Goal: Task Accomplishment & Management: Complete application form

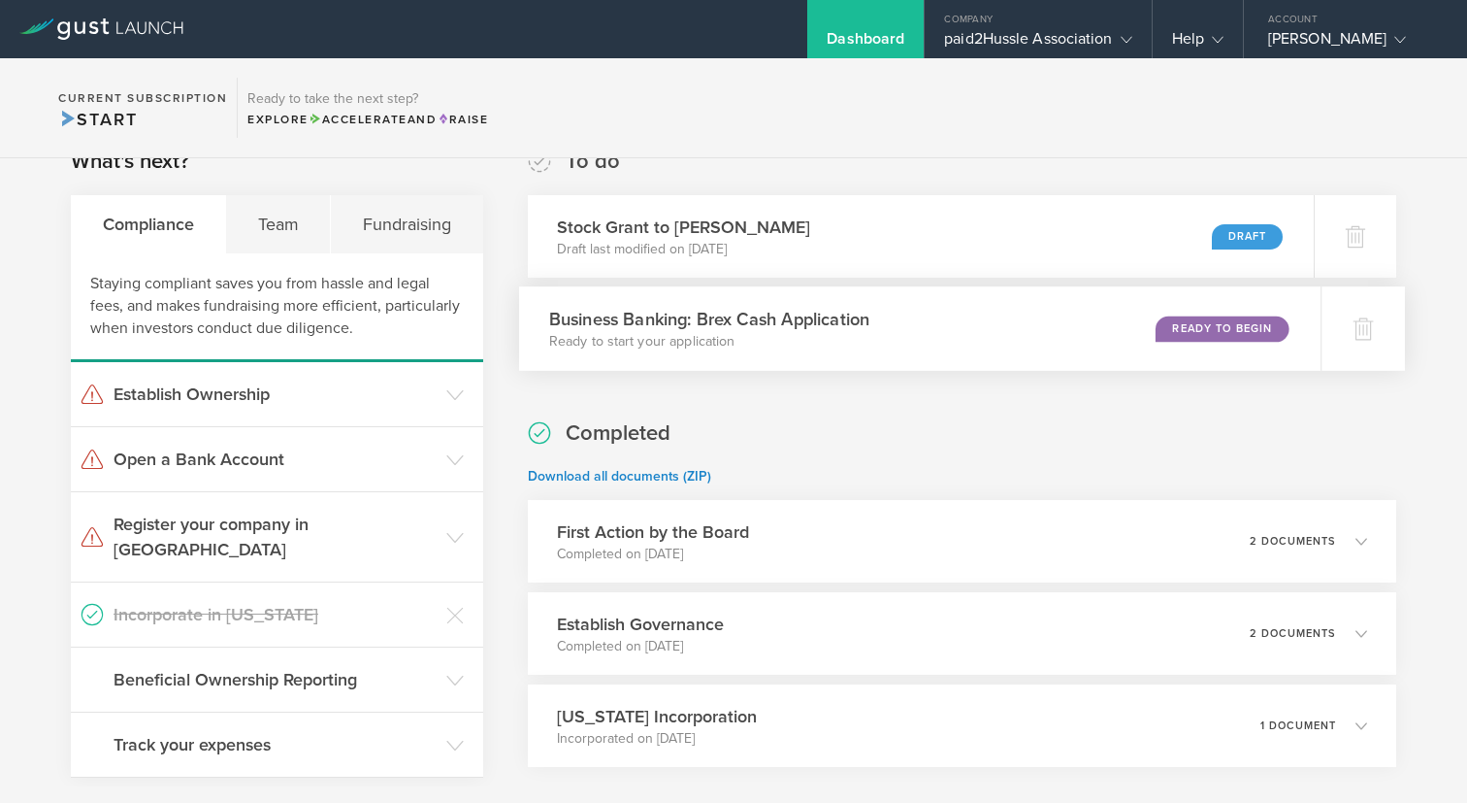
scroll to position [38, 0]
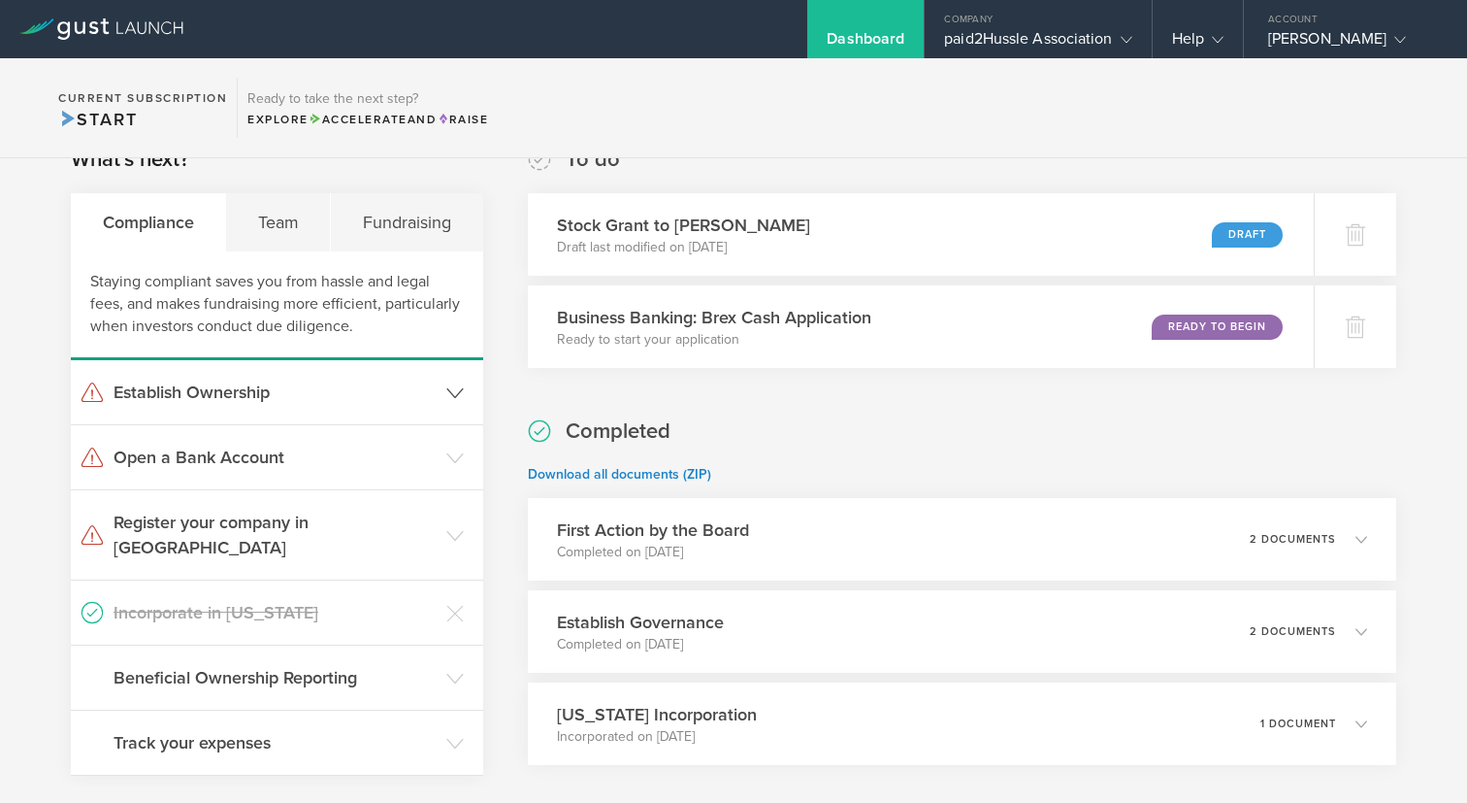
click at [434, 403] on header "Establish Ownership" at bounding box center [277, 392] width 412 height 64
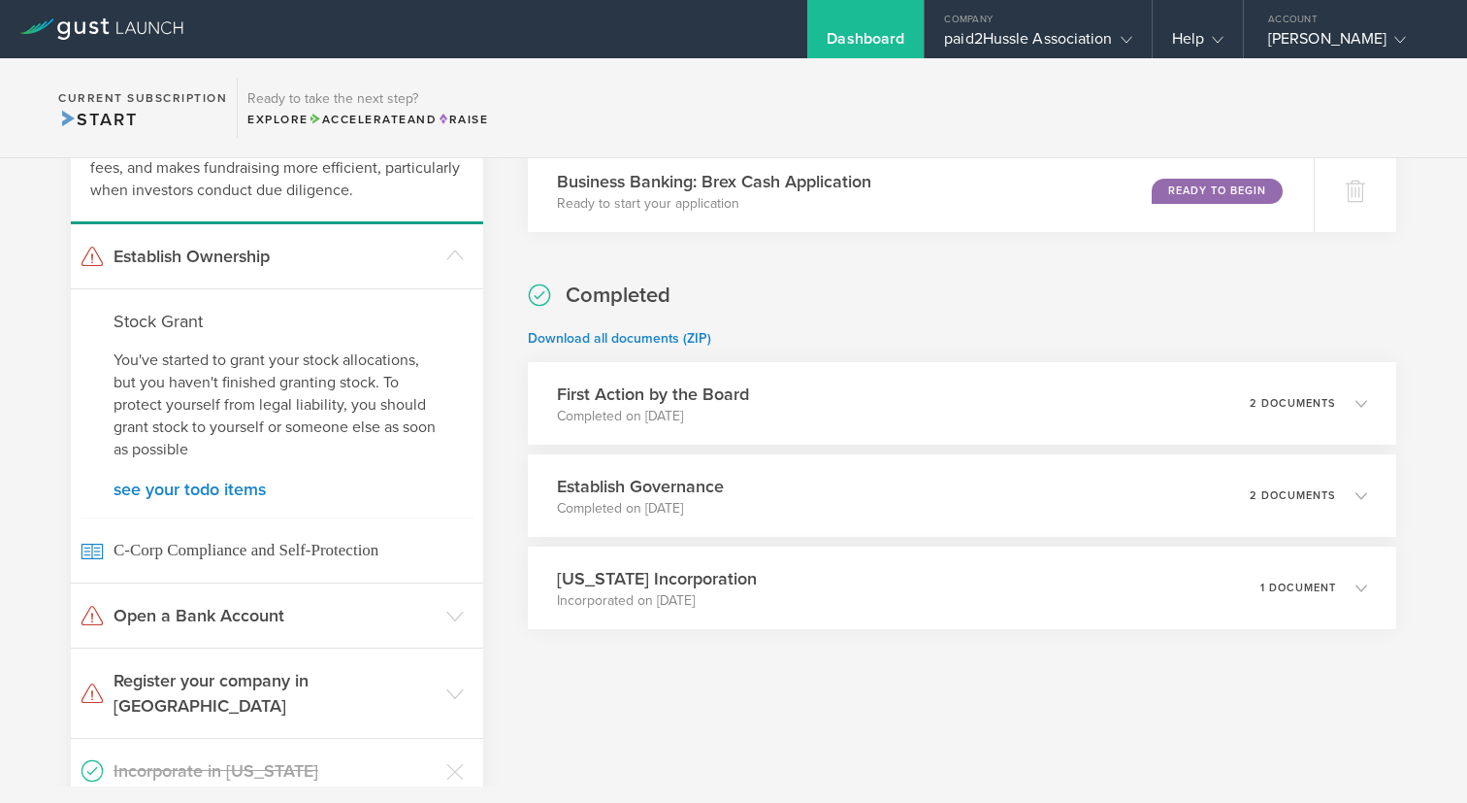
scroll to position [178, 0]
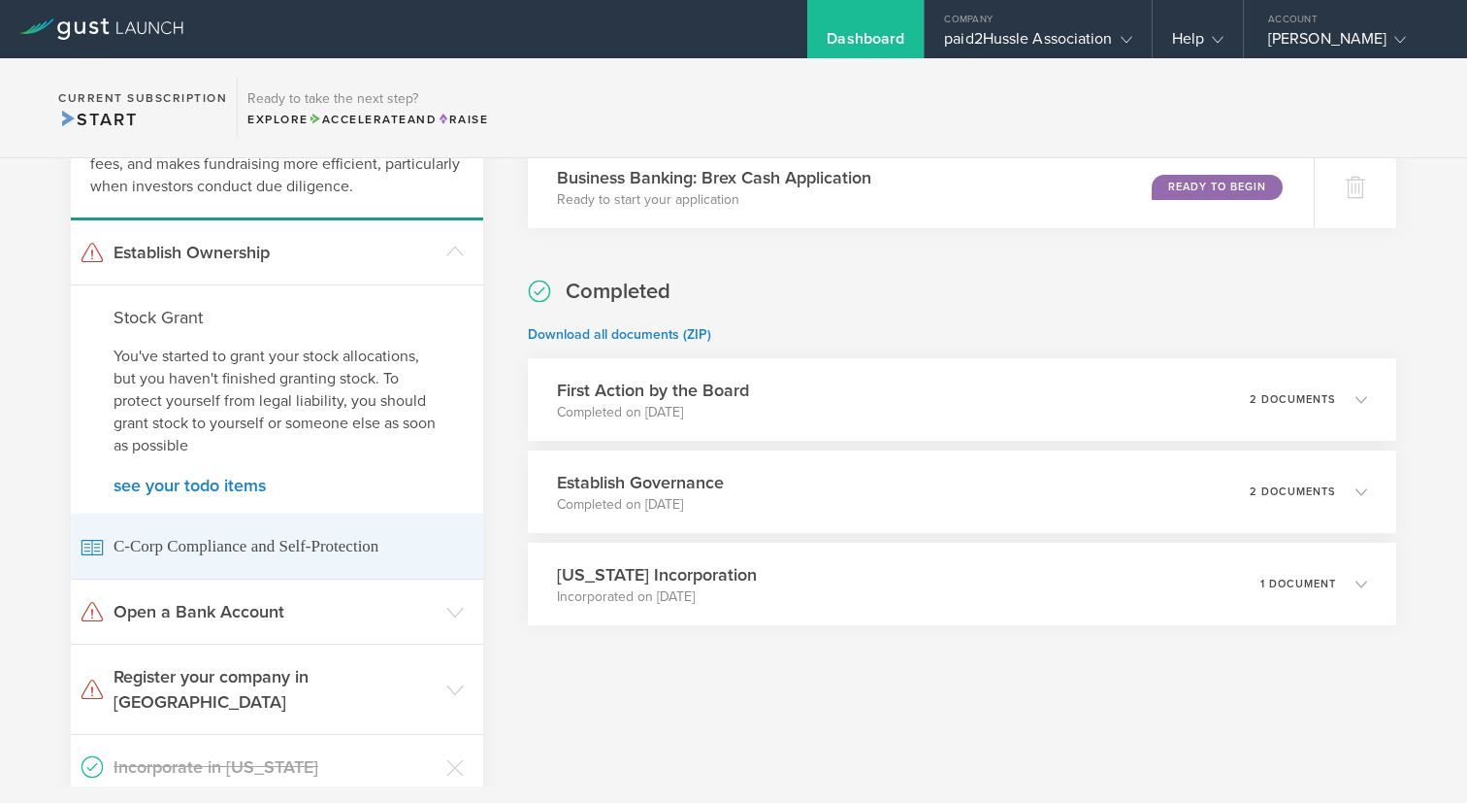
click at [452, 566] on span "C-Corp Compliance and Self-Protection" at bounding box center [277, 545] width 393 height 65
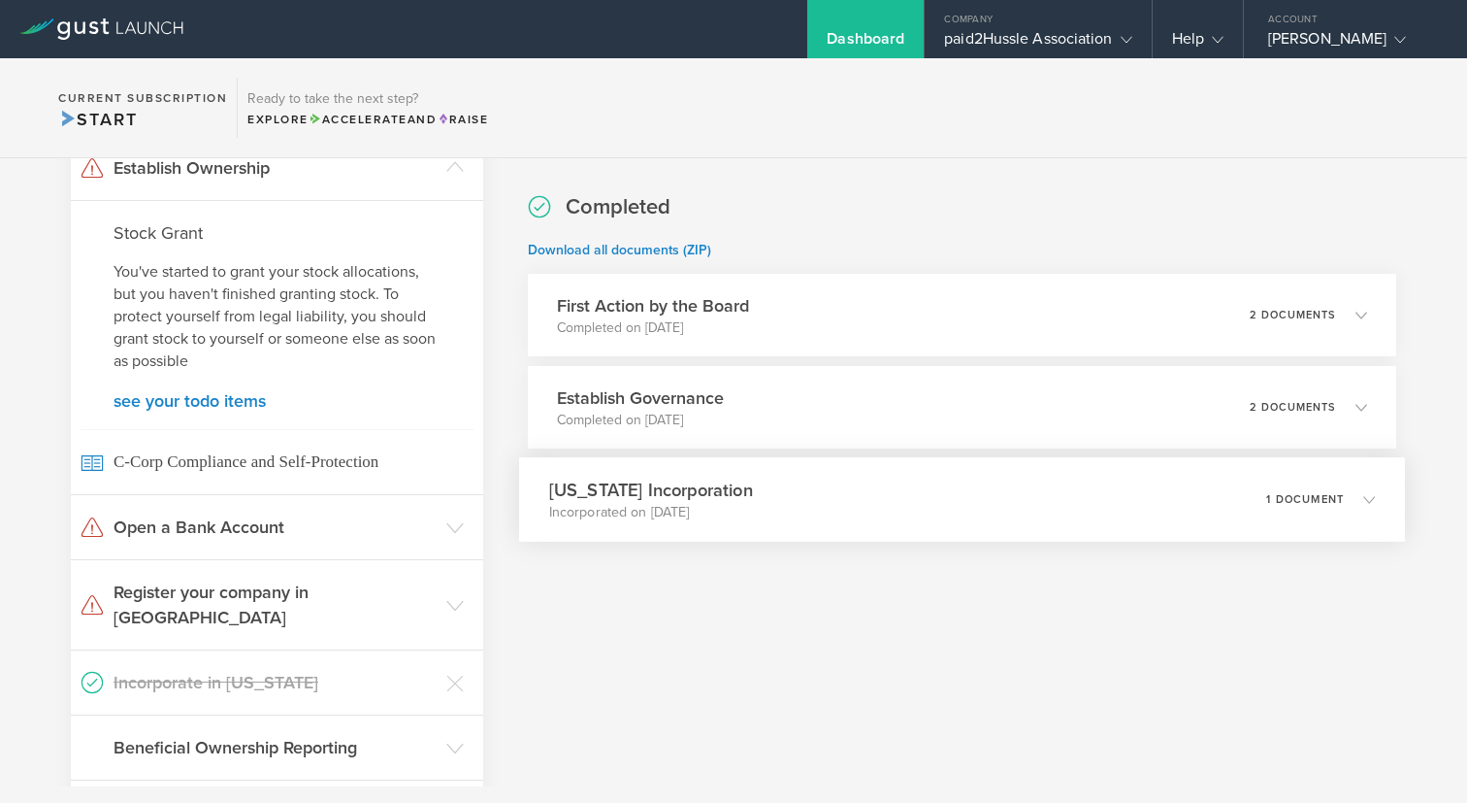
scroll to position [303, 0]
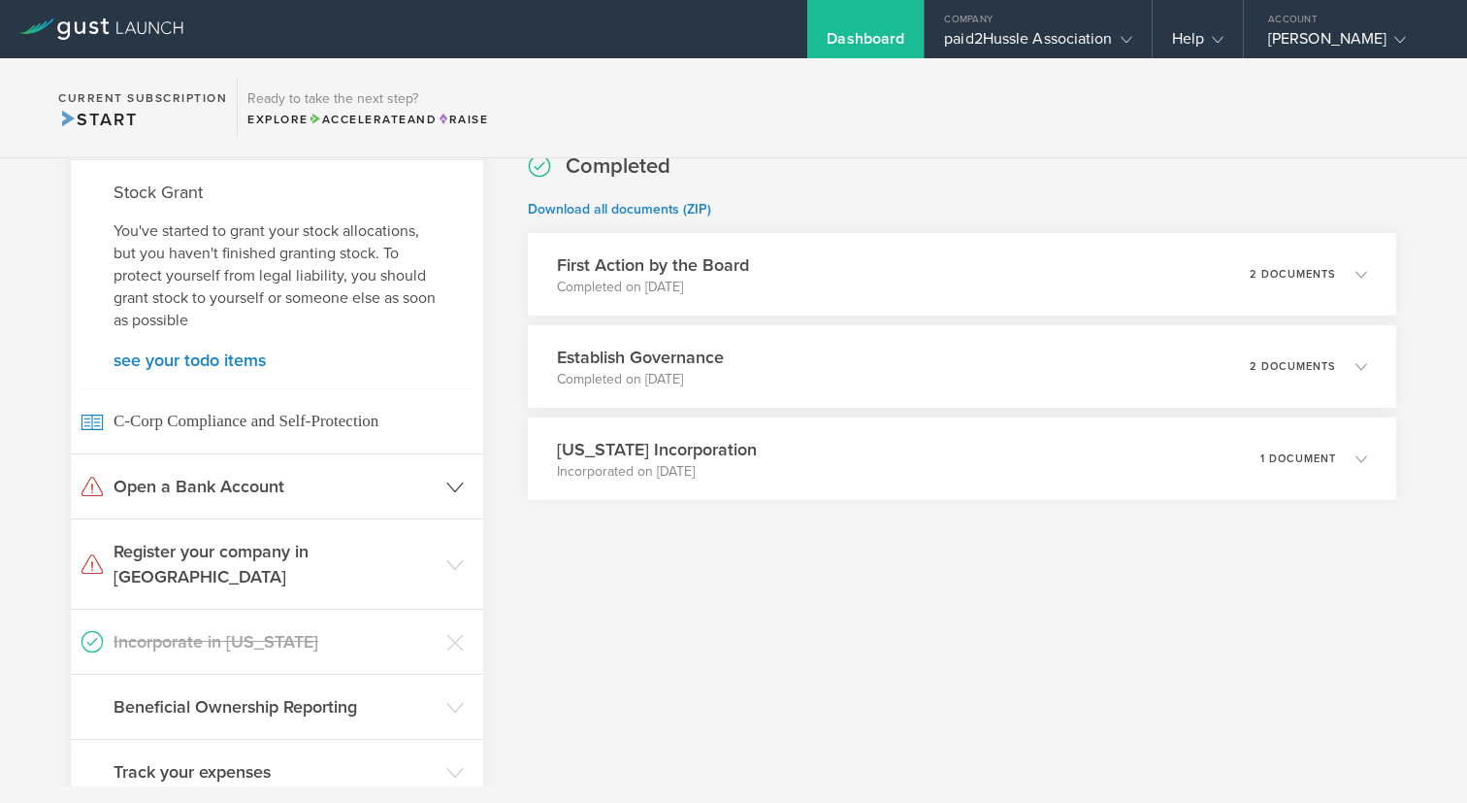
click at [451, 488] on icon at bounding box center [454, 486] width 17 height 17
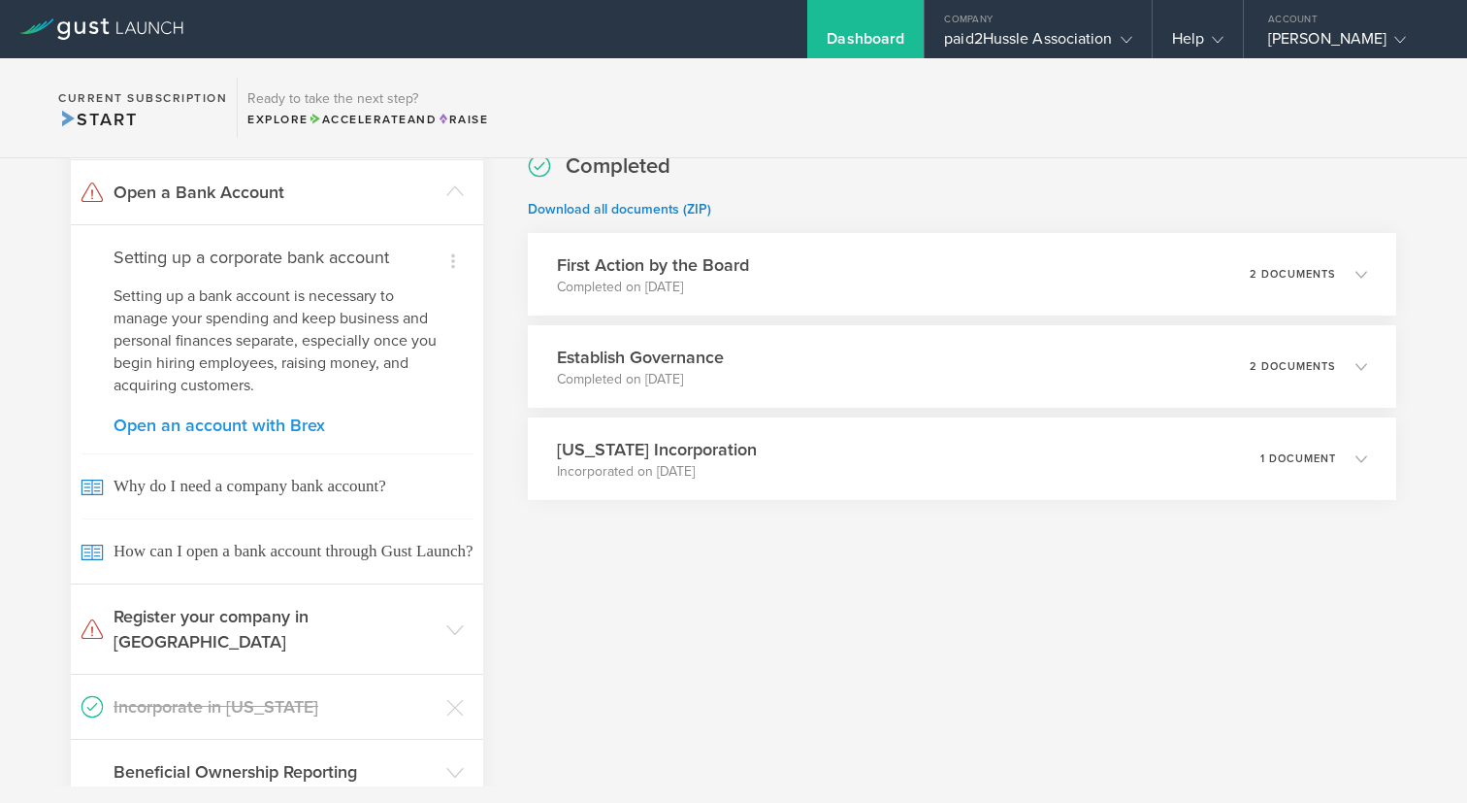
click at [287, 426] on link "Open an account with Brex" at bounding box center [277, 424] width 327 height 17
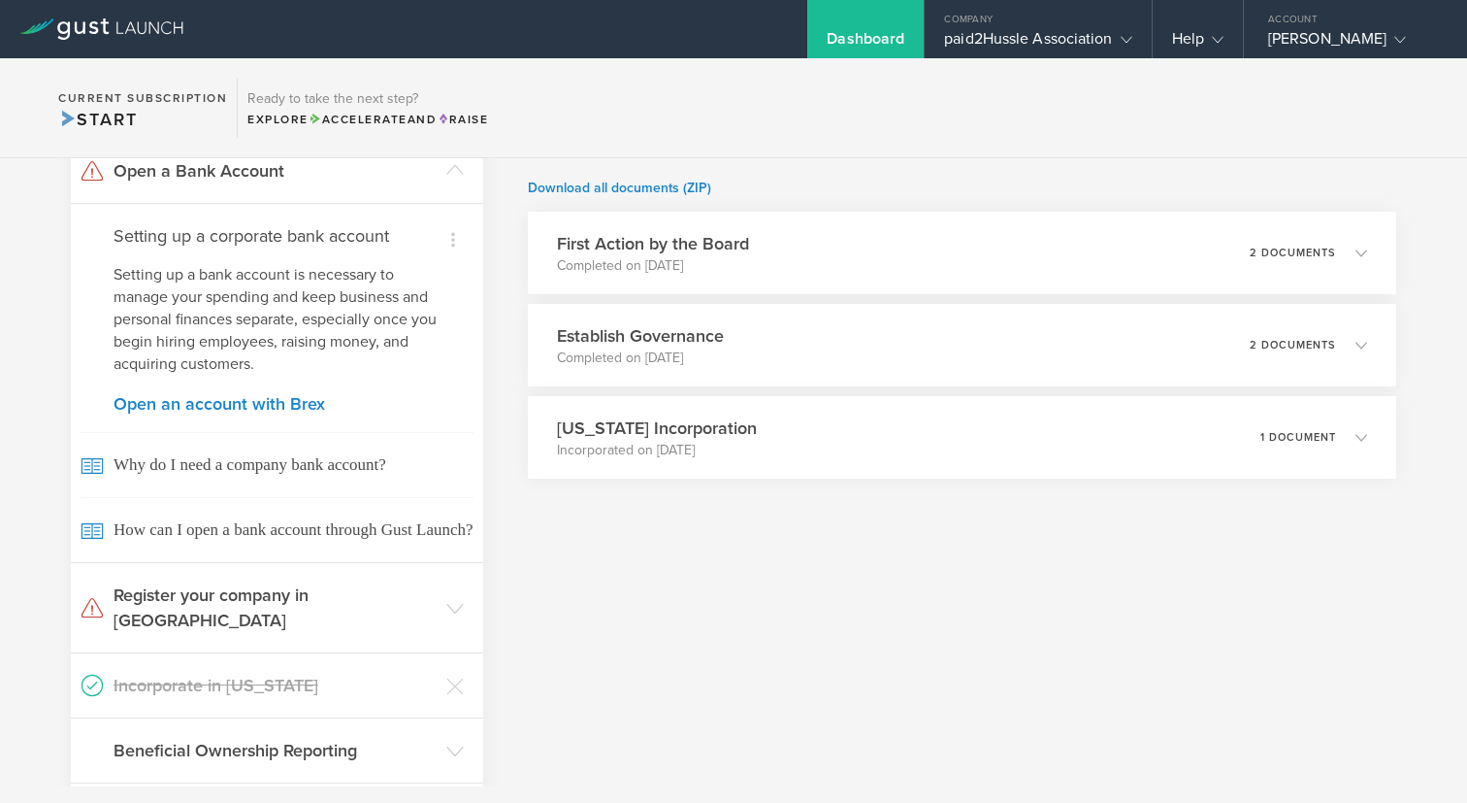
scroll to position [330, 0]
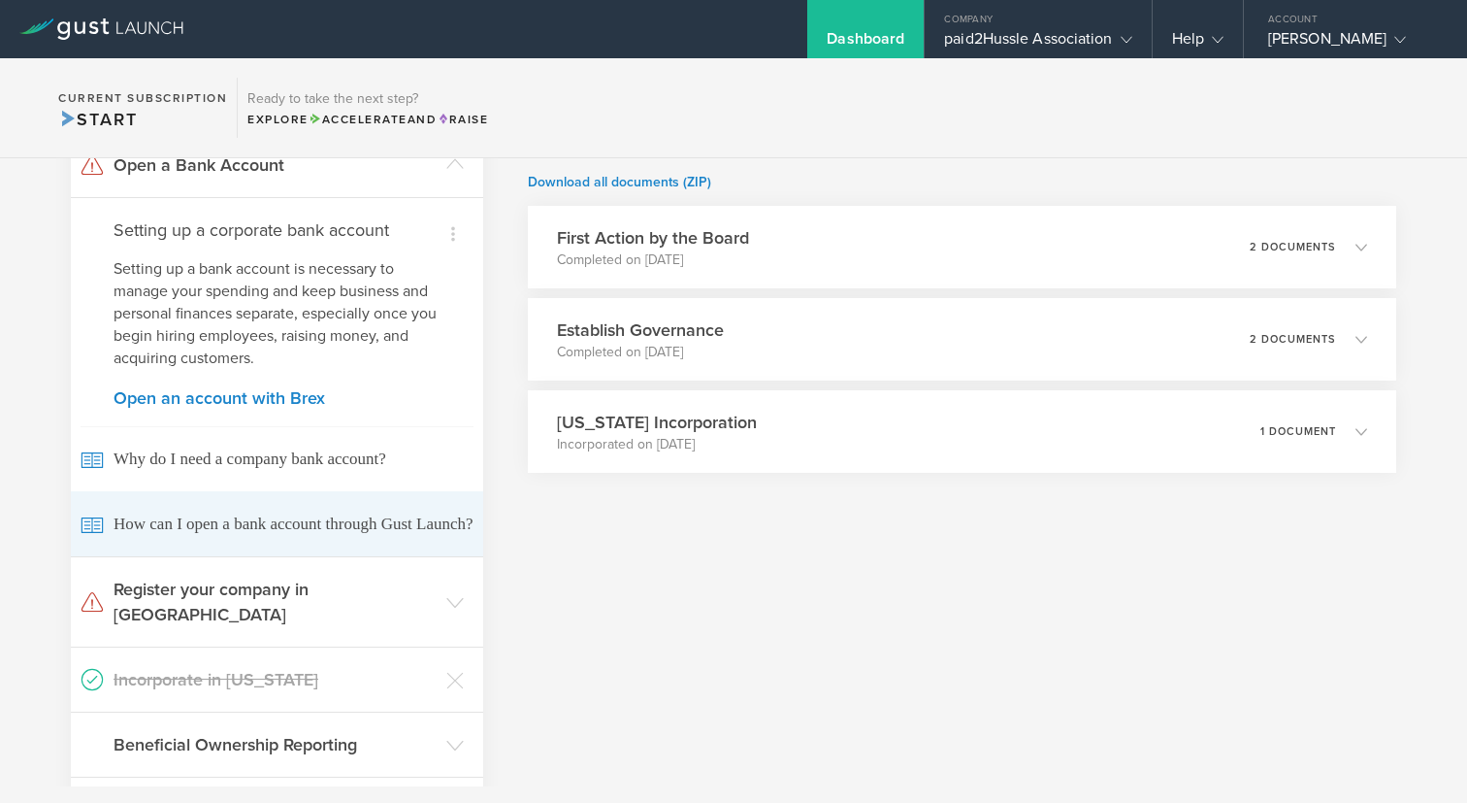
click at [392, 556] on span "How can I open a bank account through Gust Launch?" at bounding box center [277, 523] width 393 height 65
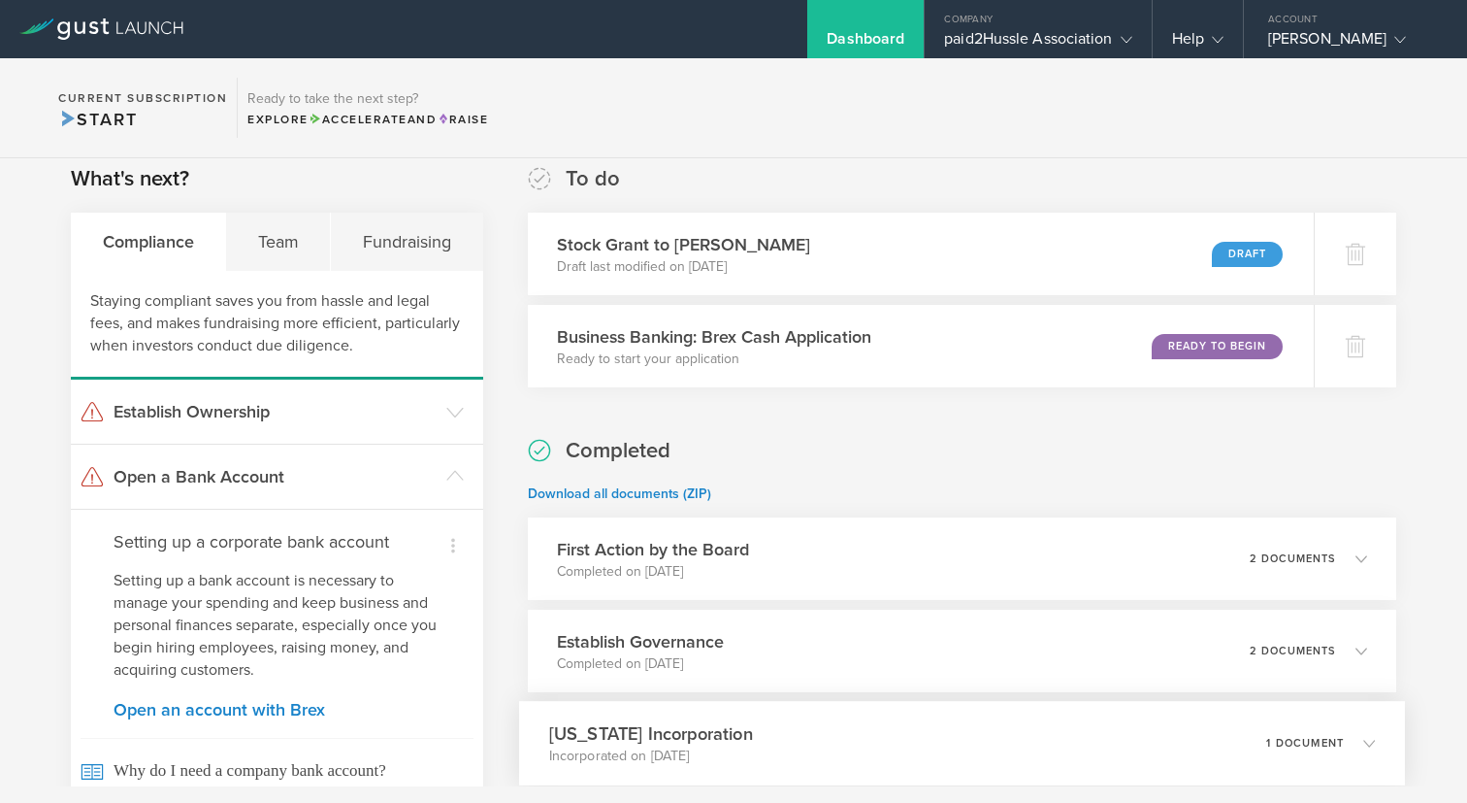
scroll to position [1, 0]
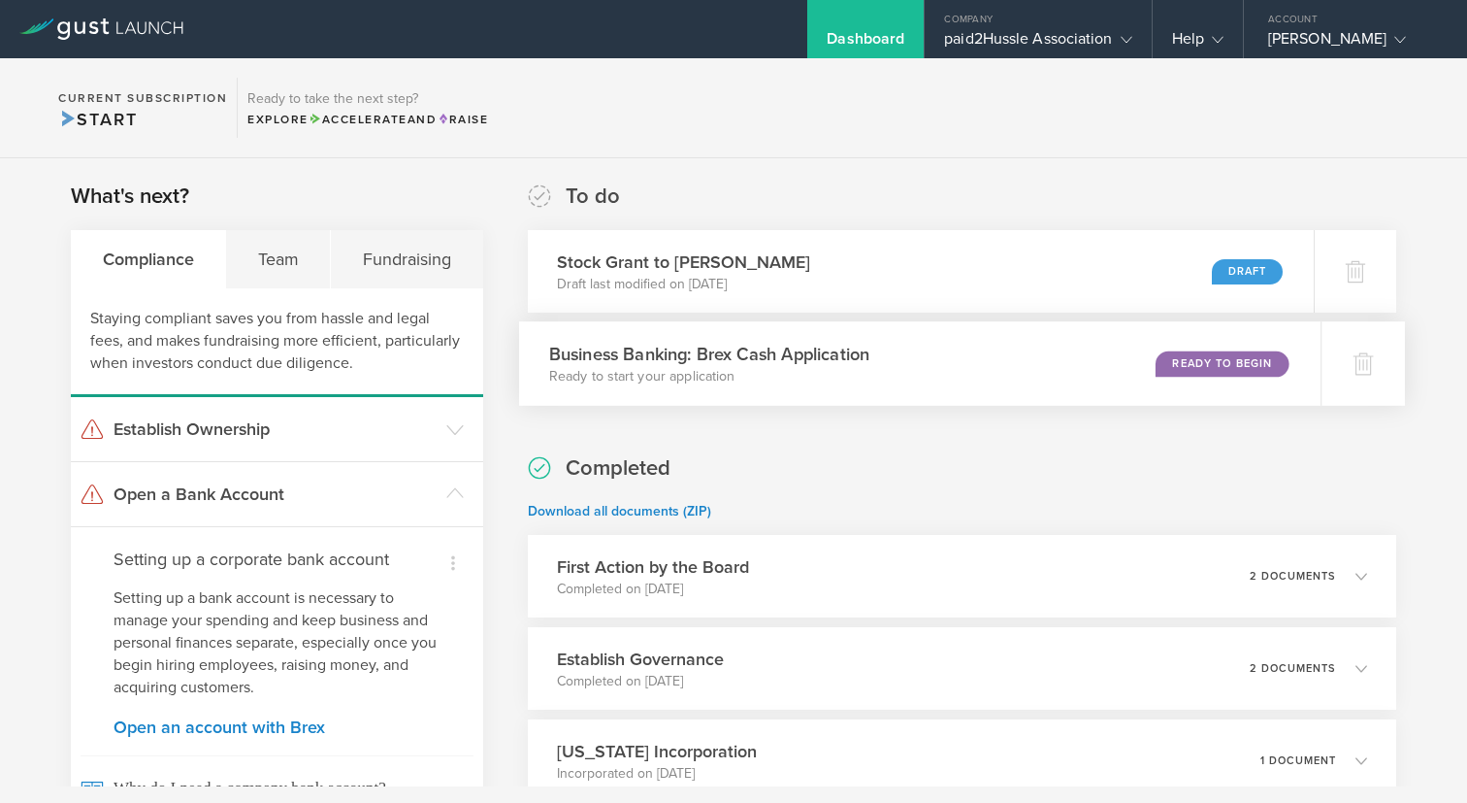
click at [1231, 369] on div "Ready to Begin" at bounding box center [1222, 363] width 133 height 26
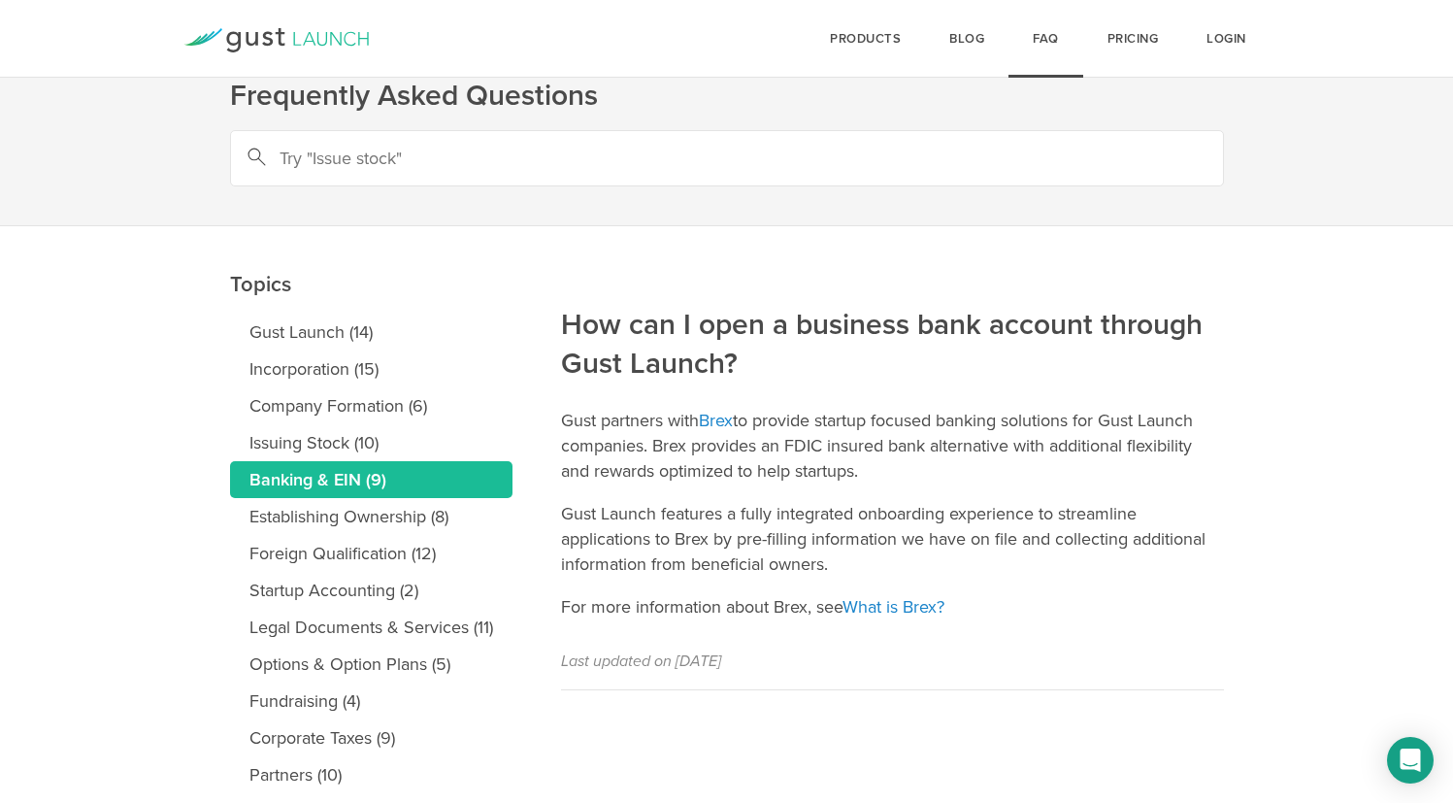
scroll to position [45, 0]
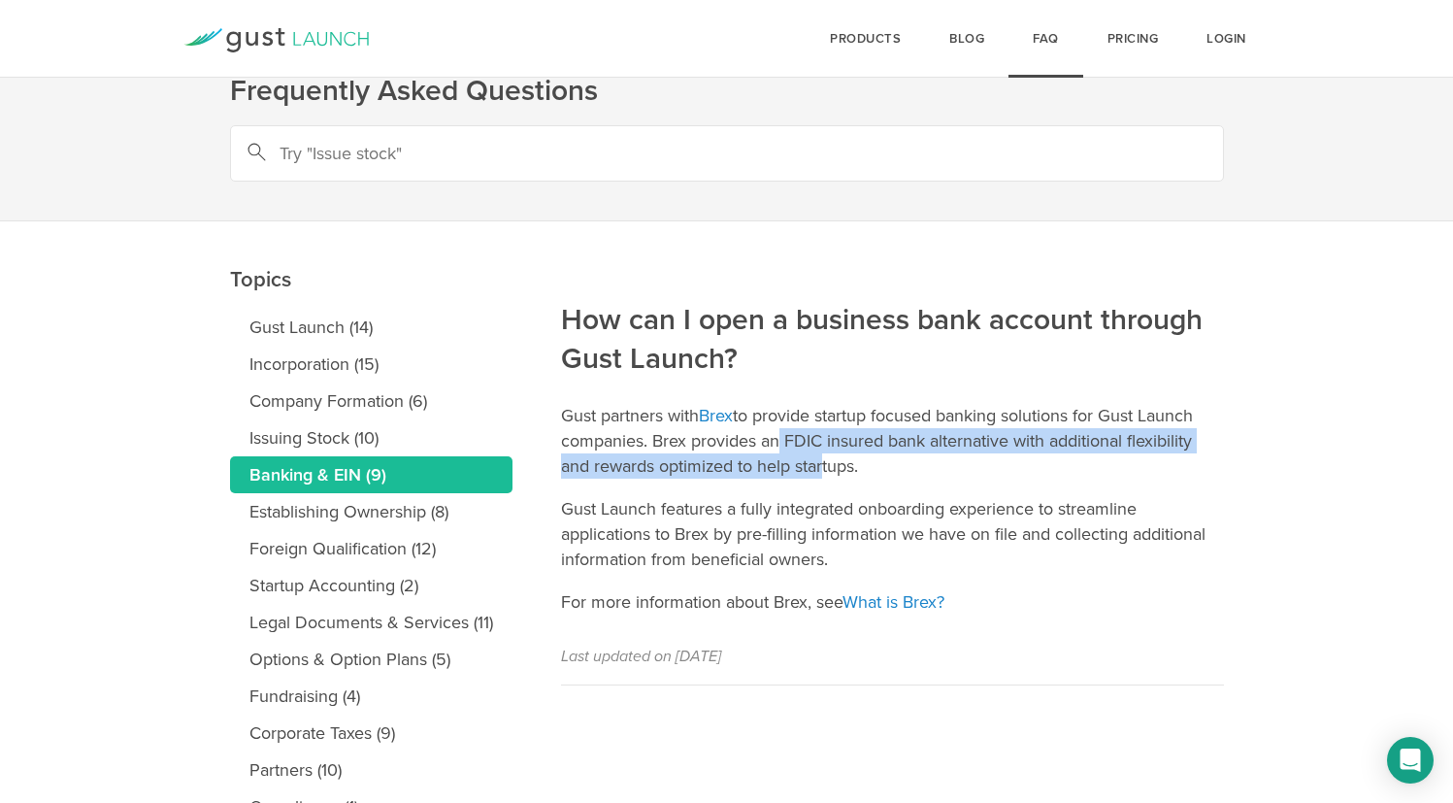
drag, startPoint x: 771, startPoint y: 440, endPoint x: 822, endPoint y: 453, distance: 53.2
click at [822, 453] on p "Gust partners with Brex to provide startup focused banking solutions for Gust L…" at bounding box center [892, 441] width 663 height 76
click at [883, 559] on p "Gust Launch features a fully integrated onboarding experience to streamline app…" at bounding box center [892, 534] width 663 height 76
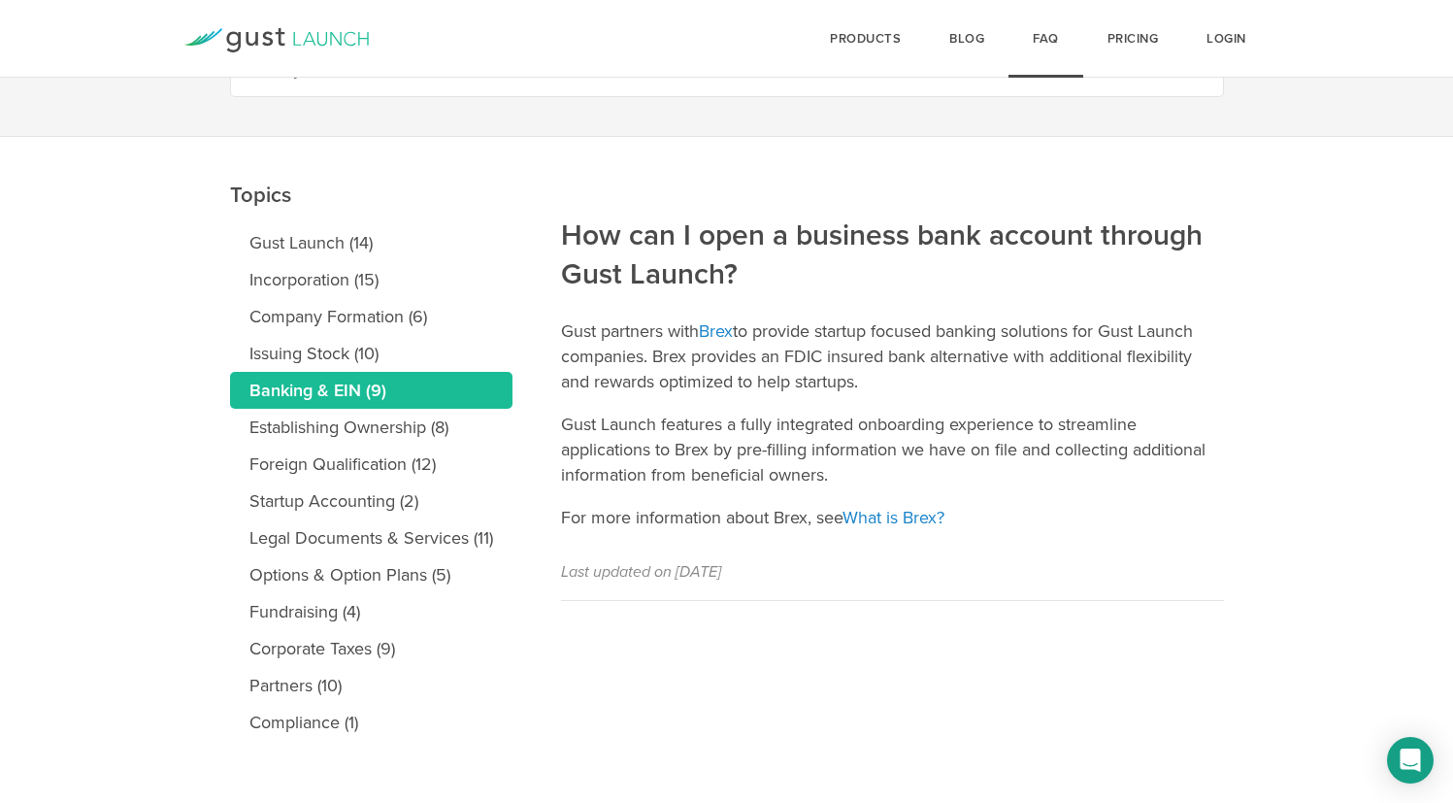
scroll to position [136, 0]
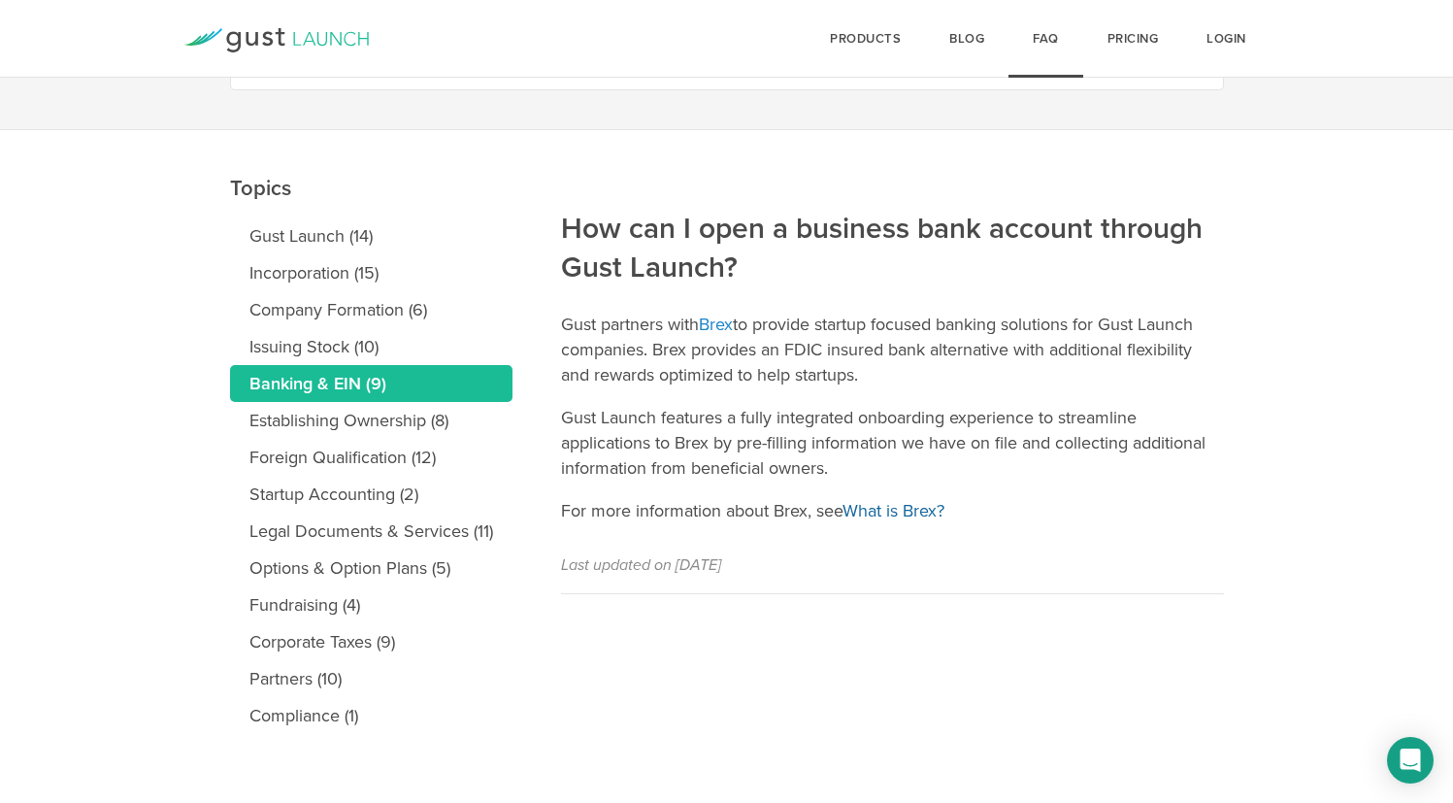
click at [876, 506] on link "What is Brex?" at bounding box center [893, 510] width 102 height 21
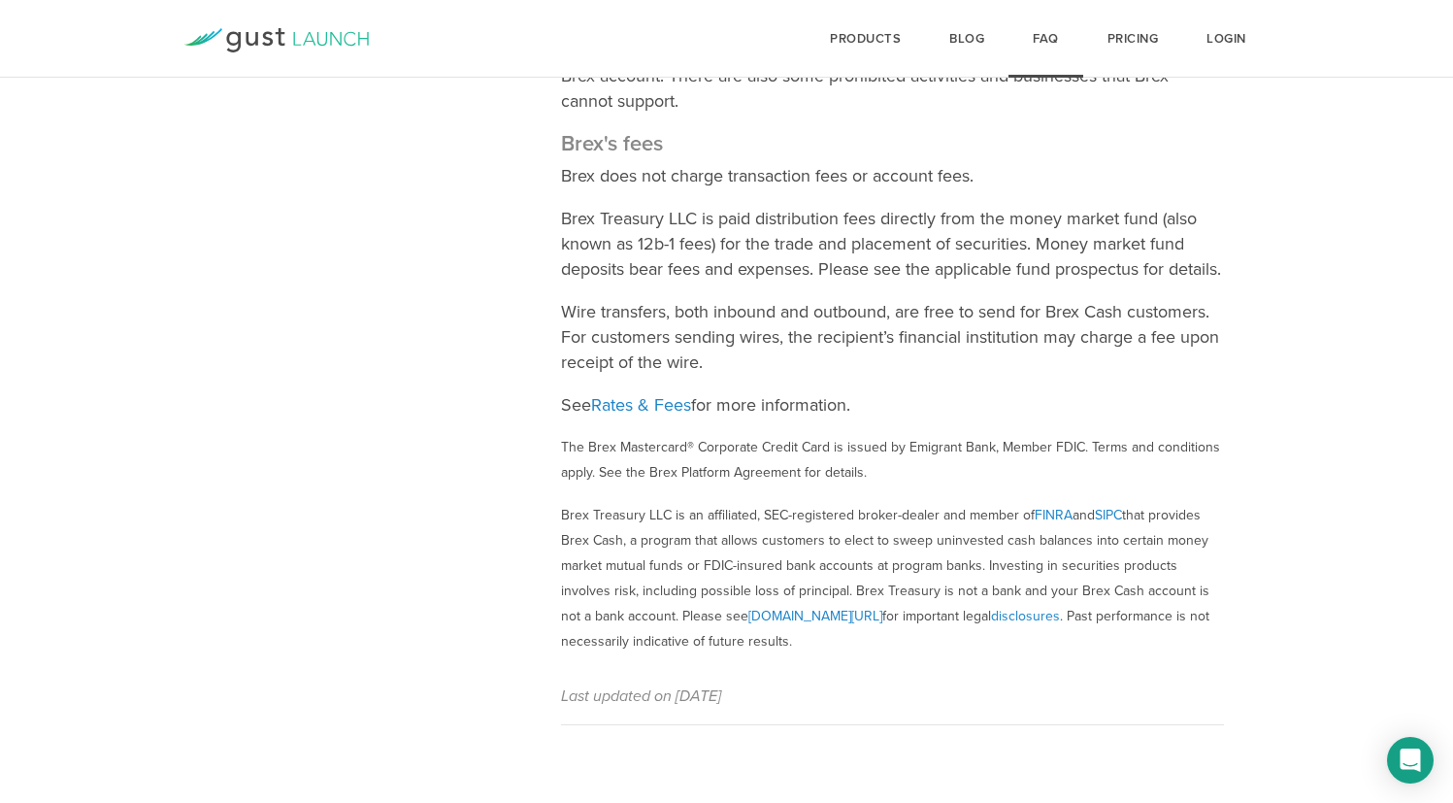
scroll to position [1768, 0]
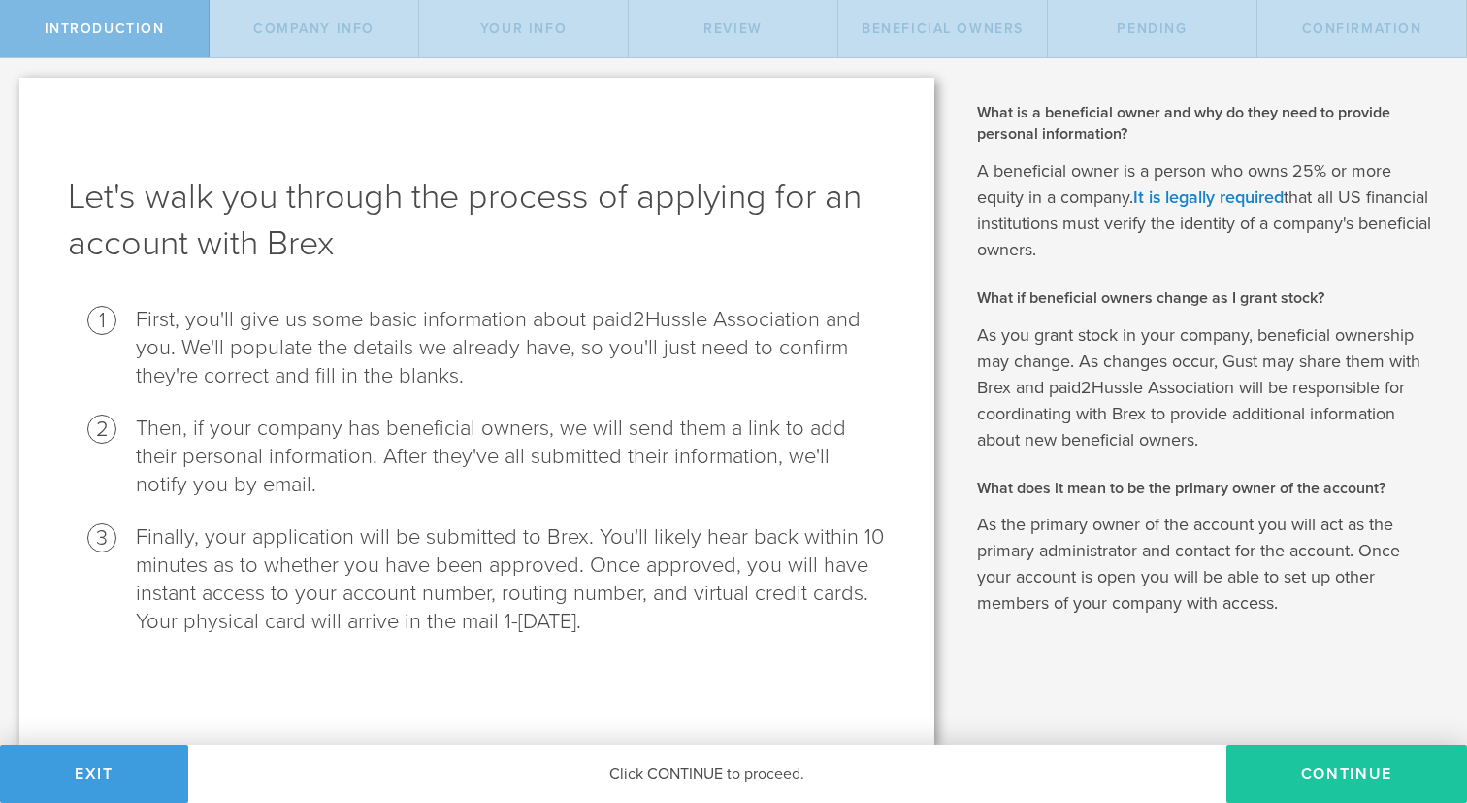
click at [1293, 775] on button "Continue" at bounding box center [1347, 773] width 241 height 58
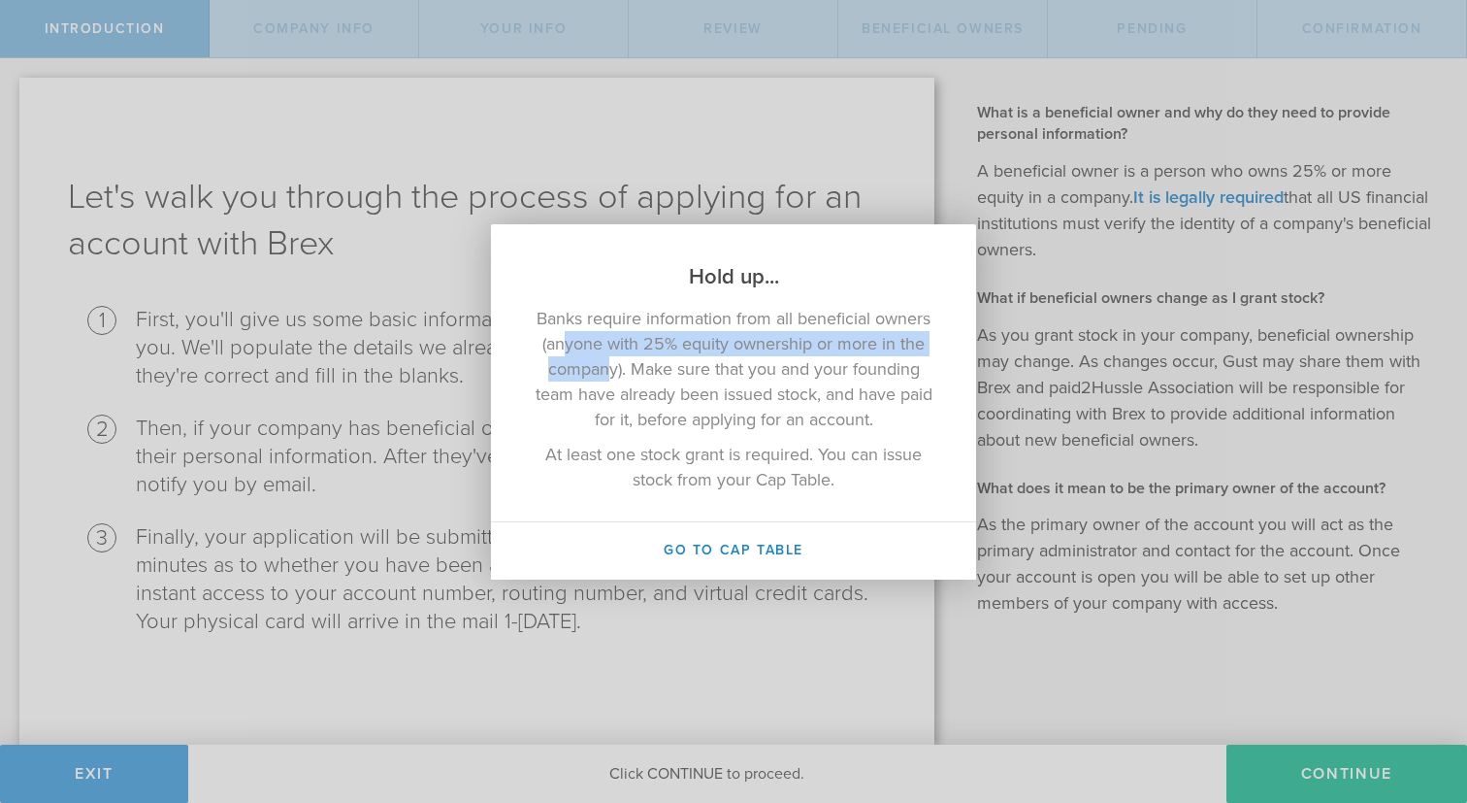
drag, startPoint x: 564, startPoint y: 340, endPoint x: 608, endPoint y: 360, distance: 48.2
click at [608, 360] on p "Banks require information from all beneficial owners (anyone with 25% equity ow…" at bounding box center [734, 369] width 408 height 126
click at [682, 399] on p "Banks require information from all beneficial owners (anyone with 25% equity ow…" at bounding box center [734, 369] width 408 height 126
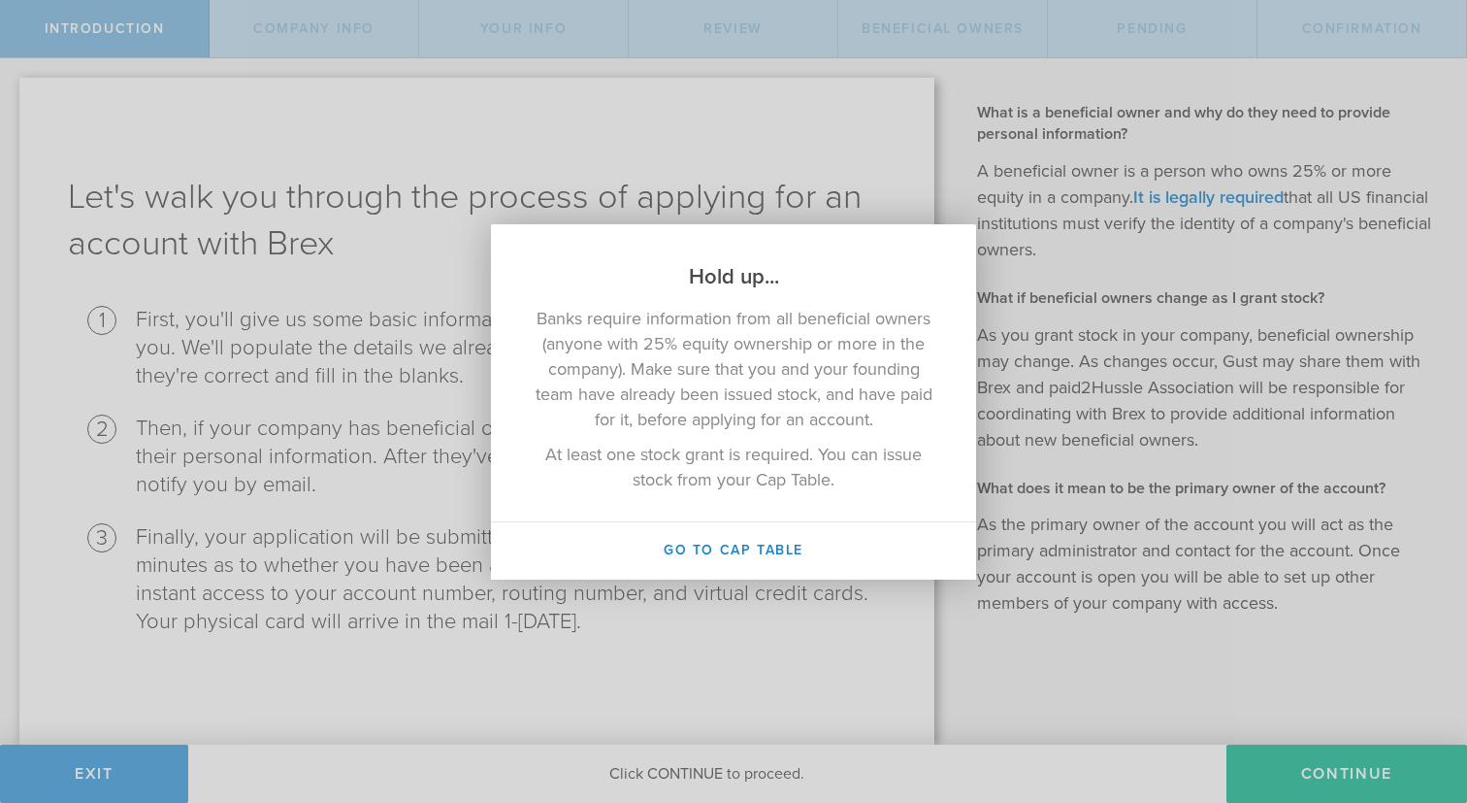
click at [1022, 509] on div "Hold up... Banks require information from all beneficial owners (anyone with 25…" at bounding box center [733, 401] width 1467 height 803
click at [1029, 201] on div "Hold up... Banks require information from all beneficial owners (anyone with 25…" at bounding box center [733, 401] width 1467 height 803
click at [1044, 530] on div "Hold up... Banks require information from all beneficial owners (anyone with 25…" at bounding box center [733, 401] width 1467 height 803
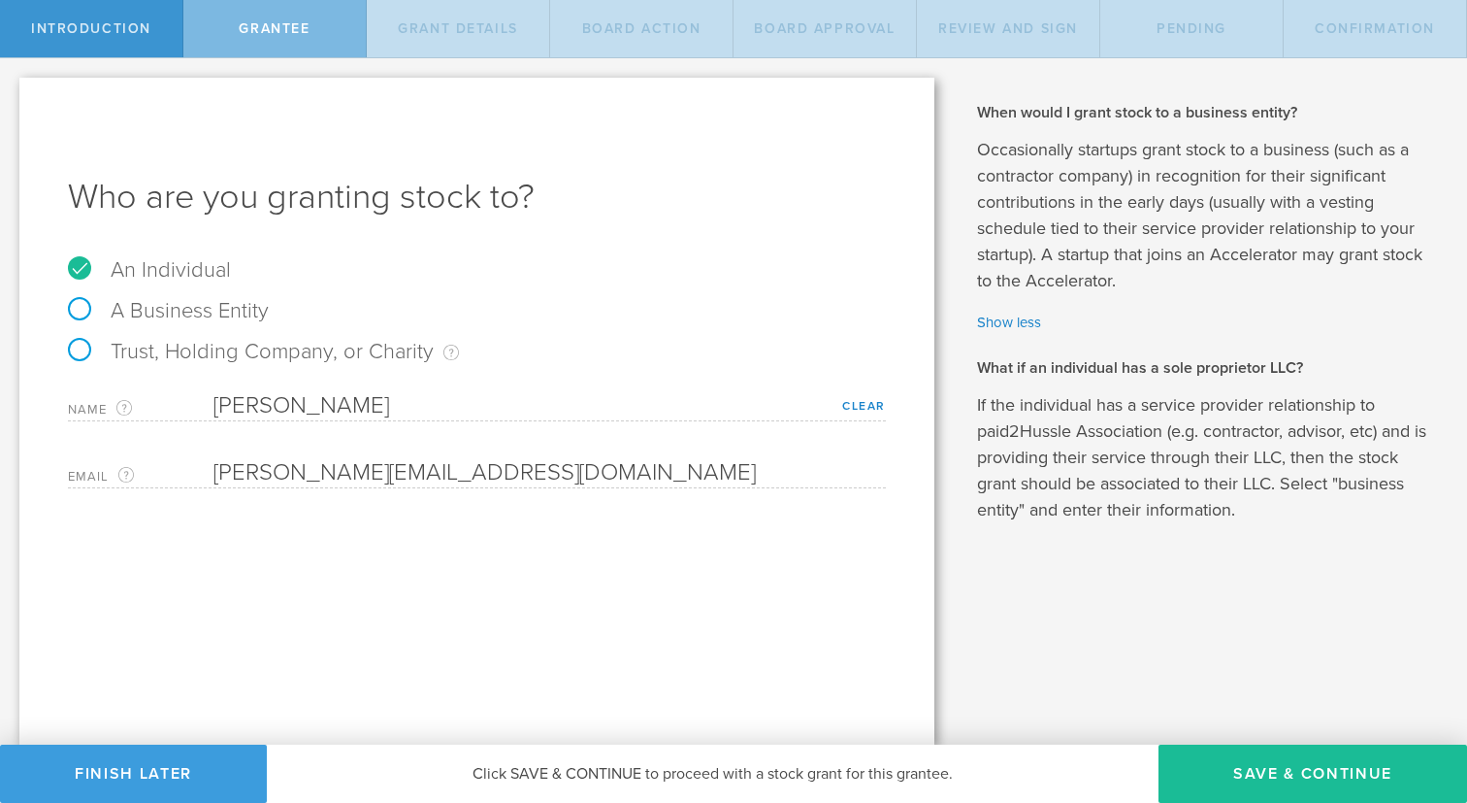
click at [205, 299] on label "A Business Entity" at bounding box center [168, 310] width 201 height 25
click at [13, 89] on input "A Business Entity" at bounding box center [6, 73] width 13 height 31
radio input "true"
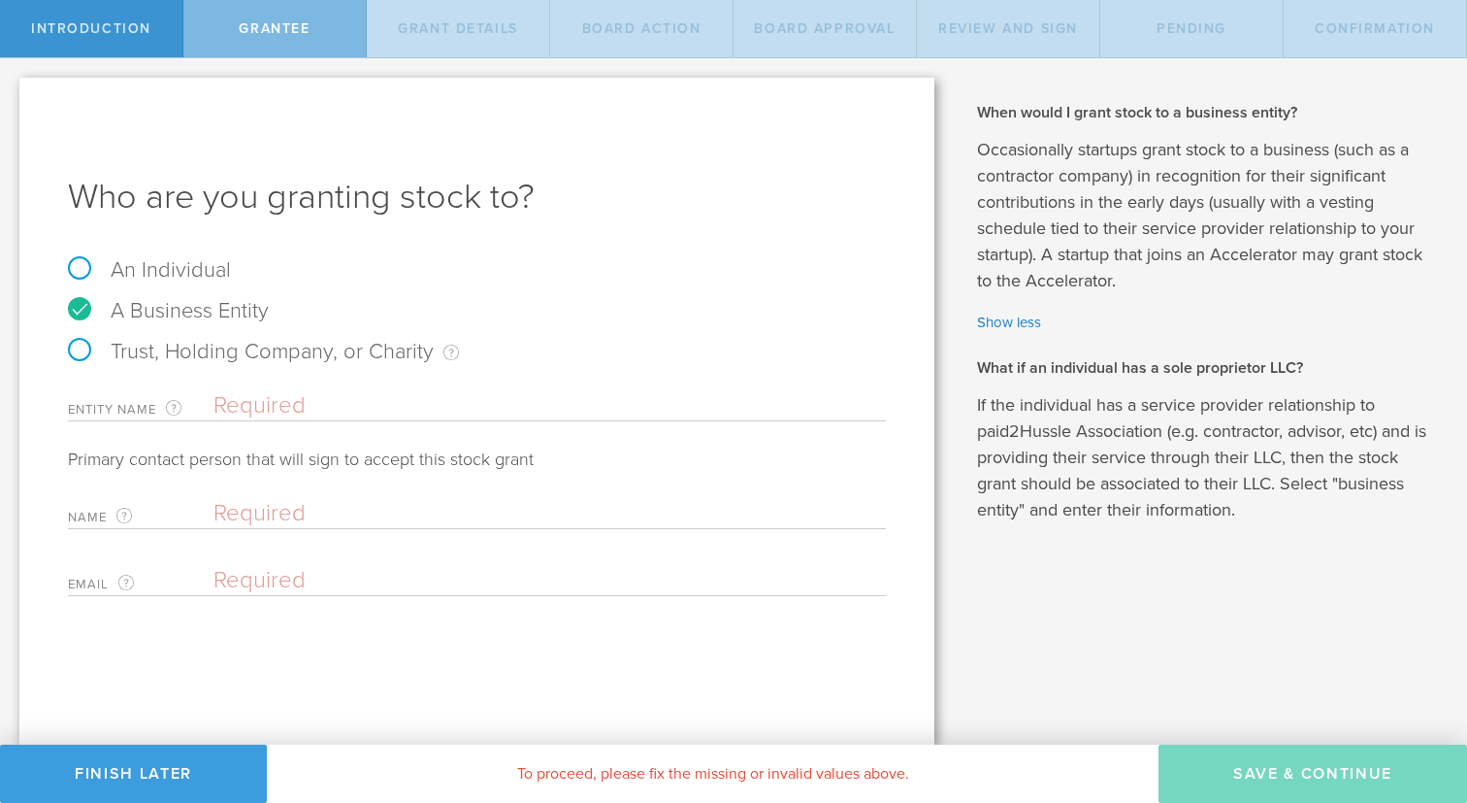
click at [319, 411] on input "text" at bounding box center [549, 405] width 673 height 29
click at [74, 351] on label "Trust, Holding Company, or Charity An individual that has a service provider re…" at bounding box center [263, 351] width 391 height 25
click at [13, 89] on input "Trust, Holding Company, or Charity An individual that has a service provider re…" at bounding box center [6, 73] width 13 height 31
radio input "true"
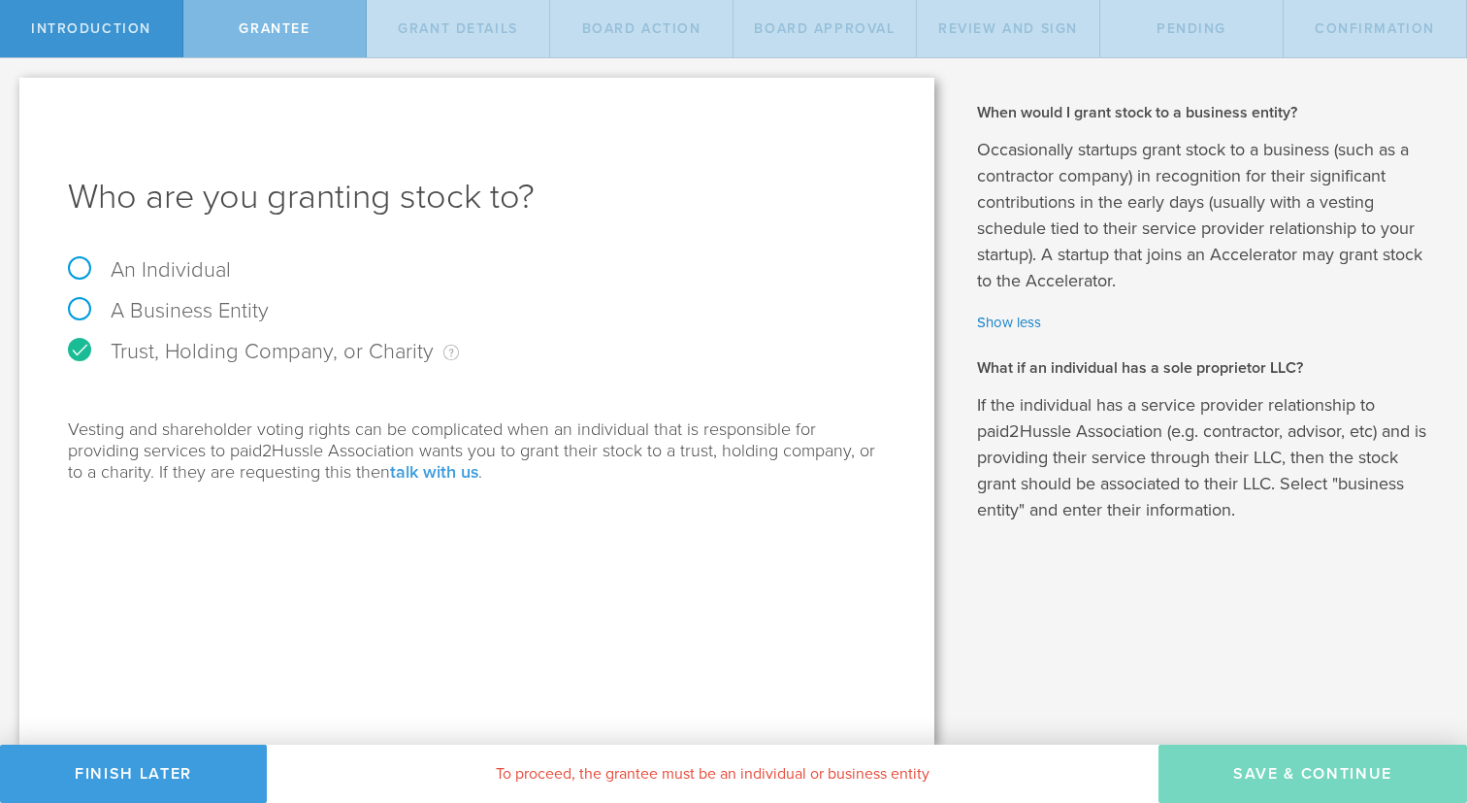
click at [444, 468] on link "talk with us" at bounding box center [434, 471] width 88 height 21
click at [217, 316] on label "A Business Entity" at bounding box center [168, 310] width 201 height 25
click at [13, 89] on input "A Business Entity" at bounding box center [6, 73] width 13 height 31
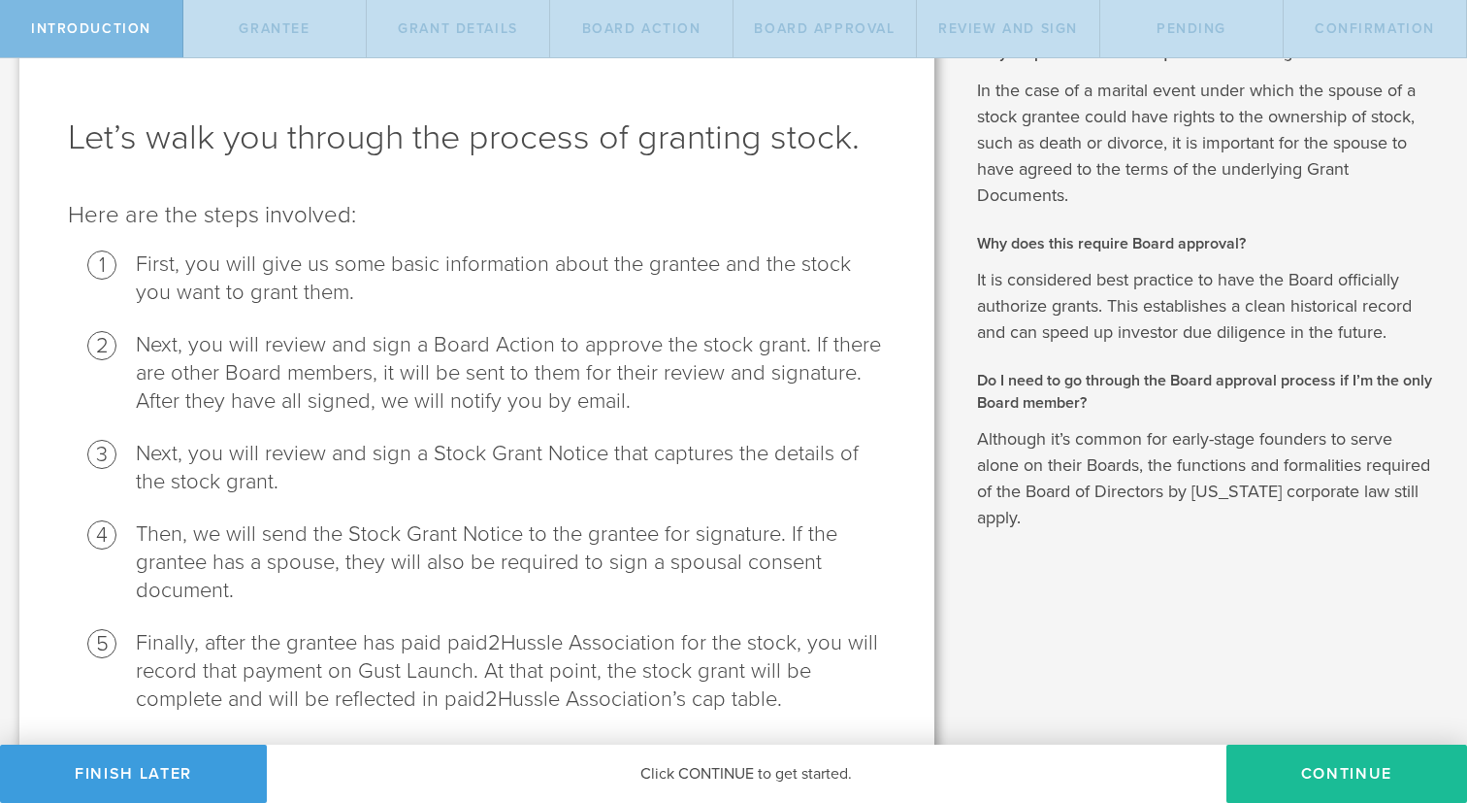
scroll to position [125, 0]
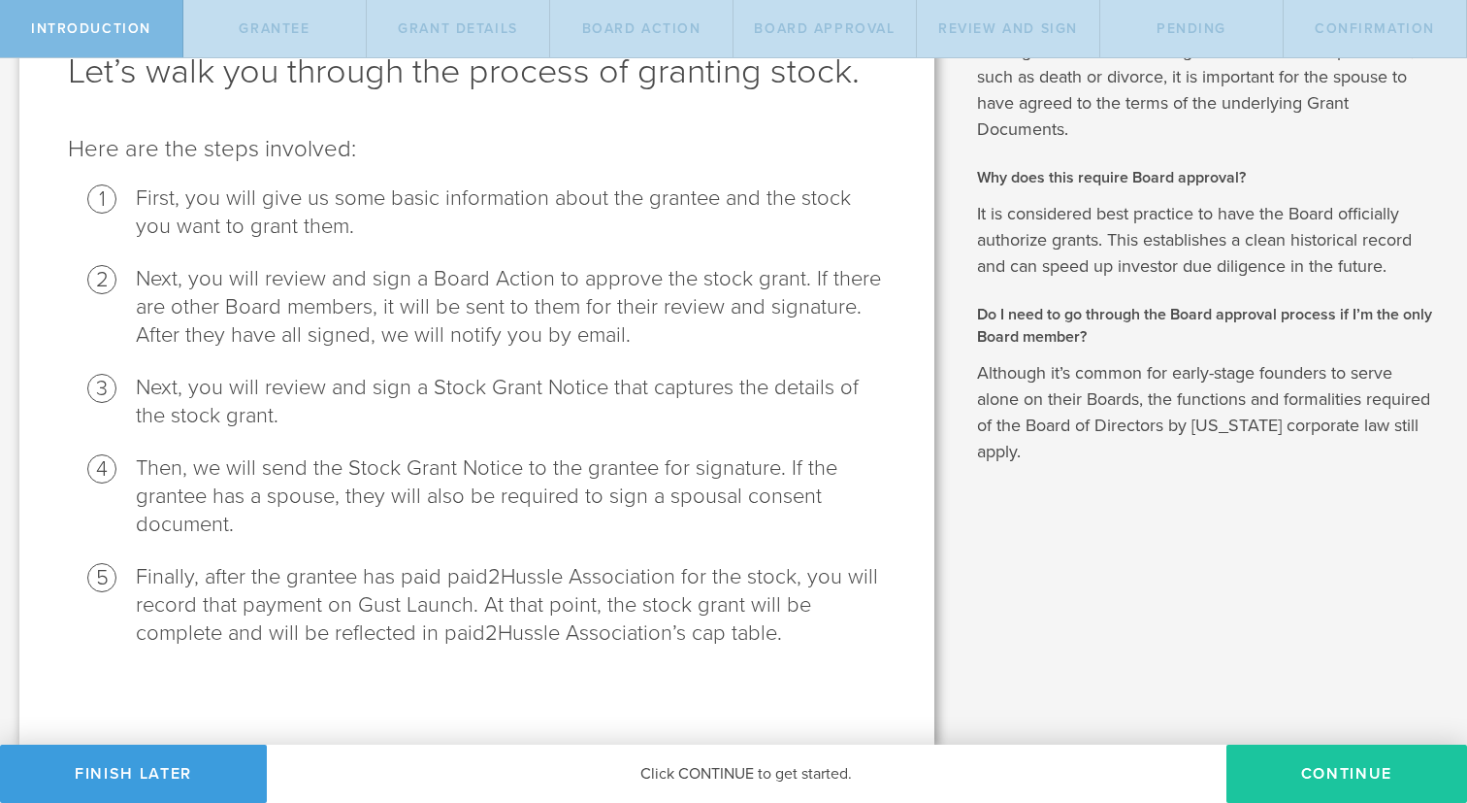
click at [1309, 786] on button "Continue" at bounding box center [1347, 773] width 241 height 58
radio input "true"
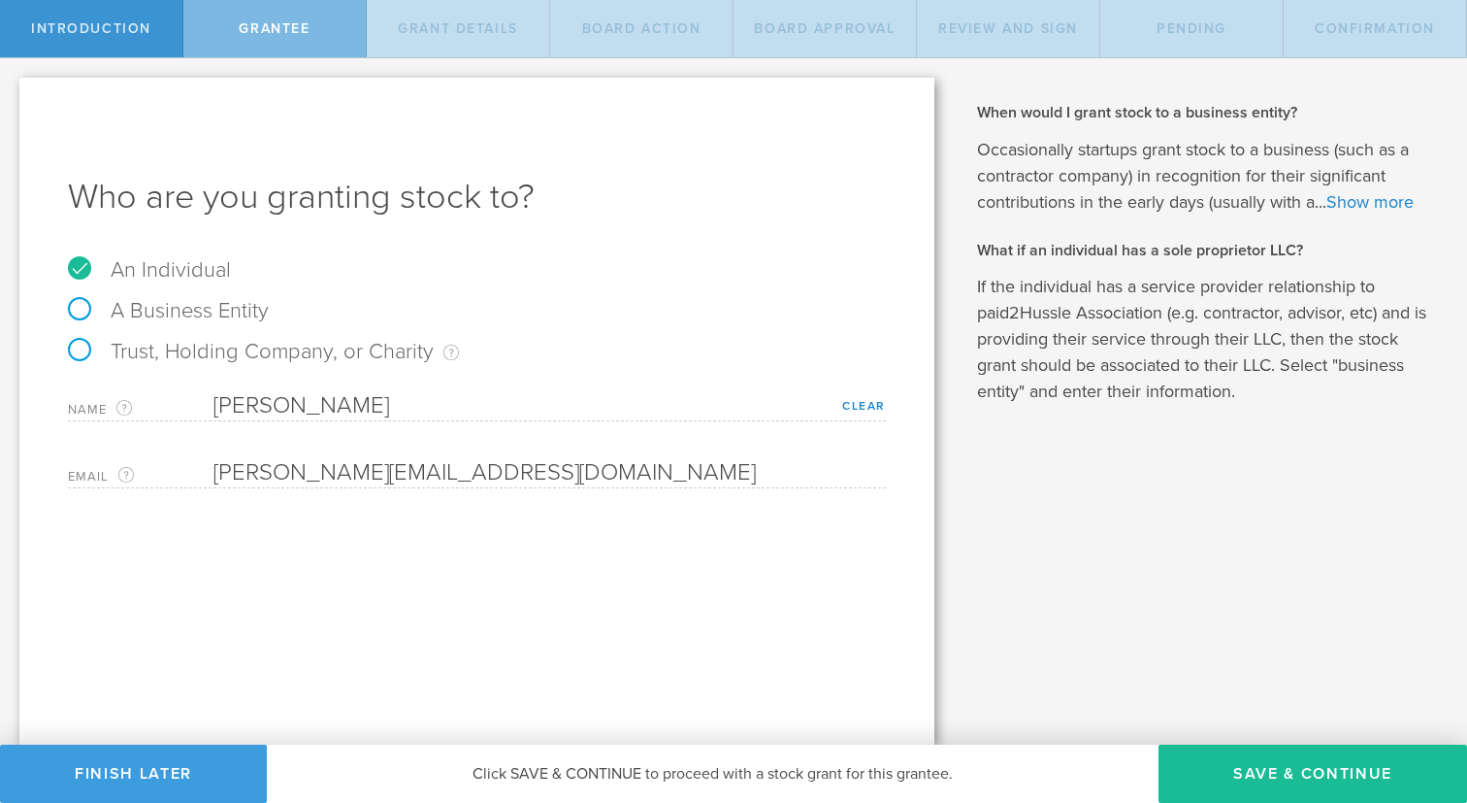
scroll to position [0, 0]
click at [221, 313] on label "A Business Entity" at bounding box center [168, 310] width 201 height 25
click at [13, 89] on input "A Business Entity" at bounding box center [6, 73] width 13 height 31
radio input "true"
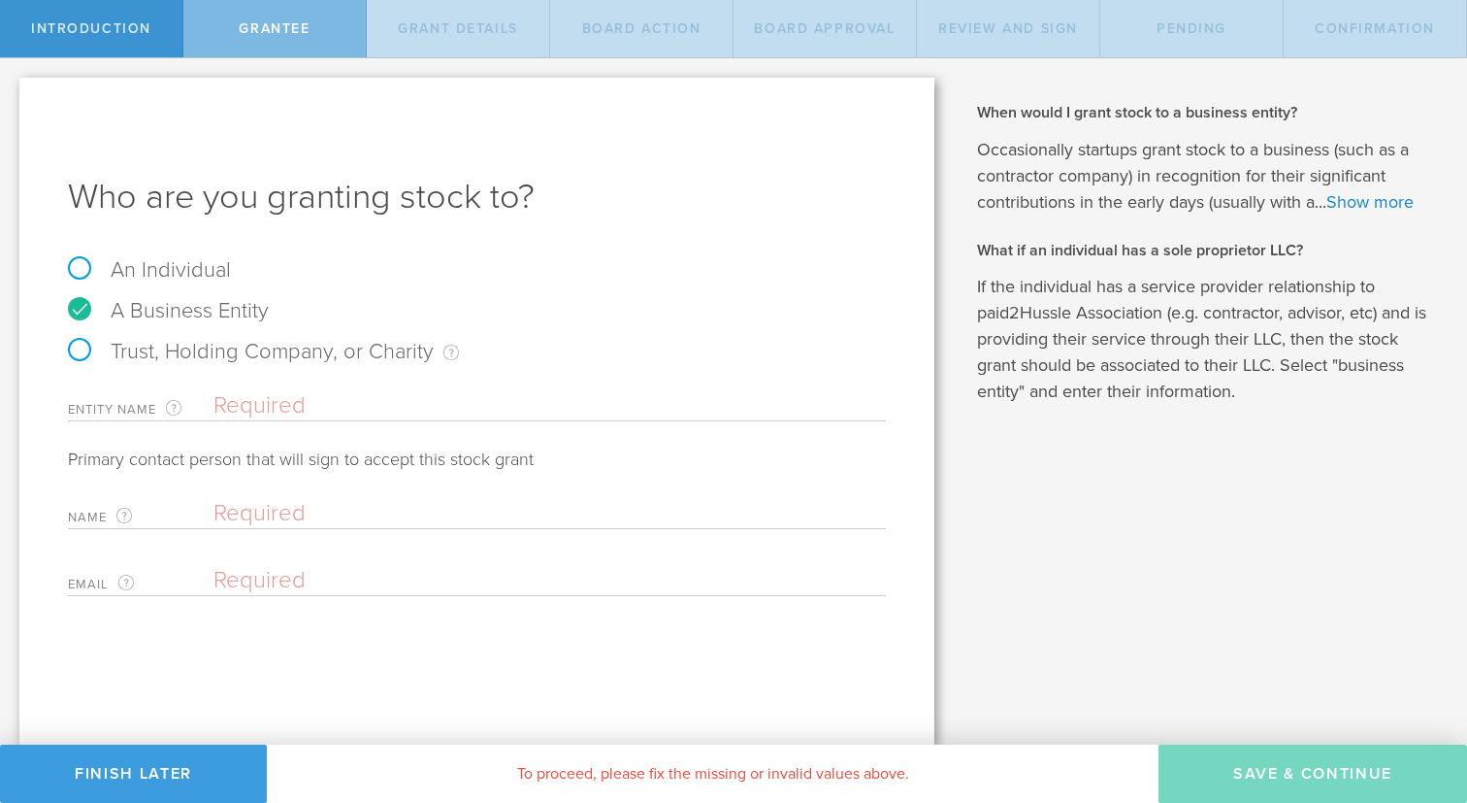
click at [299, 408] on input "text" at bounding box center [549, 405] width 673 height 29
click at [316, 399] on input "Green Aluminium LLC" at bounding box center [549, 405] width 673 height 29
click at [412, 413] on input "Green Aluminium LLC" at bounding box center [549, 405] width 673 height 29
click at [361, 411] on input "Green Aluminium LLC" at bounding box center [549, 405] width 673 height 29
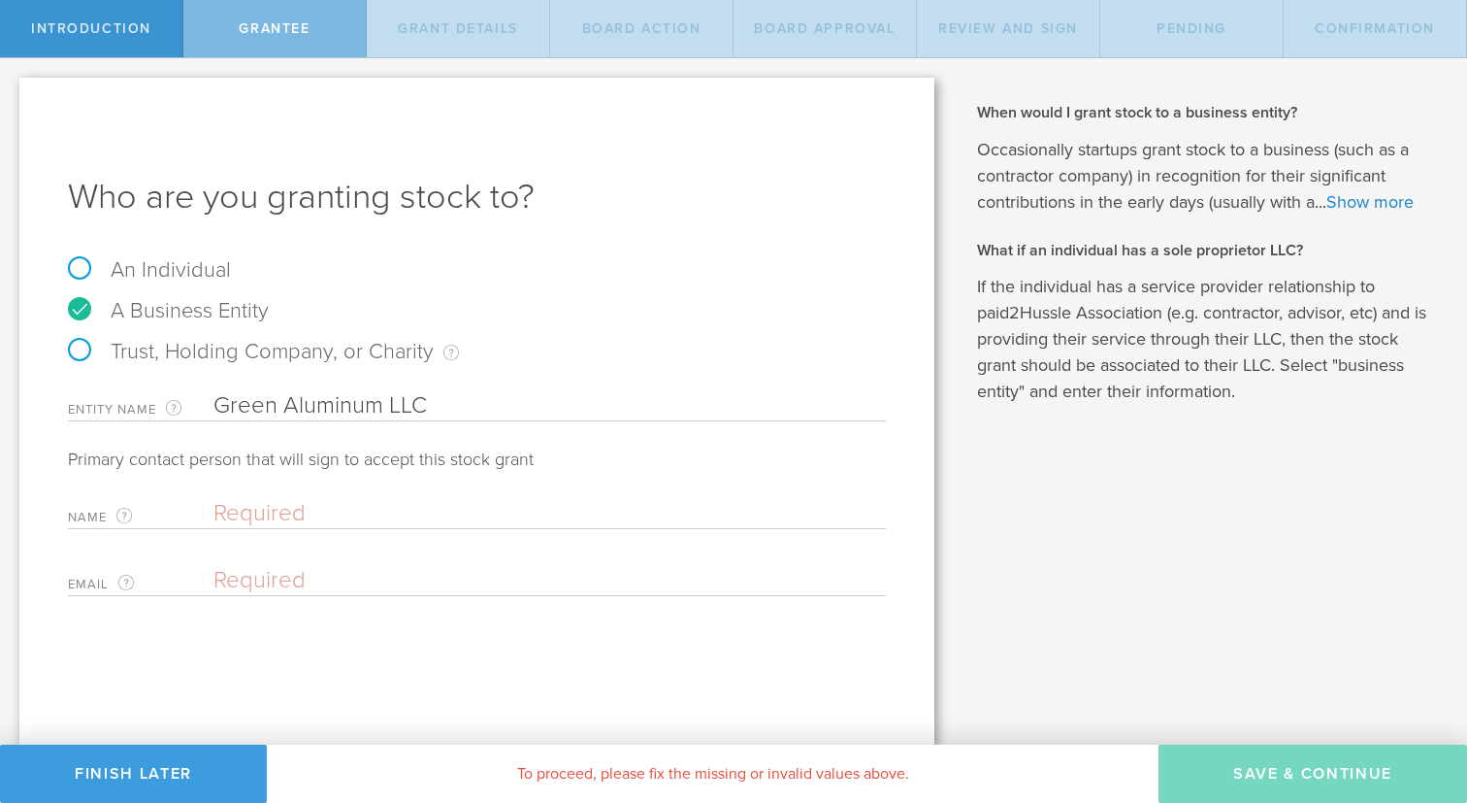
click at [437, 418] on input "Green Aluminum LLC" at bounding box center [549, 405] width 673 height 29
type input "Green Aluminum LLC"
click at [435, 519] on input "text" at bounding box center [544, 513] width 663 height 29
type input "N"
type input "[PERSON_NAME]"
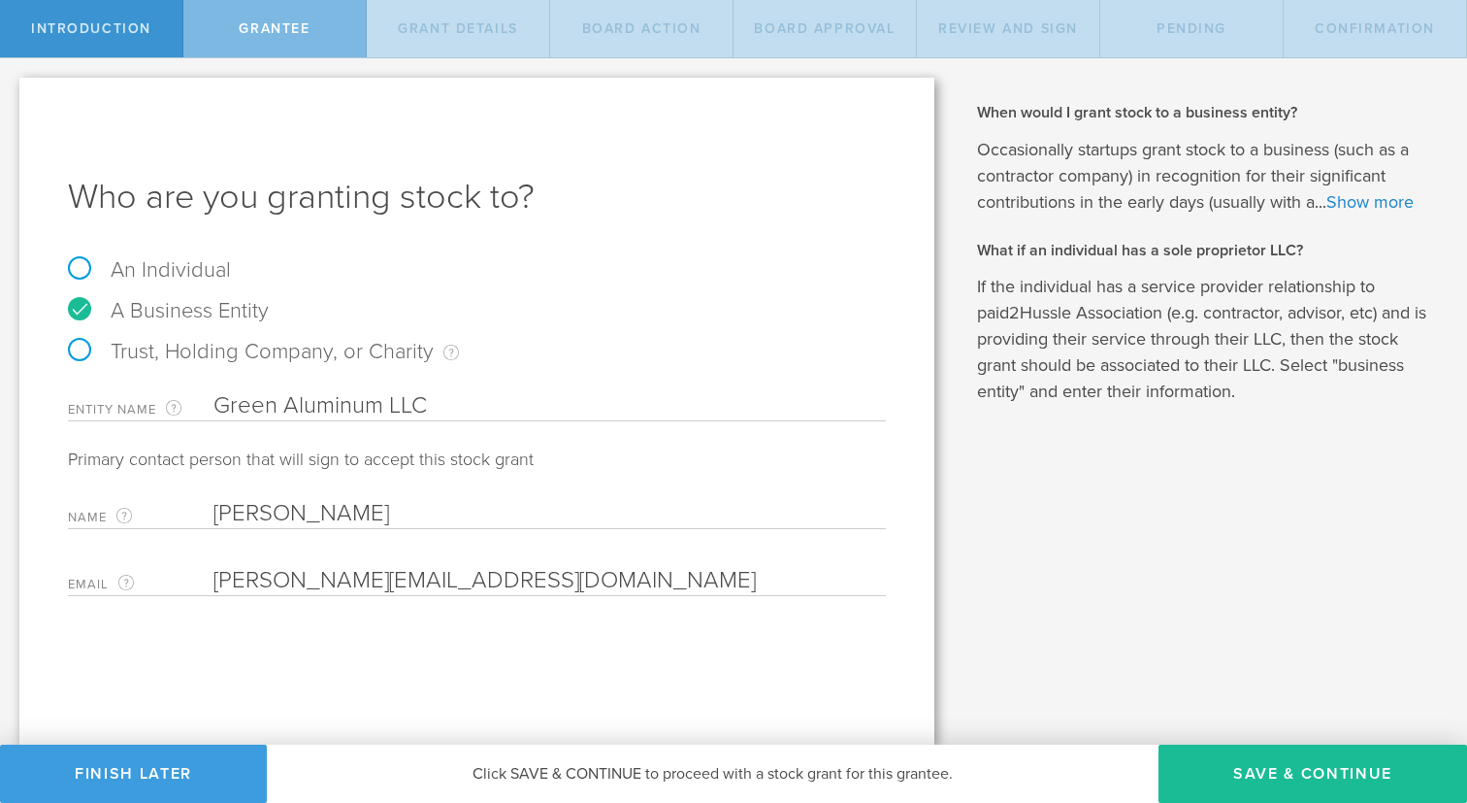
type input "nolie@lanefi.com"
click at [1187, 443] on div "Why is spousal consent required for a stock grant? In the case of a marital eve…" at bounding box center [1210, 401] width 513 height 686
click at [1318, 769] on button "Save & Continue" at bounding box center [1313, 773] width 309 height 58
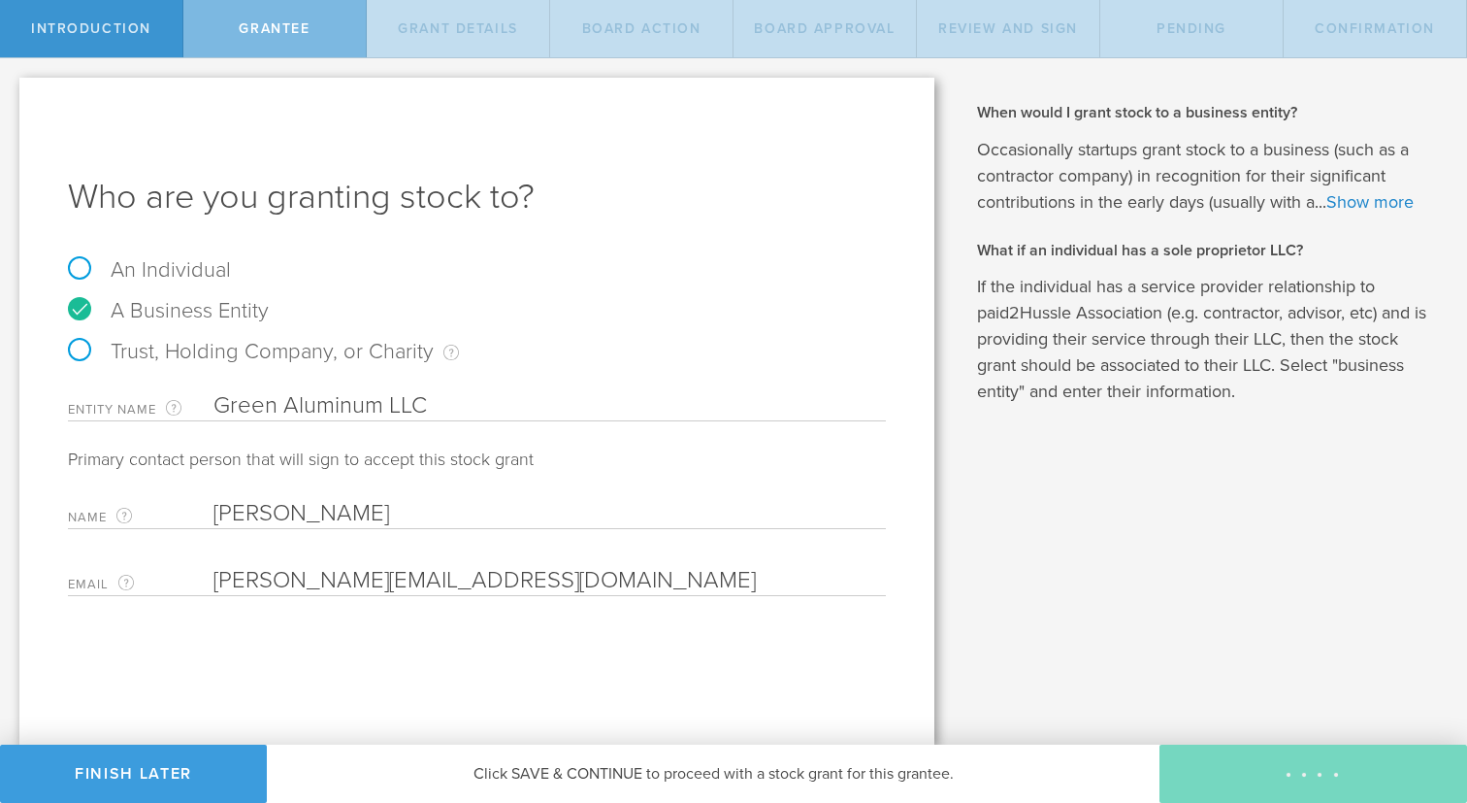
type input "4,000,000"
type input "48"
type input "12"
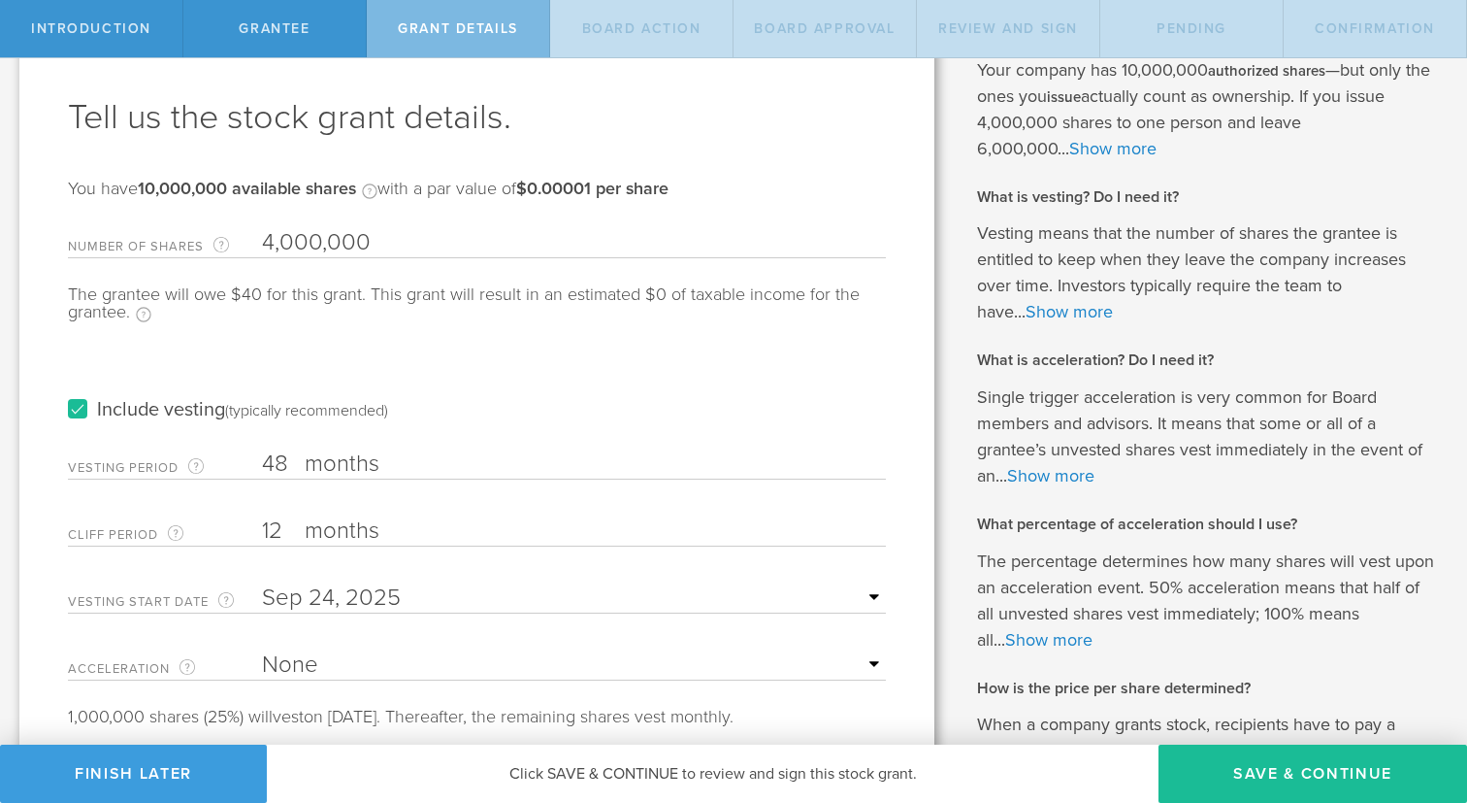
scroll to position [83, 0]
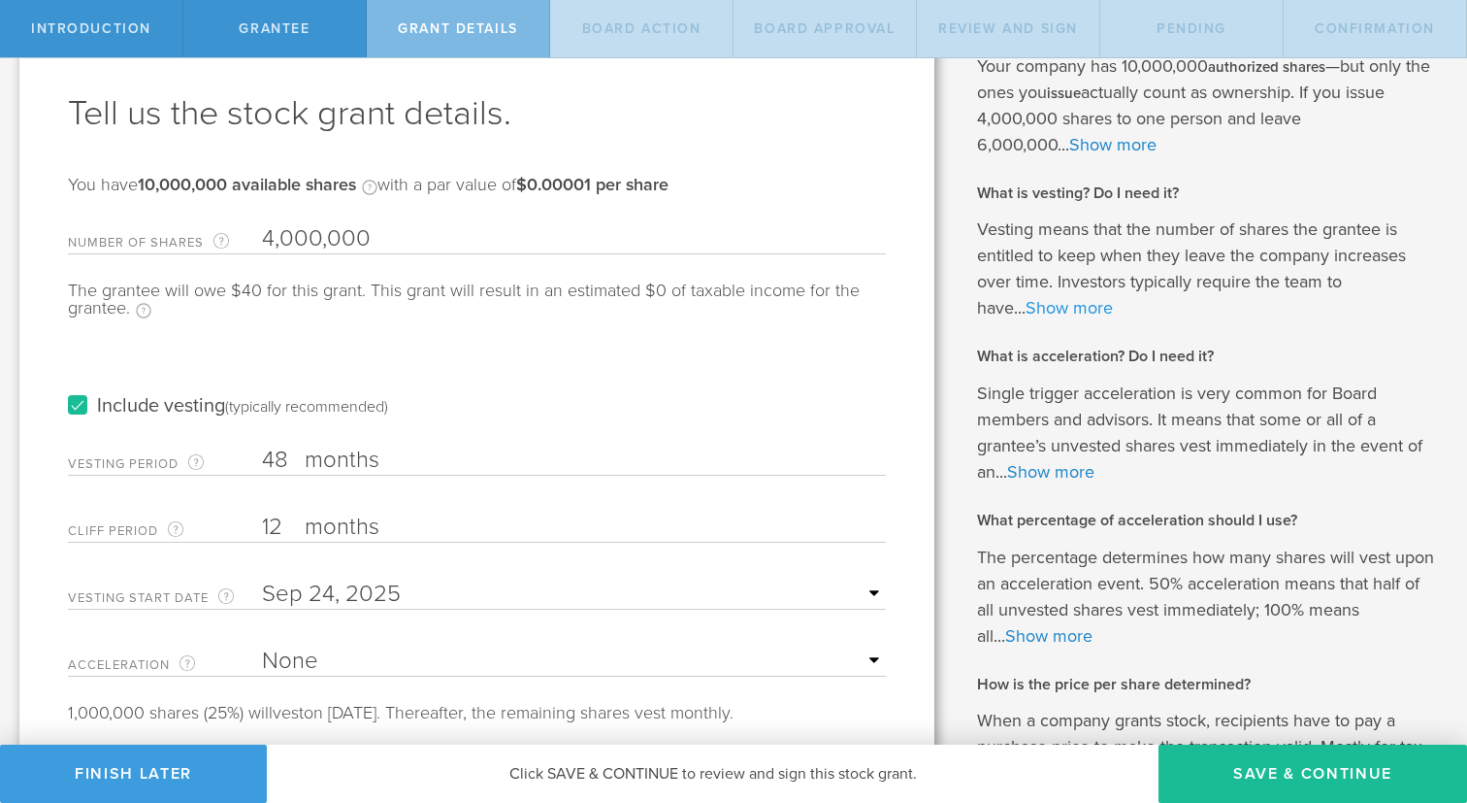
click at [1100, 309] on link "Show more" at bounding box center [1069, 307] width 87 height 21
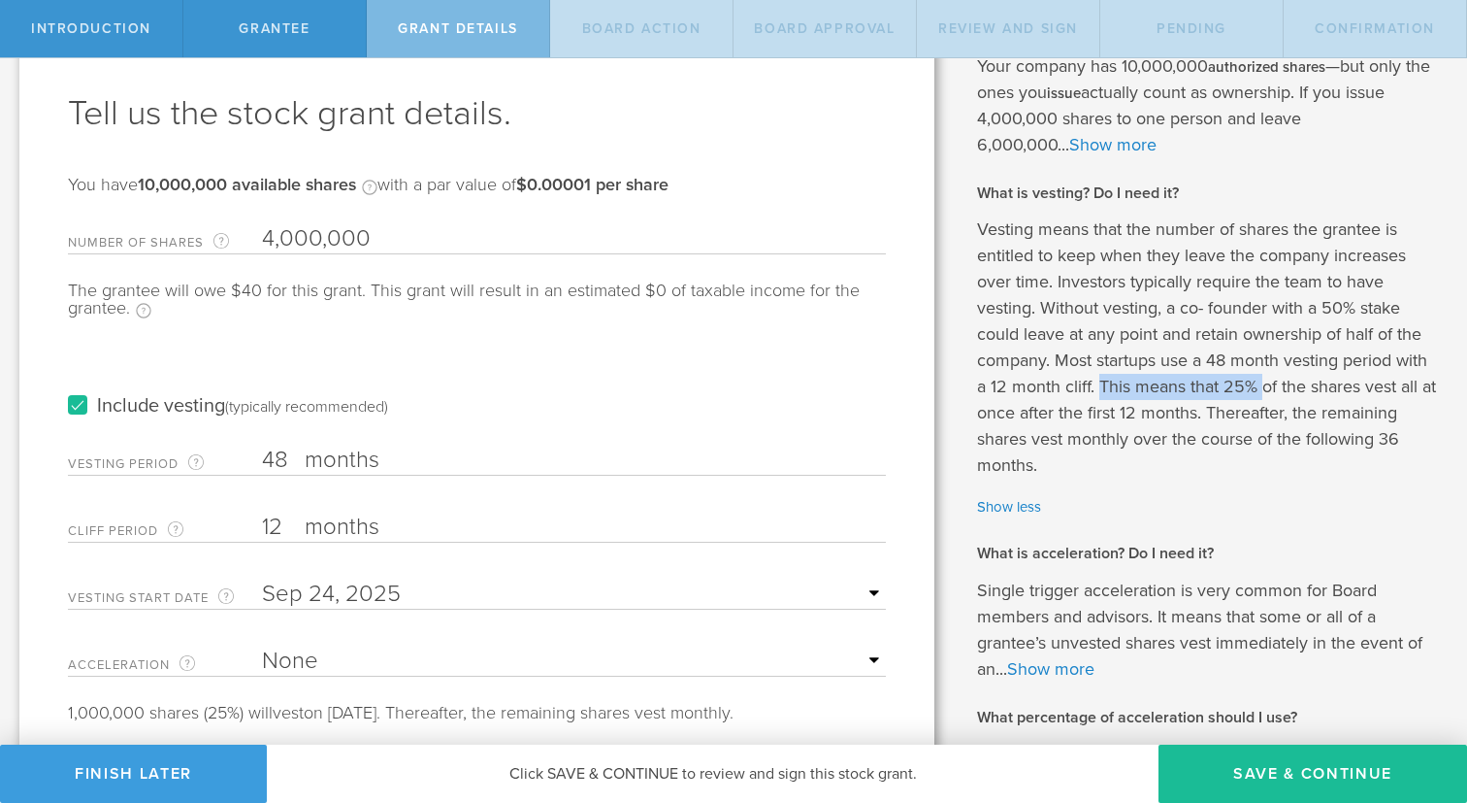
drag, startPoint x: 1090, startPoint y: 382, endPoint x: 1256, endPoint y: 393, distance: 166.3
click at [1256, 393] on p "Vesting means that the number of shares the grantee is entitled to keep when th…" at bounding box center [1207, 347] width 461 height 262
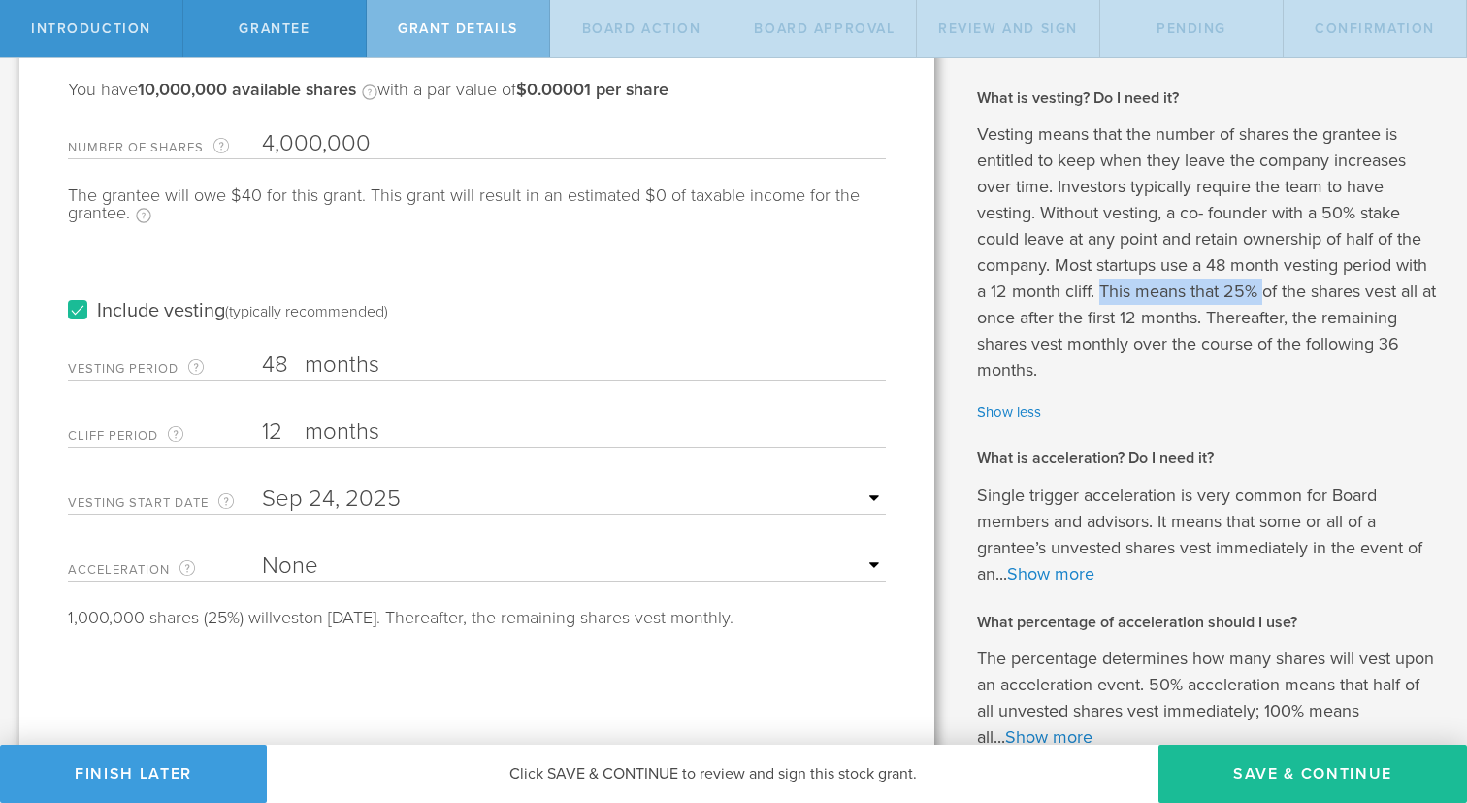
scroll to position [180, 0]
click at [862, 559] on select "None Single Trigger Double Trigger" at bounding box center [574, 564] width 624 height 29
click at [262, 550] on select "None Single Trigger Double Trigger" at bounding box center [574, 564] width 624 height 29
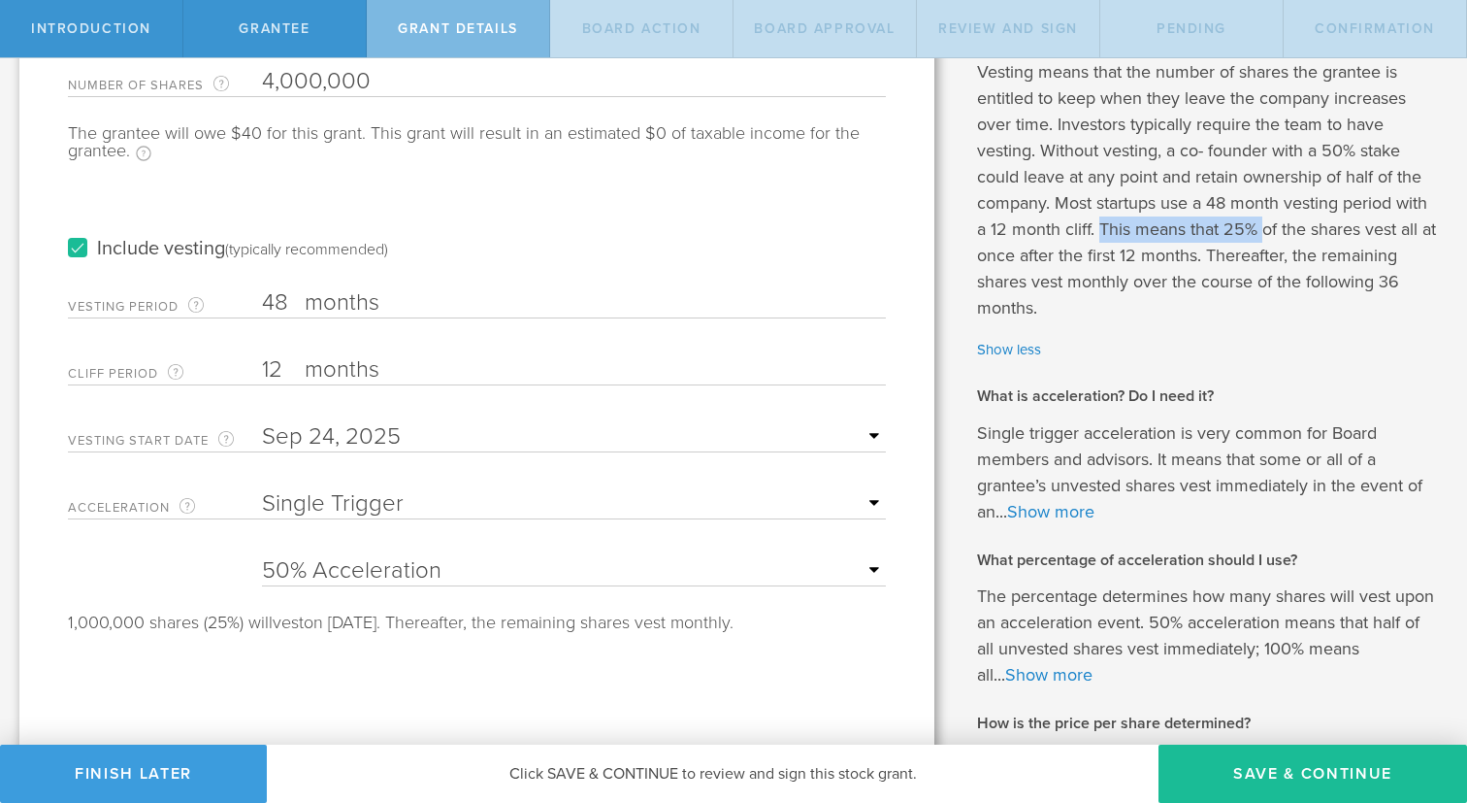
scroll to position [263, 0]
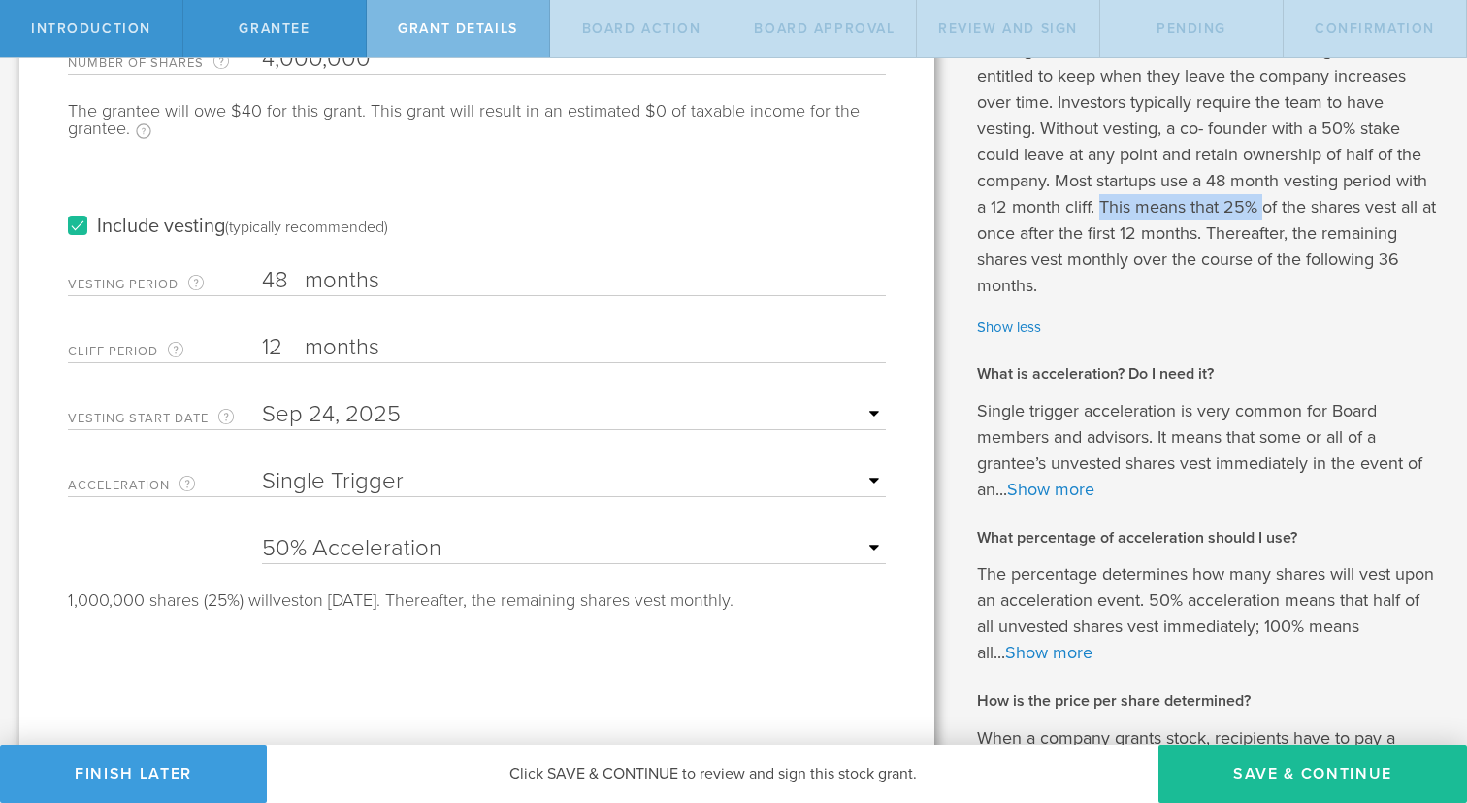
click at [861, 543] on select "25% Acceleration 50% Acceleration 75% Acceleration 100% Acceleration" at bounding box center [574, 548] width 624 height 29
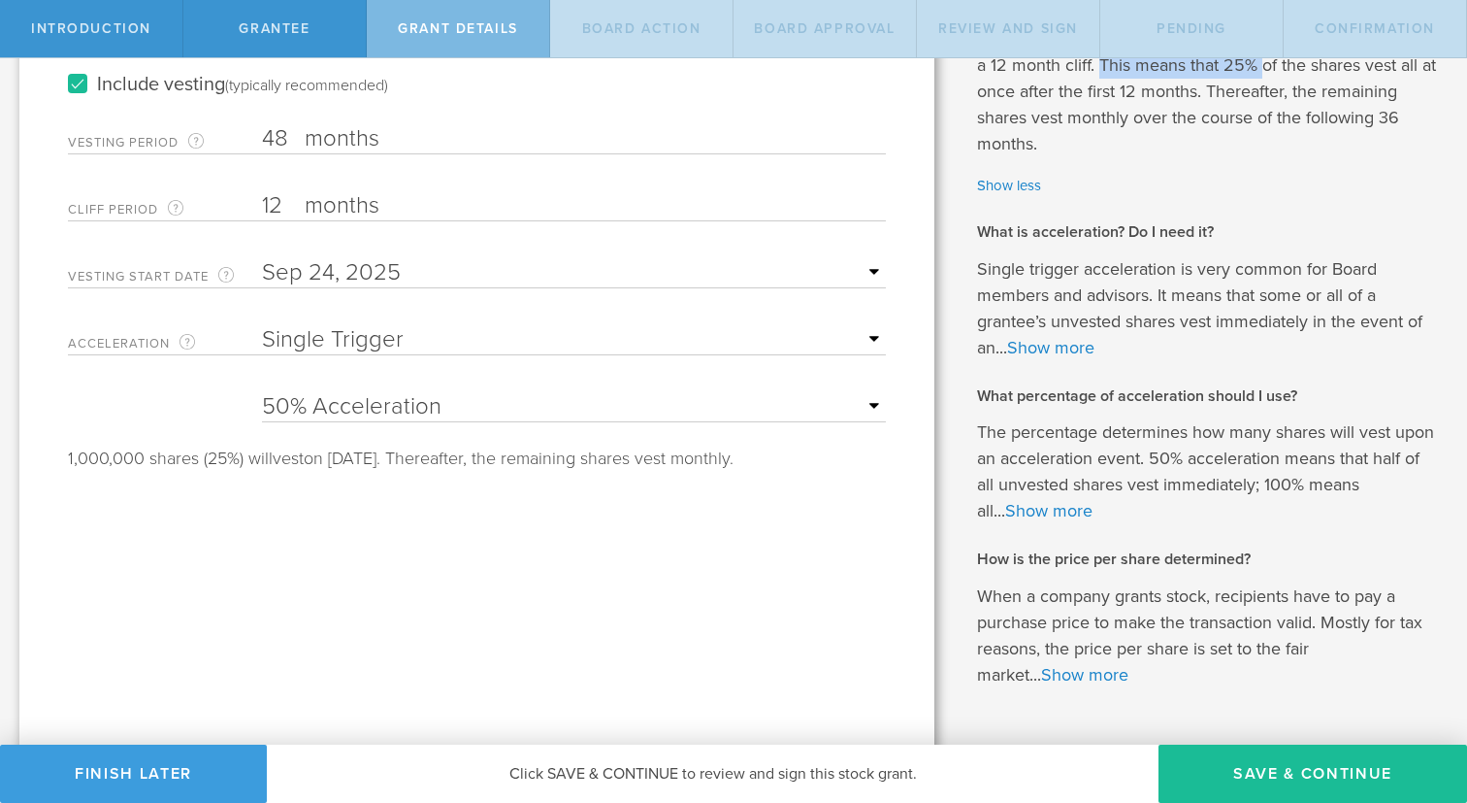
scroll to position [408, 0]
click at [1074, 343] on link "Show more" at bounding box center [1050, 344] width 87 height 21
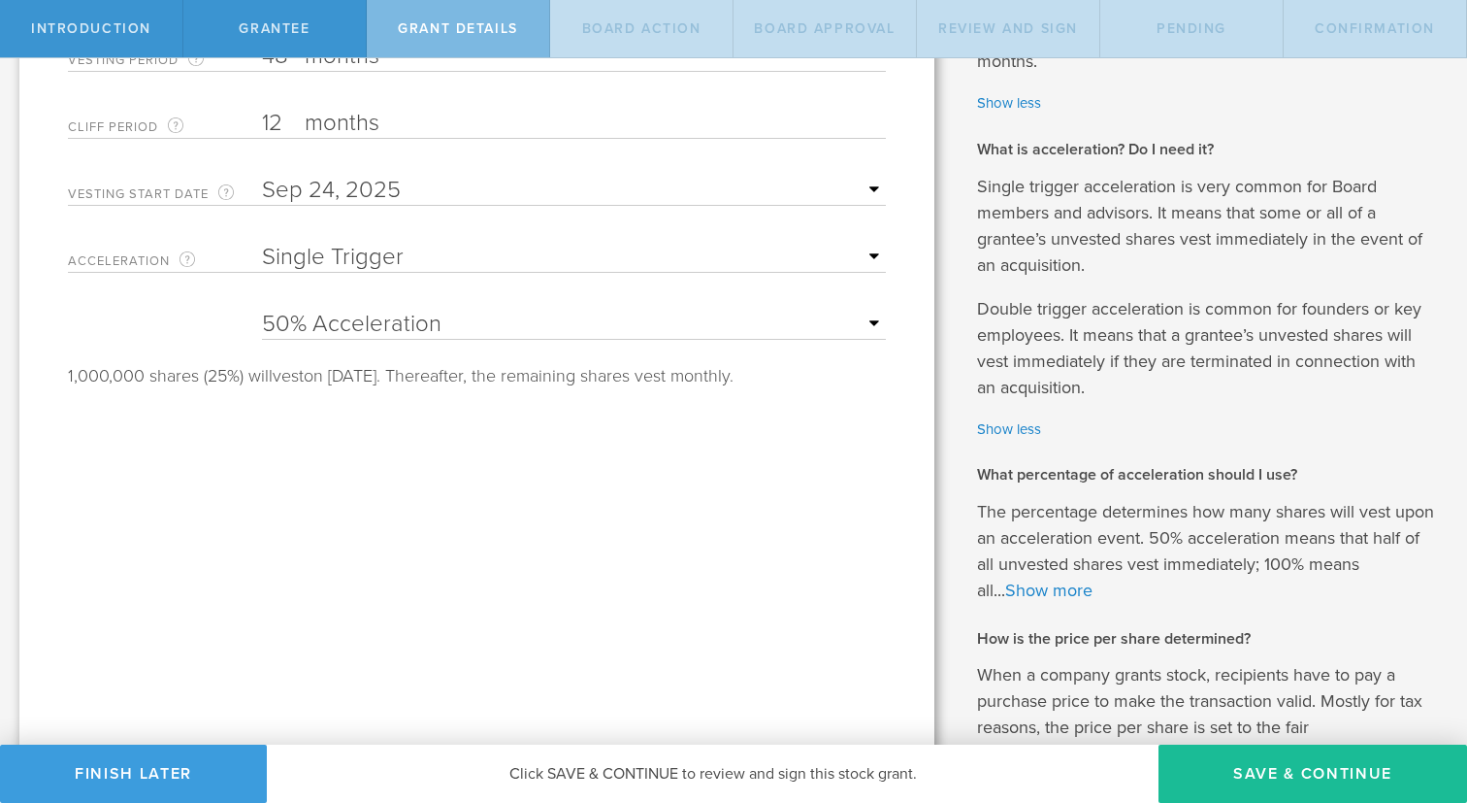
scroll to position [500, 0]
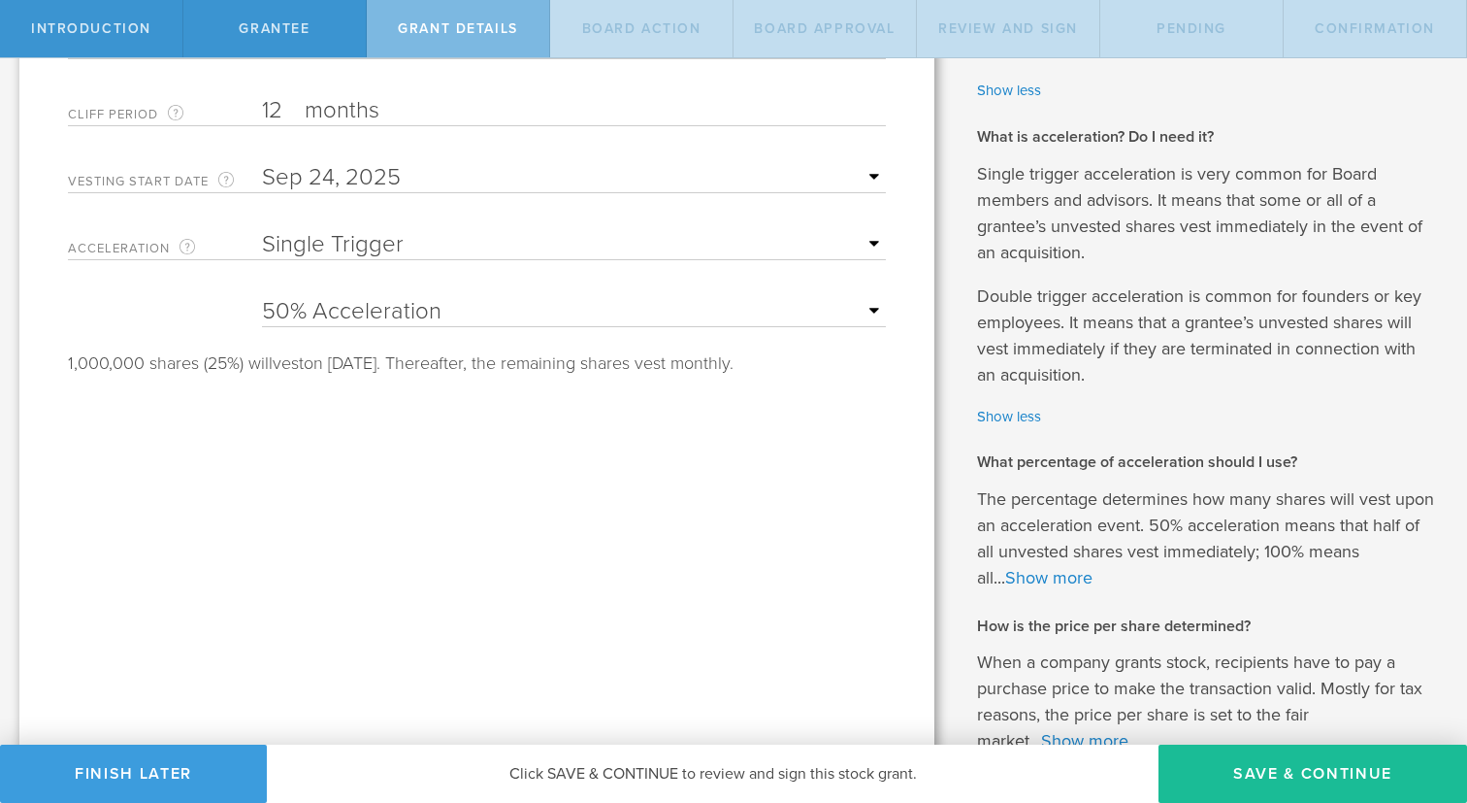
click at [636, 254] on select "None Single Trigger Double Trigger" at bounding box center [574, 244] width 624 height 29
select select "double"
click at [262, 230] on select "None Single Trigger Double Trigger" at bounding box center [574, 244] width 624 height 29
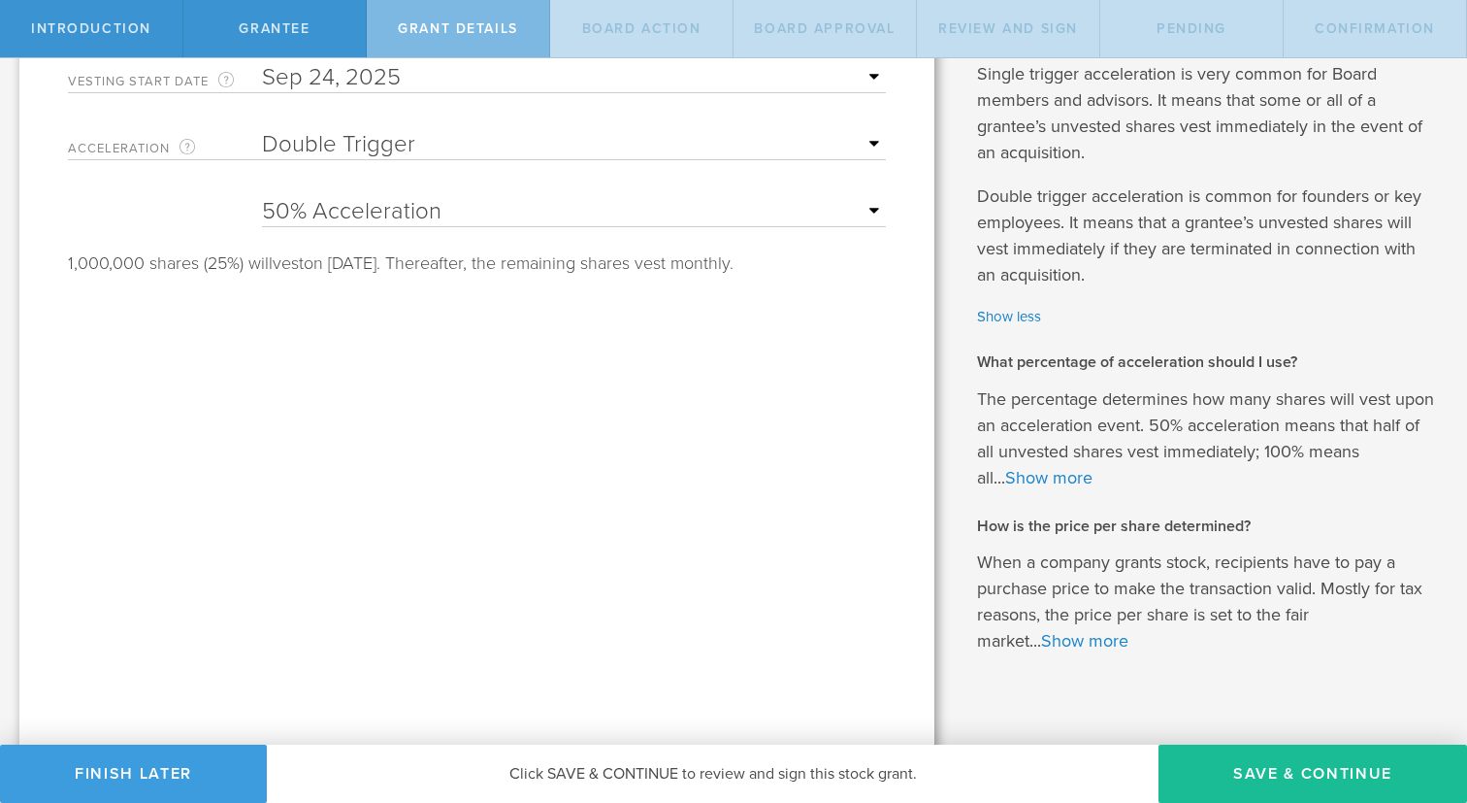
scroll to position [604, 0]
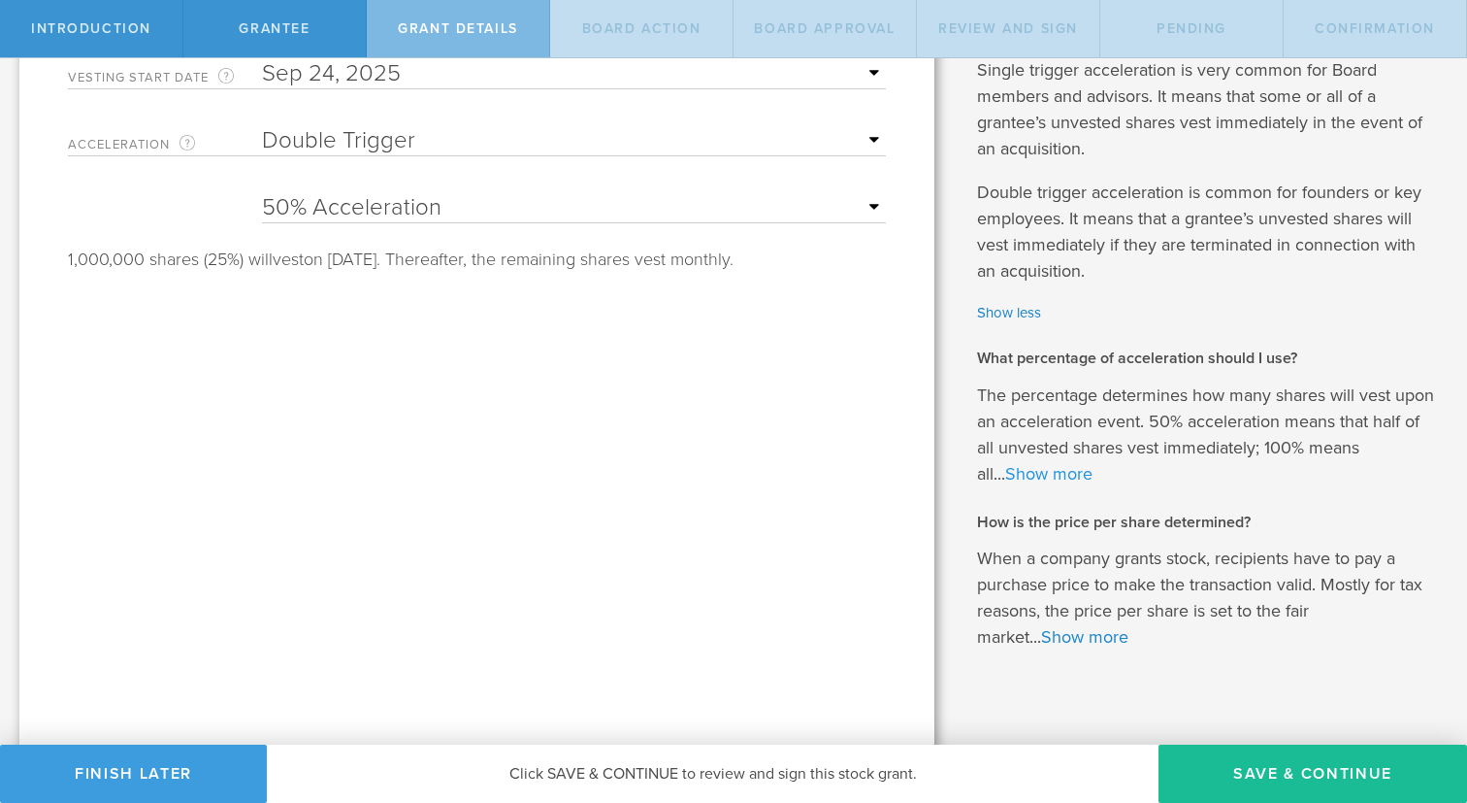
click at [1069, 466] on link "Show more" at bounding box center [1048, 473] width 87 height 21
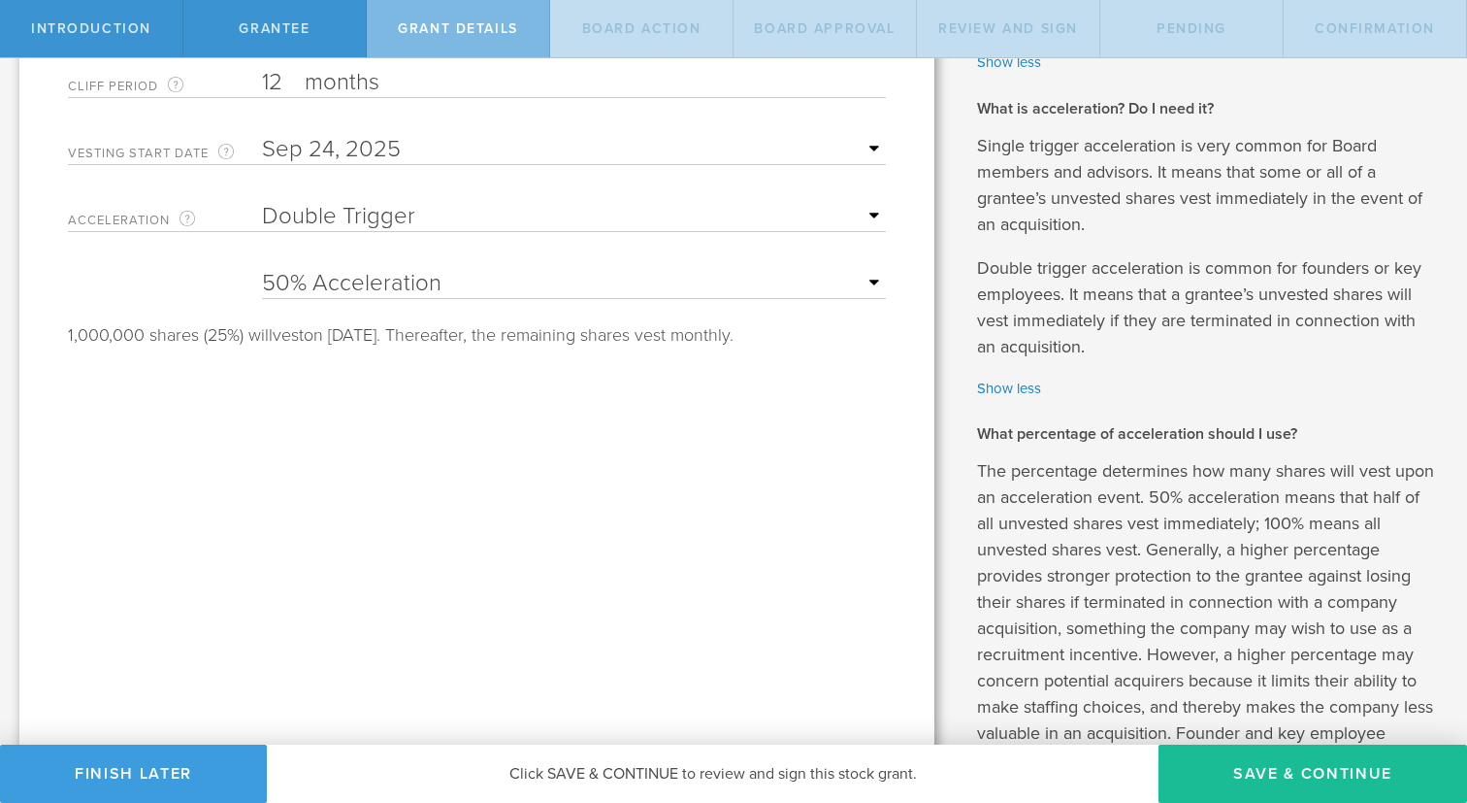
scroll to position [530, 0]
click at [773, 283] on select "25% Acceleration 50% Acceleration 75% Acceleration 100% Acceleration" at bounding box center [574, 281] width 624 height 29
click at [262, 267] on select "25% Acceleration 50% Acceleration 75% Acceleration 100% Acceleration" at bounding box center [574, 281] width 624 height 29
click at [775, 287] on select "25% Acceleration 50% Acceleration 75% Acceleration 100% Acceleration" at bounding box center [574, 281] width 624 height 29
click at [262, 267] on select "25% Acceleration 50% Acceleration 75% Acceleration 100% Acceleration" at bounding box center [574, 281] width 624 height 29
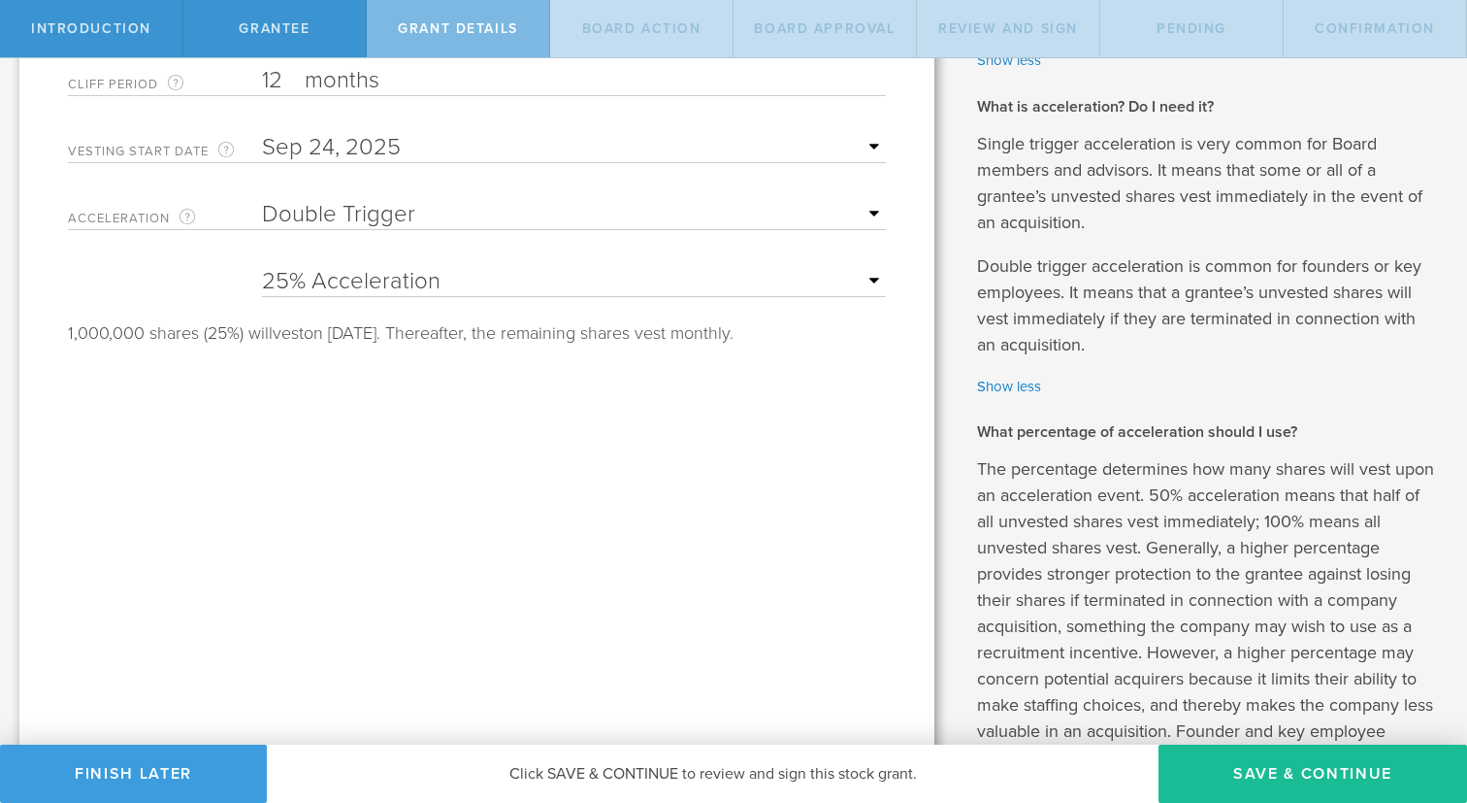
click at [743, 279] on select "25% Acceleration 50% Acceleration 75% Acceleration 100% Acceleration" at bounding box center [574, 281] width 624 height 29
select select "100"
click at [262, 267] on select "25% Acceleration 50% Acceleration 75% Acceleration 100% Acceleration" at bounding box center [574, 281] width 624 height 29
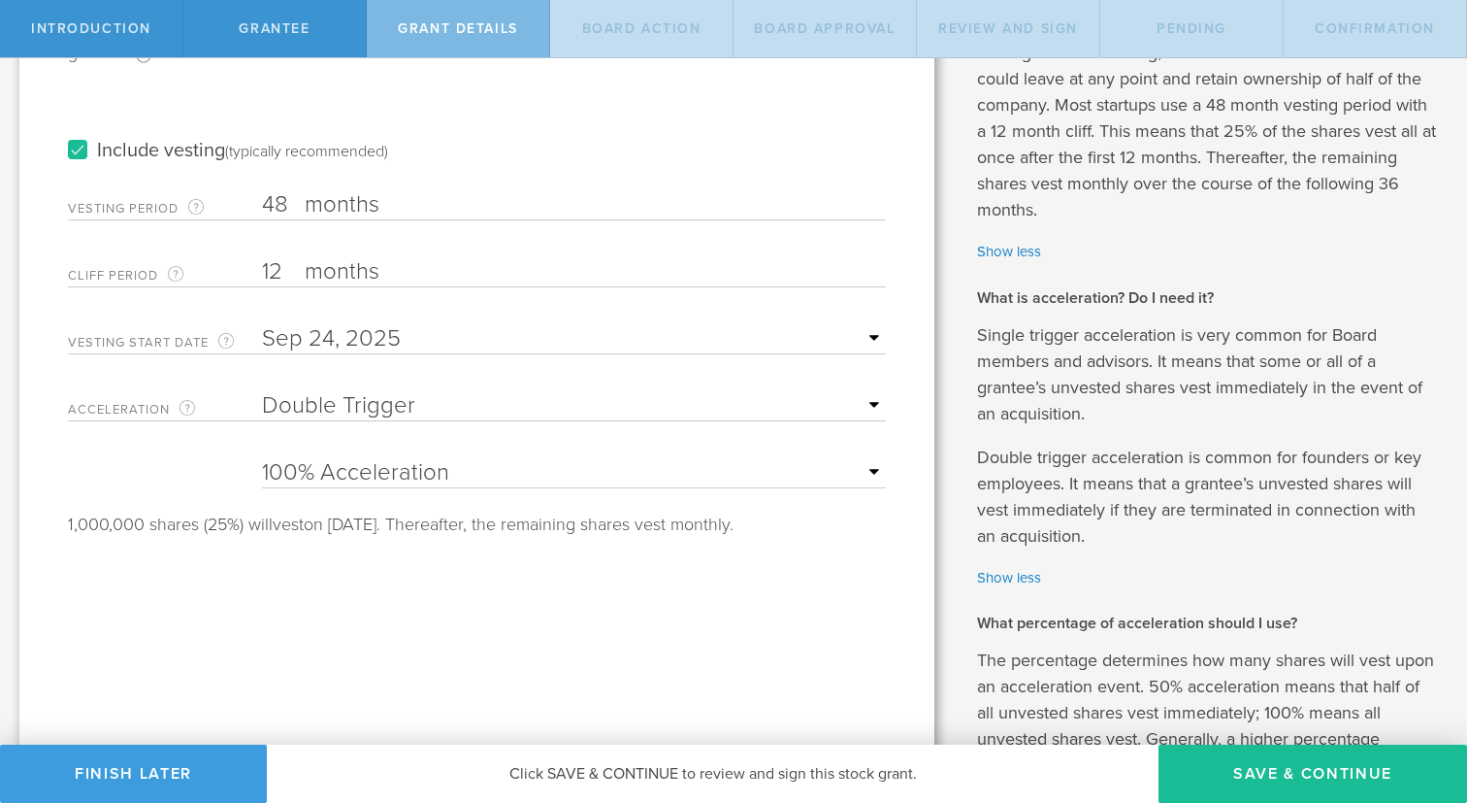
scroll to position [341, 0]
click at [619, 595] on div "Tell us the stock grant details. You have 10,000,000 available shares Available…" at bounding box center [476, 546] width 915 height 1619
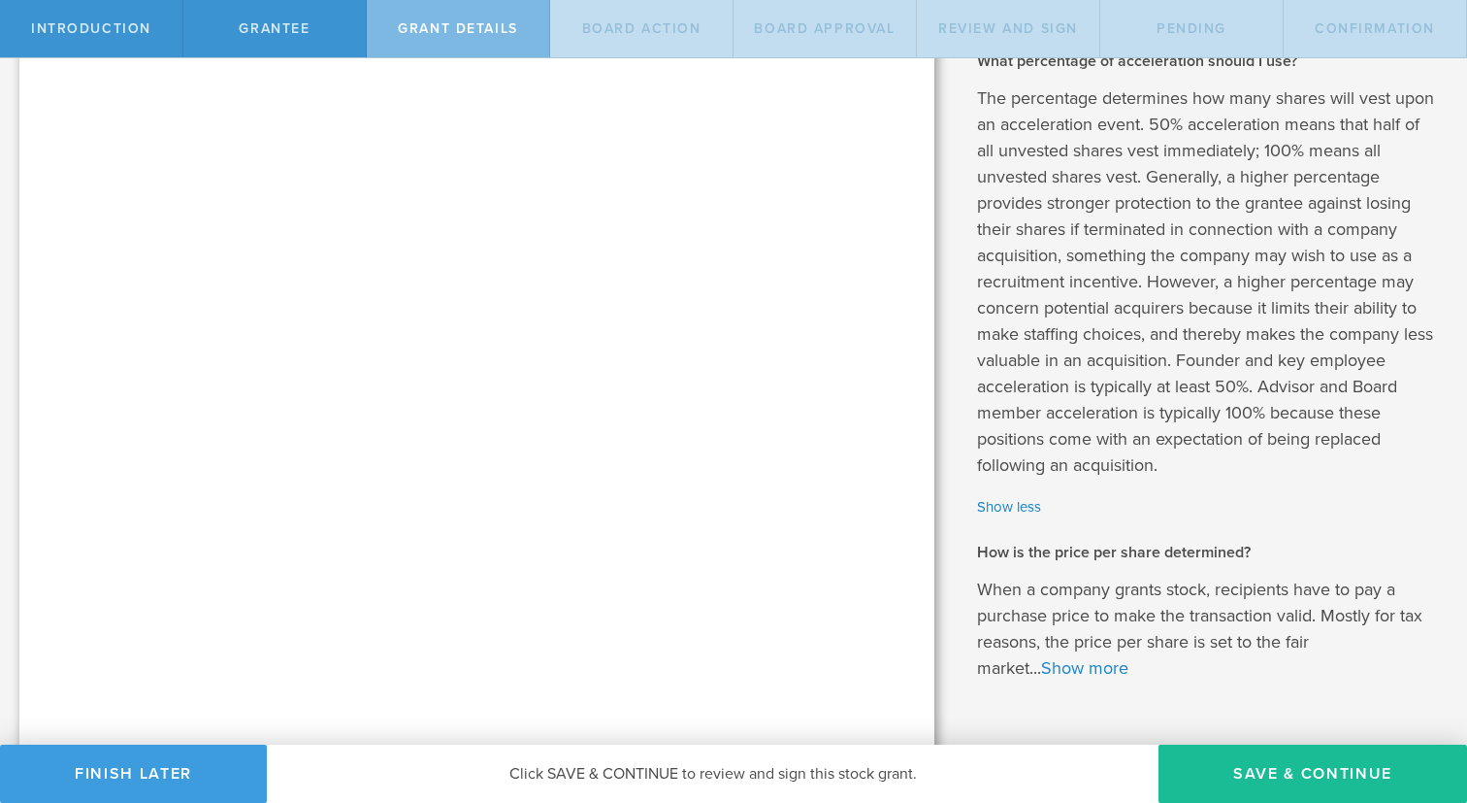
scroll to position [952, 0]
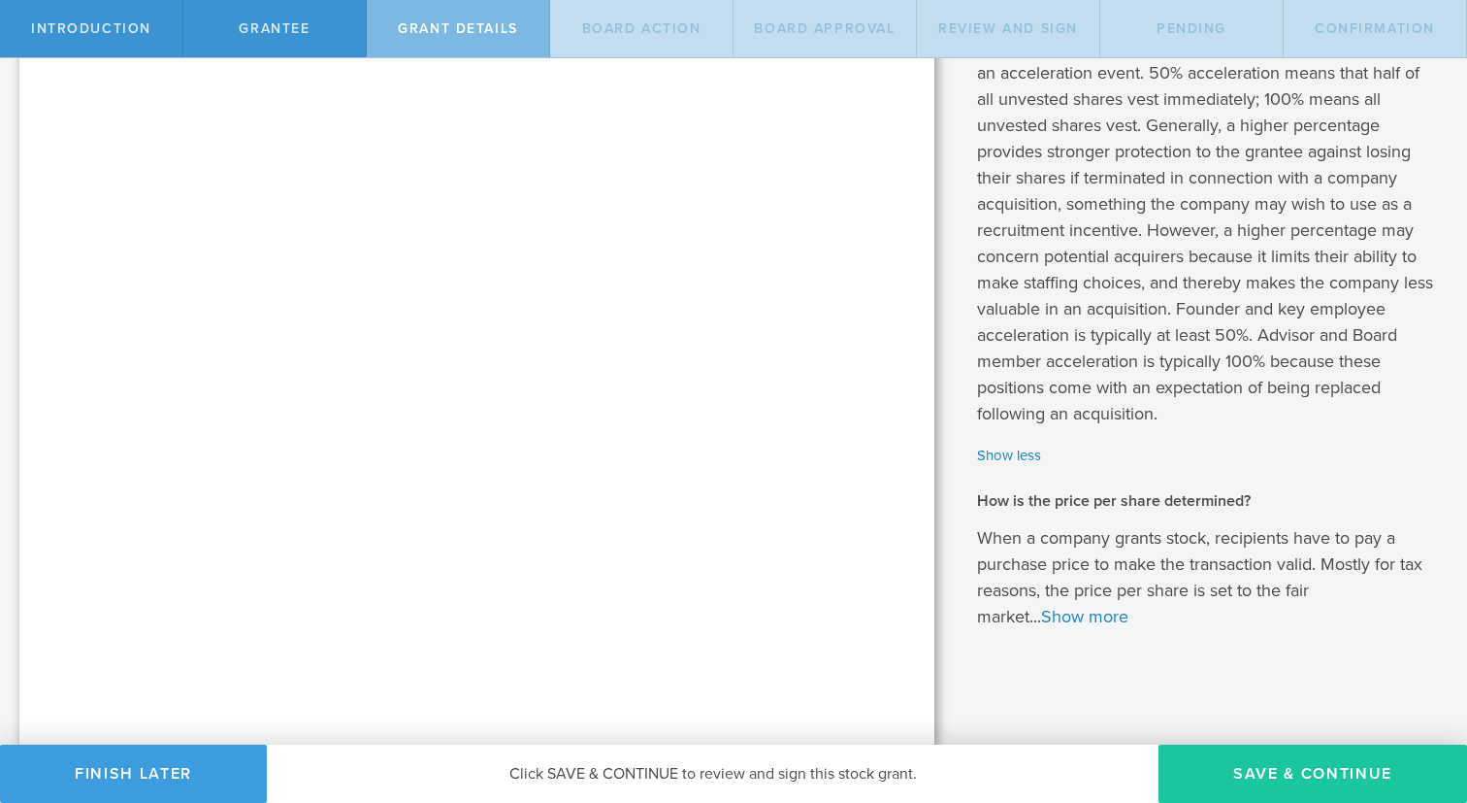
click at [1272, 760] on button "Save & Continue" at bounding box center [1313, 773] width 309 height 58
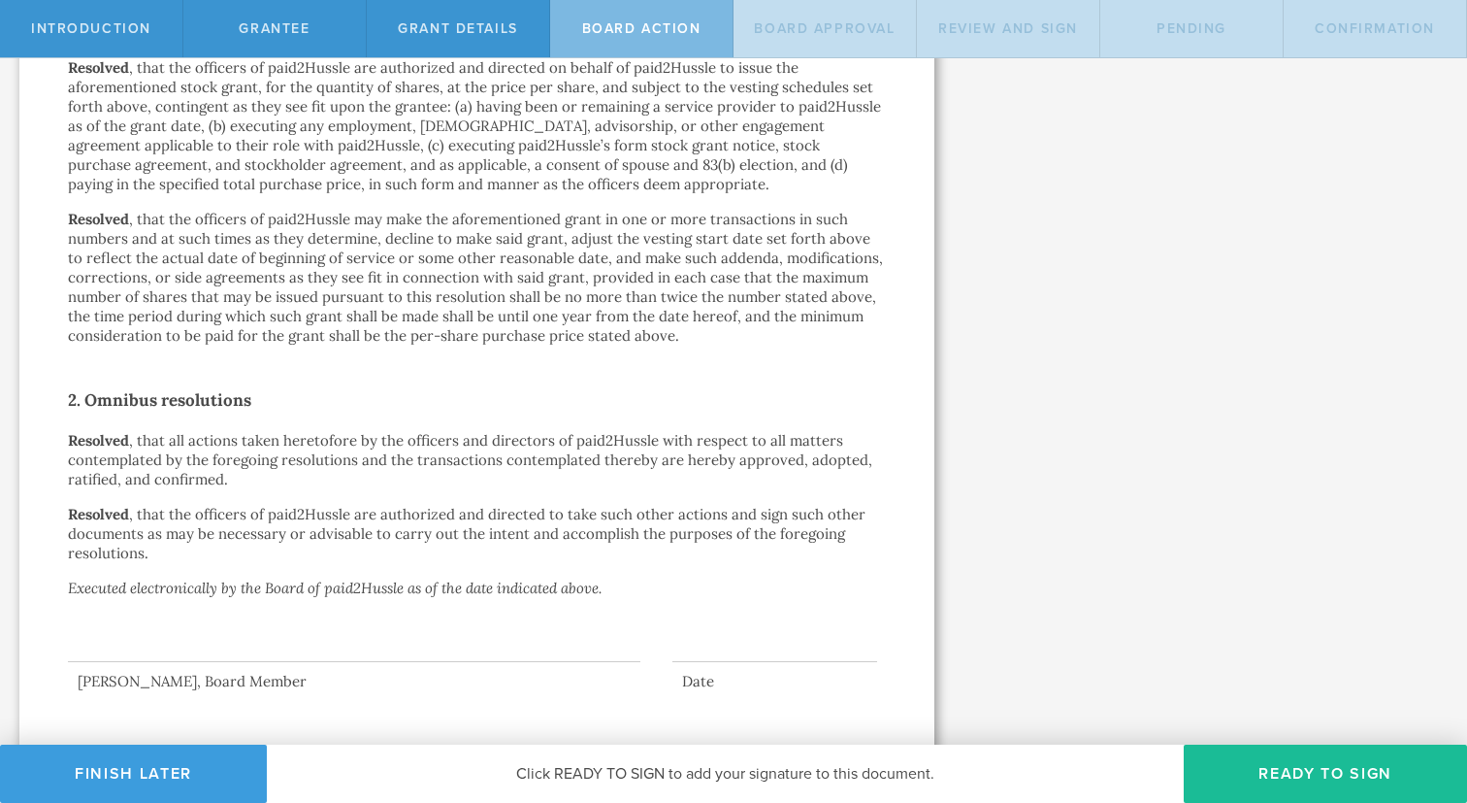
scroll to position [1107, 0]
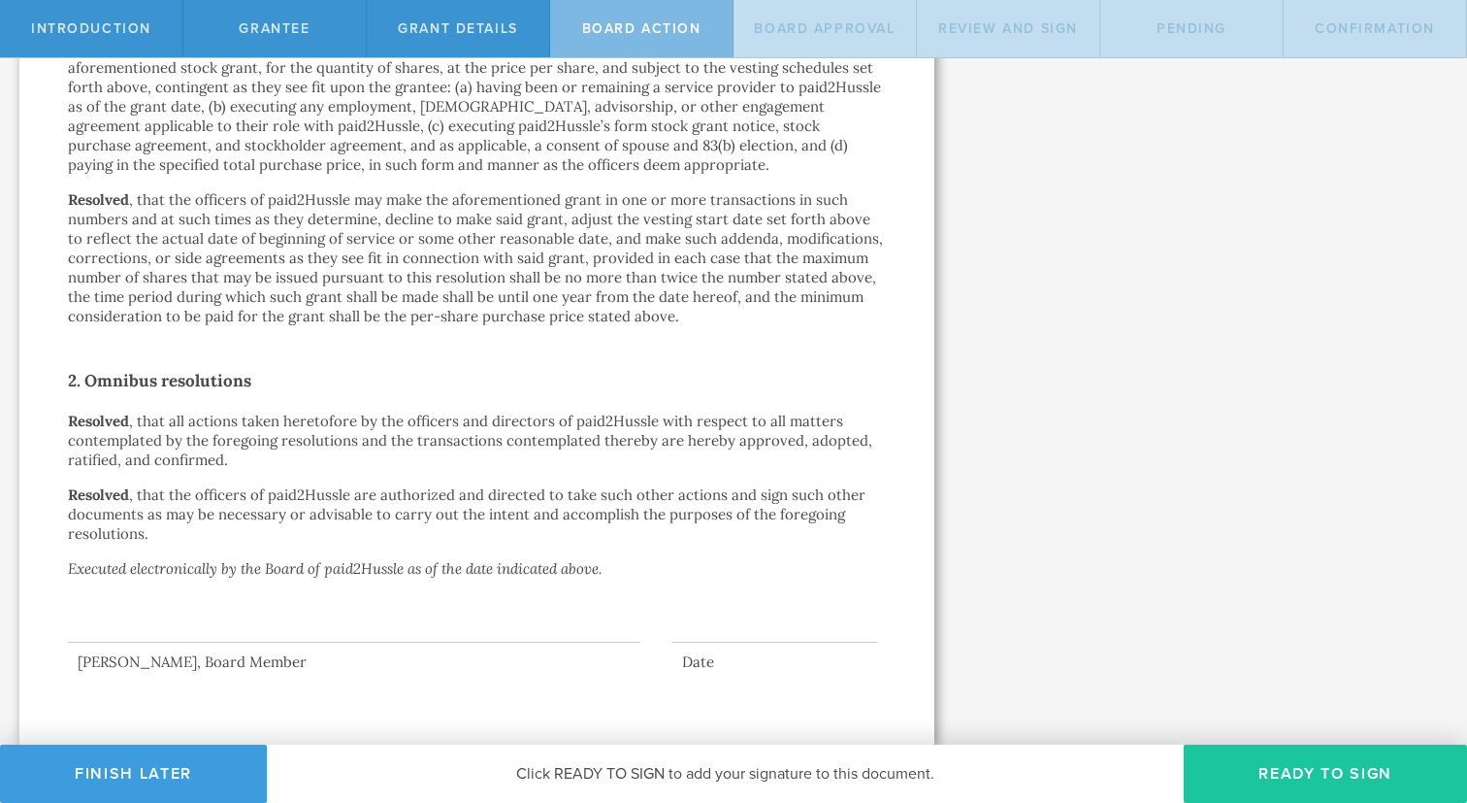
click at [1290, 768] on button "Ready to Sign" at bounding box center [1325, 773] width 283 height 58
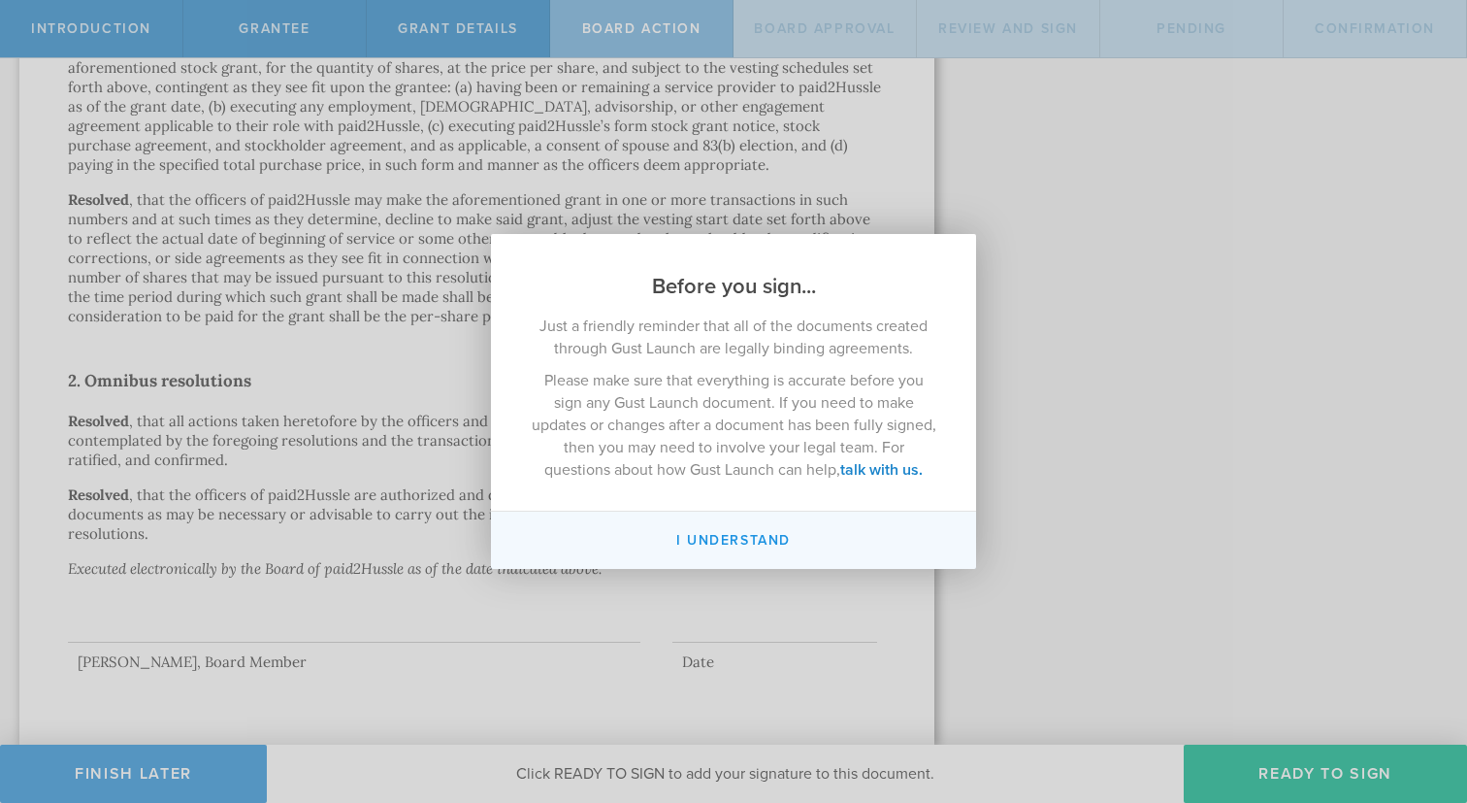
click at [739, 538] on button "I understand" at bounding box center [733, 539] width 485 height 57
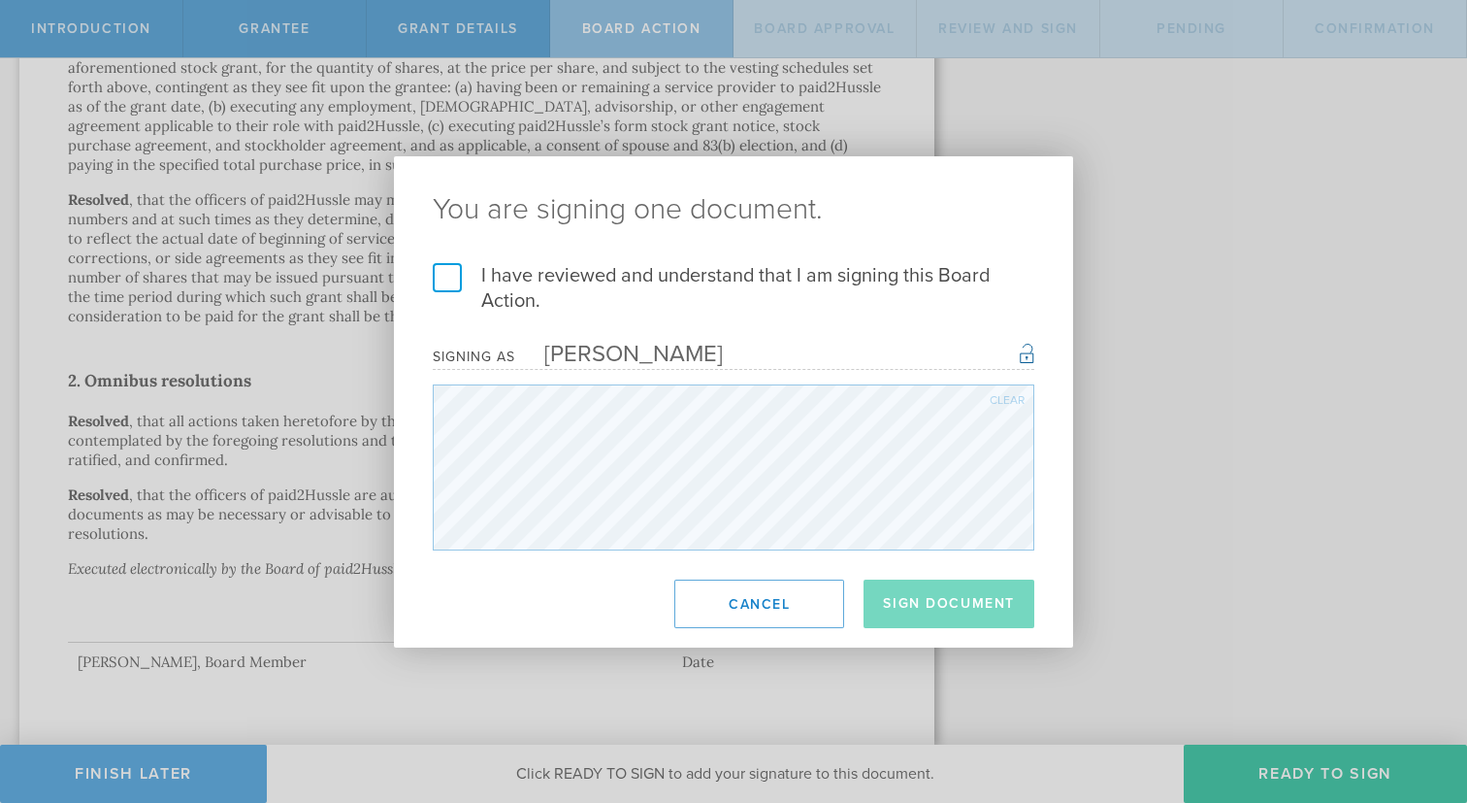
click at [447, 274] on label "I have reviewed and understand that I am signing this Board Action." at bounding box center [734, 288] width 602 height 50
click at [0, 0] on input "I have reviewed and understand that I am signing this Board Action." at bounding box center [0, 0] width 0 height 0
click at [983, 599] on button "Sign Document" at bounding box center [949, 603] width 171 height 49
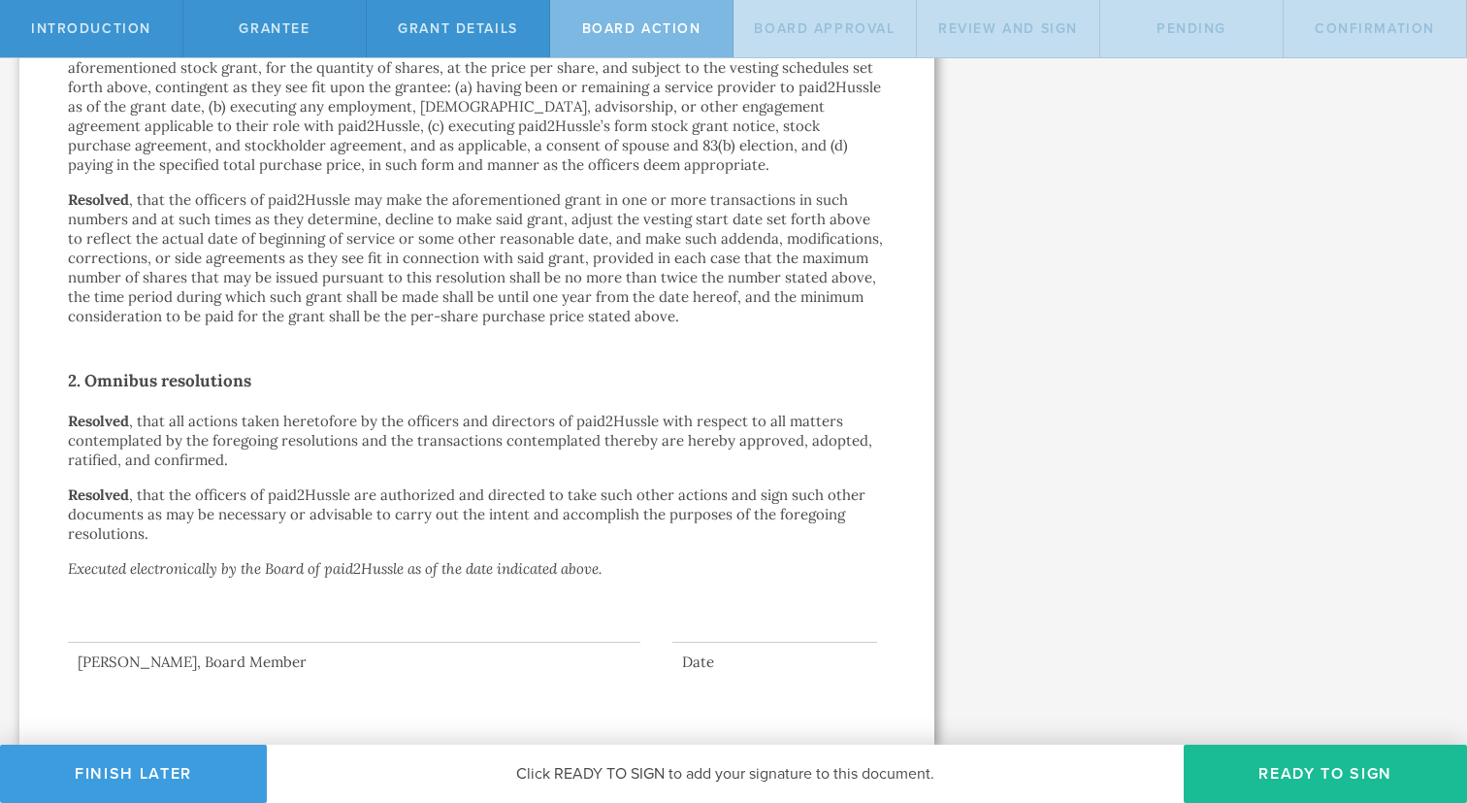
scroll to position [0, 0]
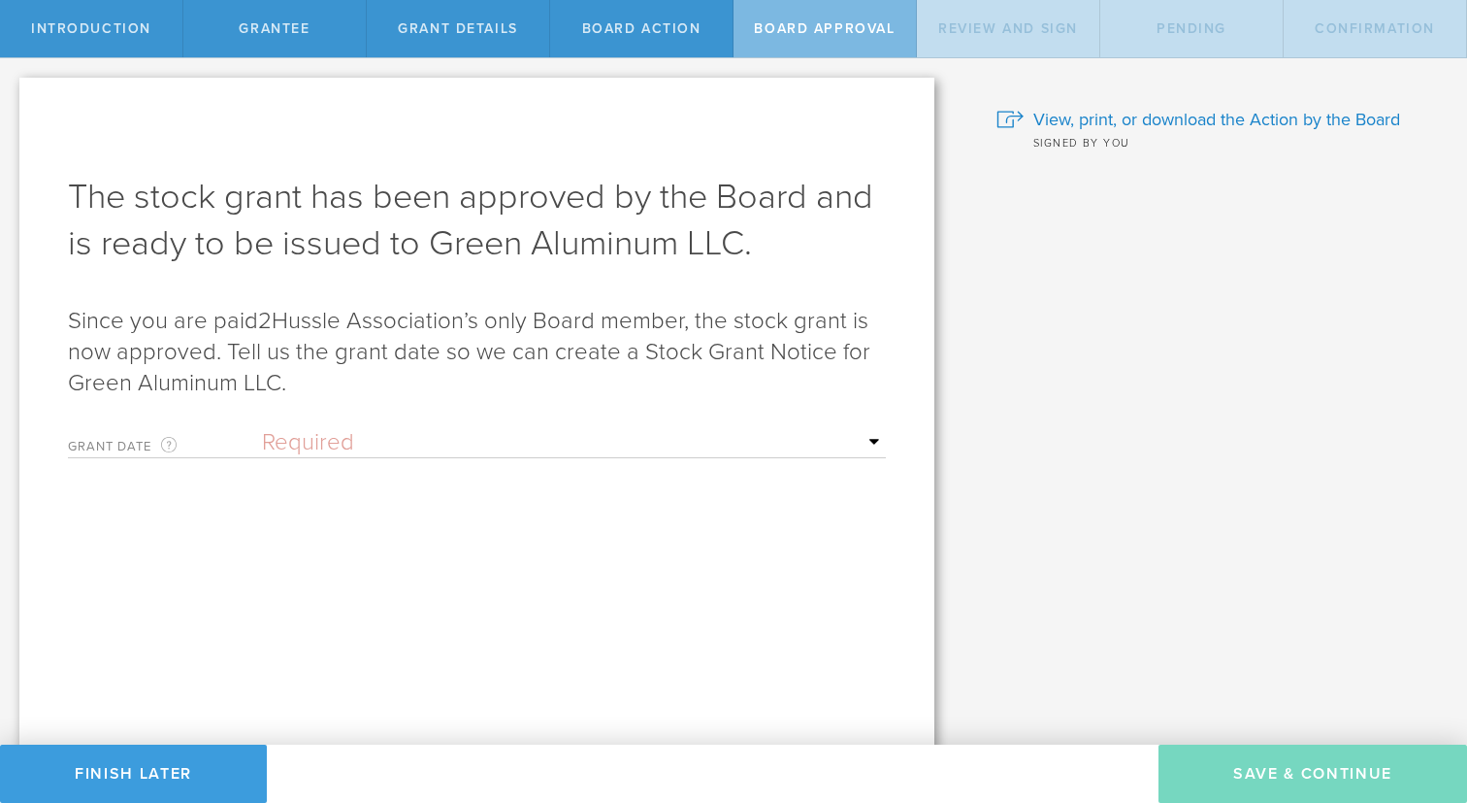
click at [366, 425] on div "Grant Date This is the date on which the recipient is granted the stock. This d…" at bounding box center [477, 438] width 818 height 40
click at [366, 432] on select "Required Upon grantee's signature A specific date" at bounding box center [574, 442] width 624 height 29
select select "uponGranteeSignature"
click at [262, 428] on select "Required Upon grantee's signature A specific date" at bounding box center [574, 442] width 624 height 29
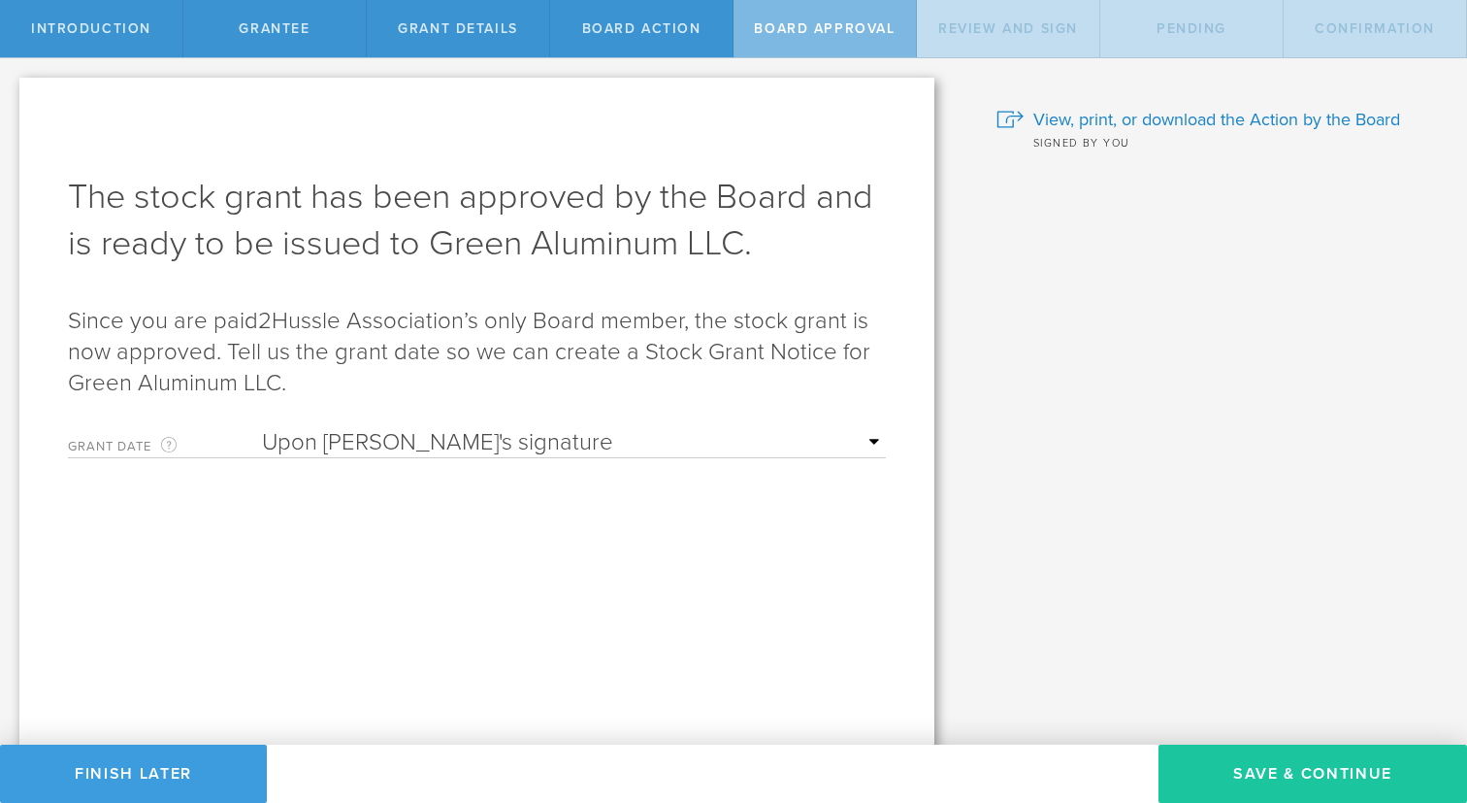
click at [1312, 756] on button "Save & Continue" at bounding box center [1313, 773] width 309 height 58
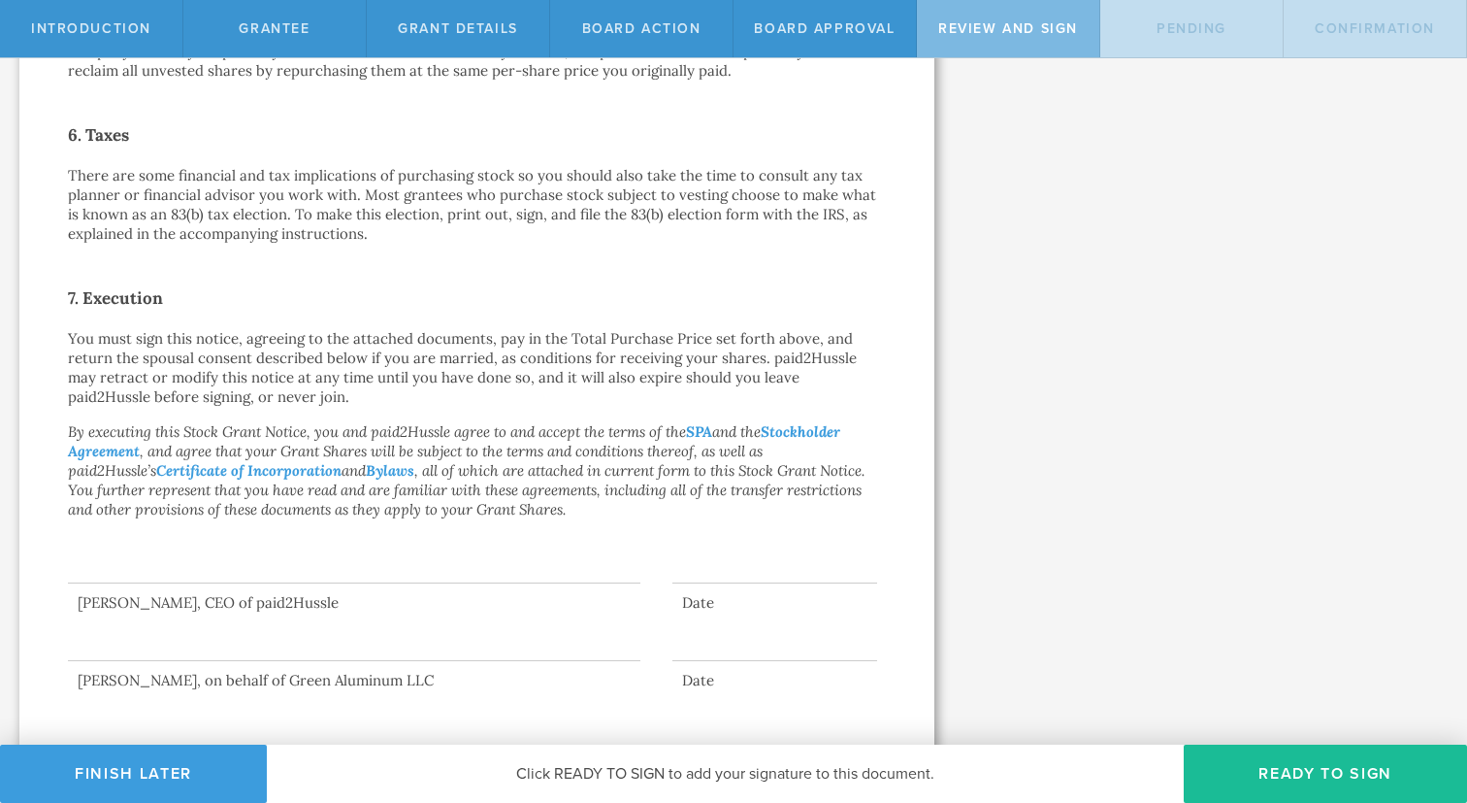
scroll to position [1342, 0]
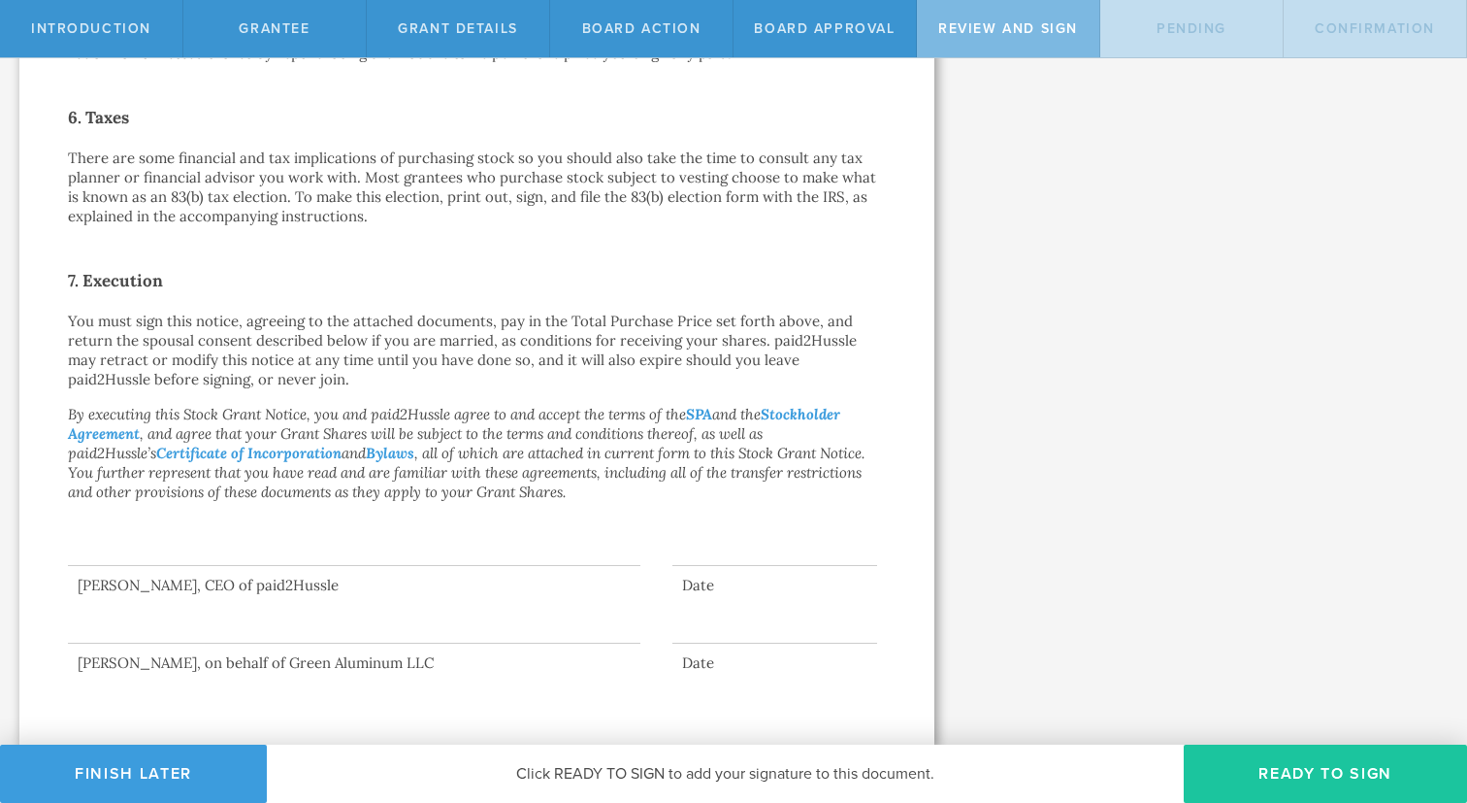
click at [1363, 754] on button "Ready to Sign" at bounding box center [1325, 773] width 283 height 58
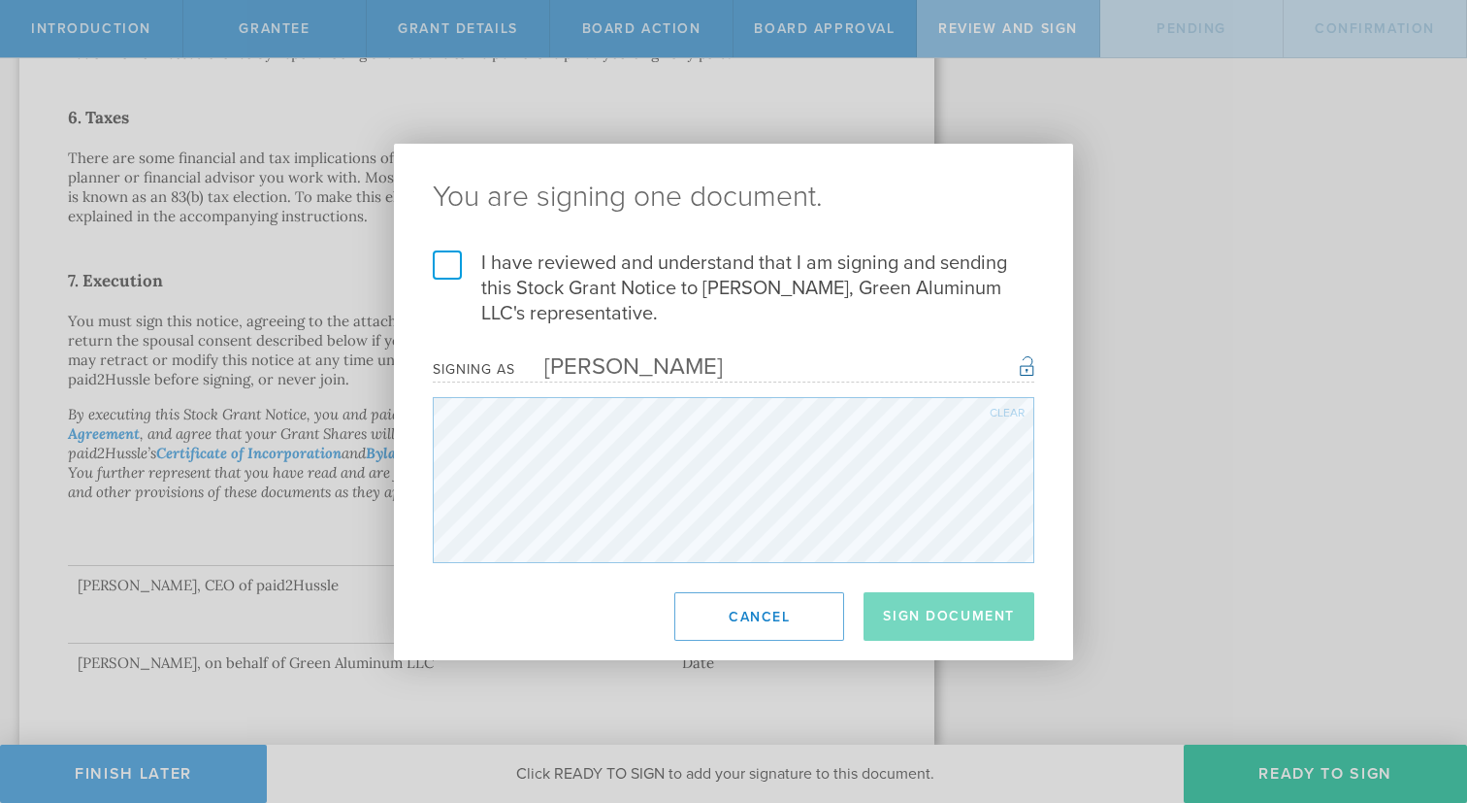
click at [484, 274] on label "I have reviewed and understand that I am signing and sending this Stock Grant N…" at bounding box center [734, 288] width 602 height 76
click at [0, 0] on input "I have reviewed and understand that I am signing and sending this Stock Grant N…" at bounding box center [0, 0] width 0 height 0
click at [951, 612] on button "Sign Document" at bounding box center [949, 616] width 171 height 49
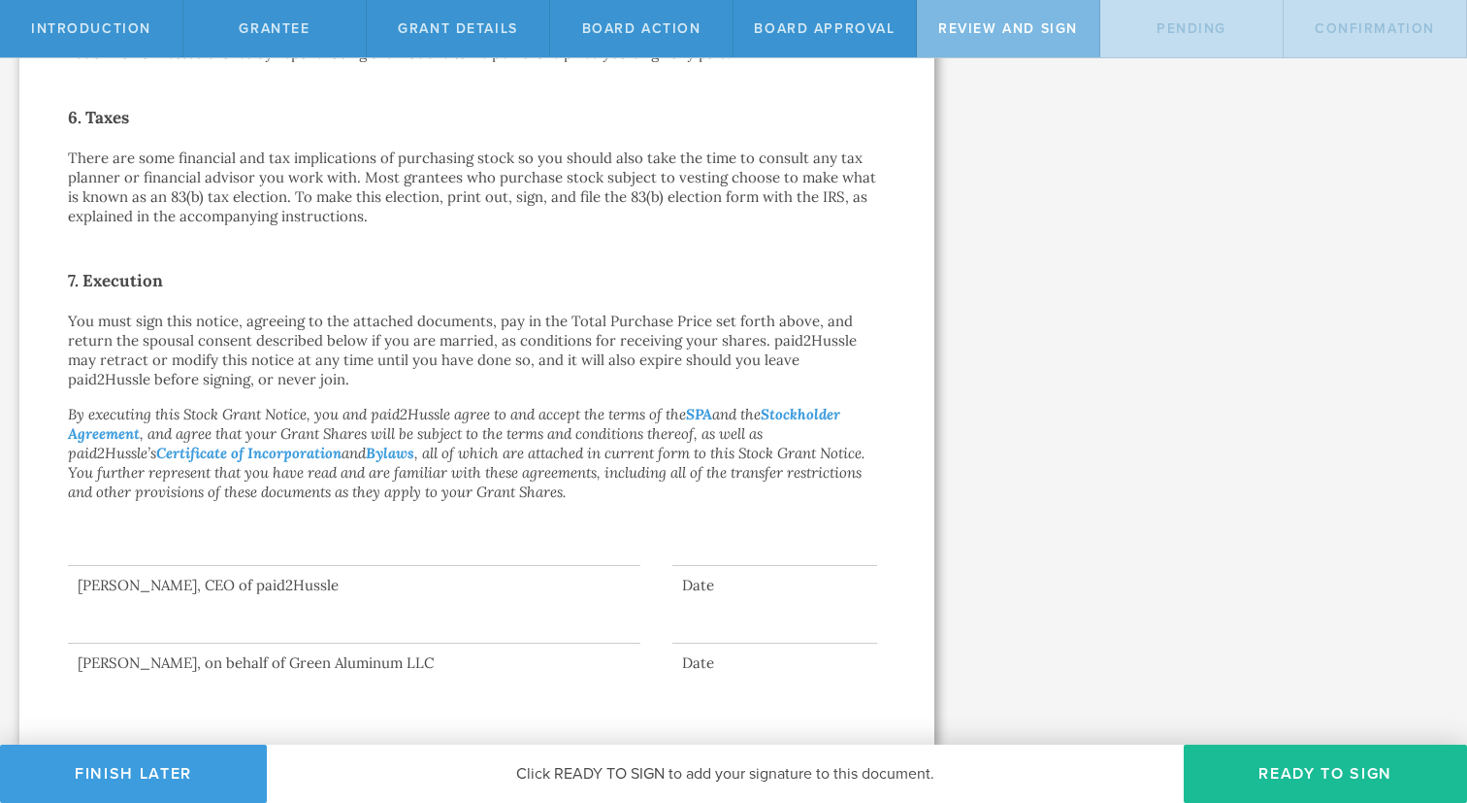
scroll to position [0, 0]
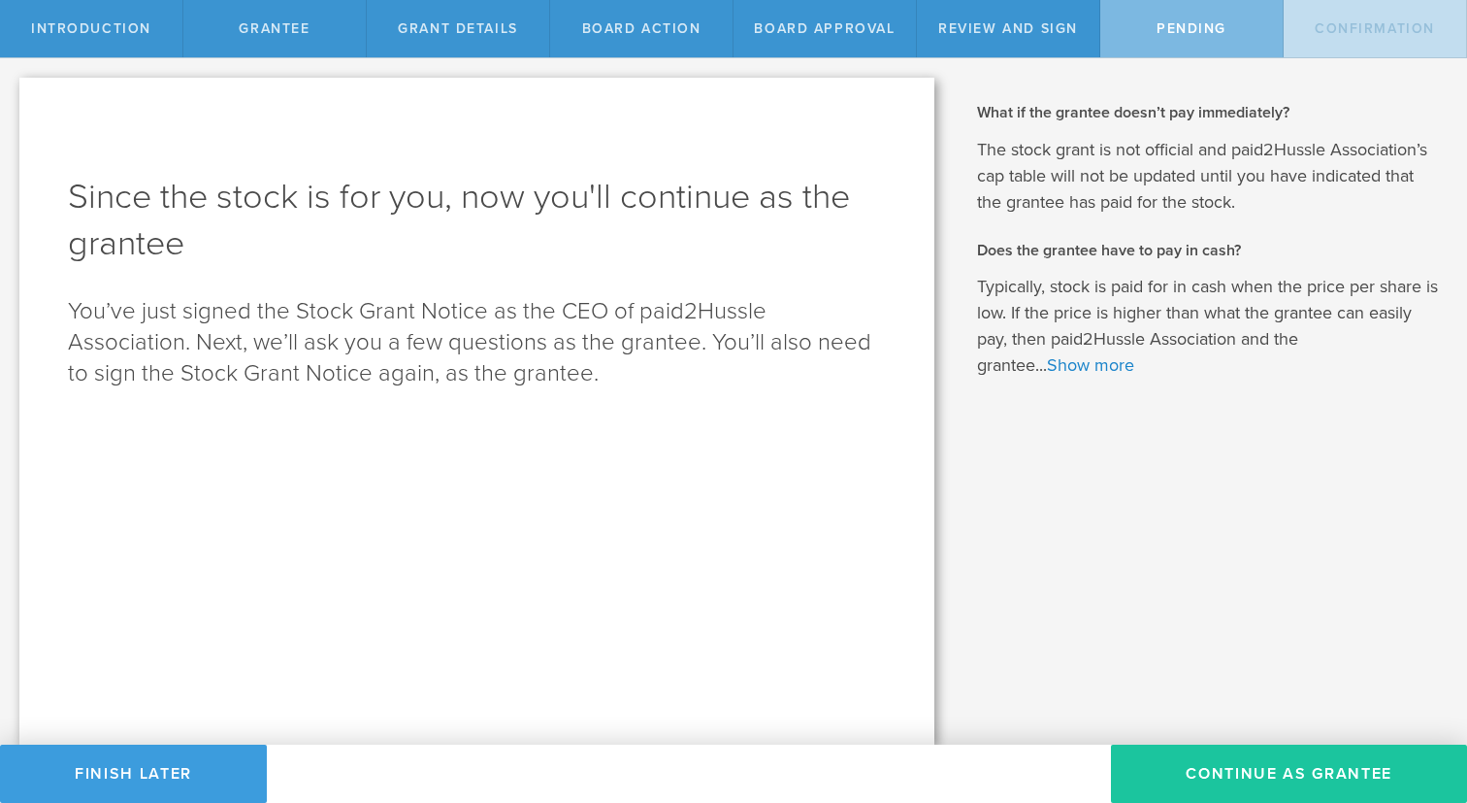
click at [1295, 758] on button "Continue as Grantee" at bounding box center [1289, 773] width 356 height 58
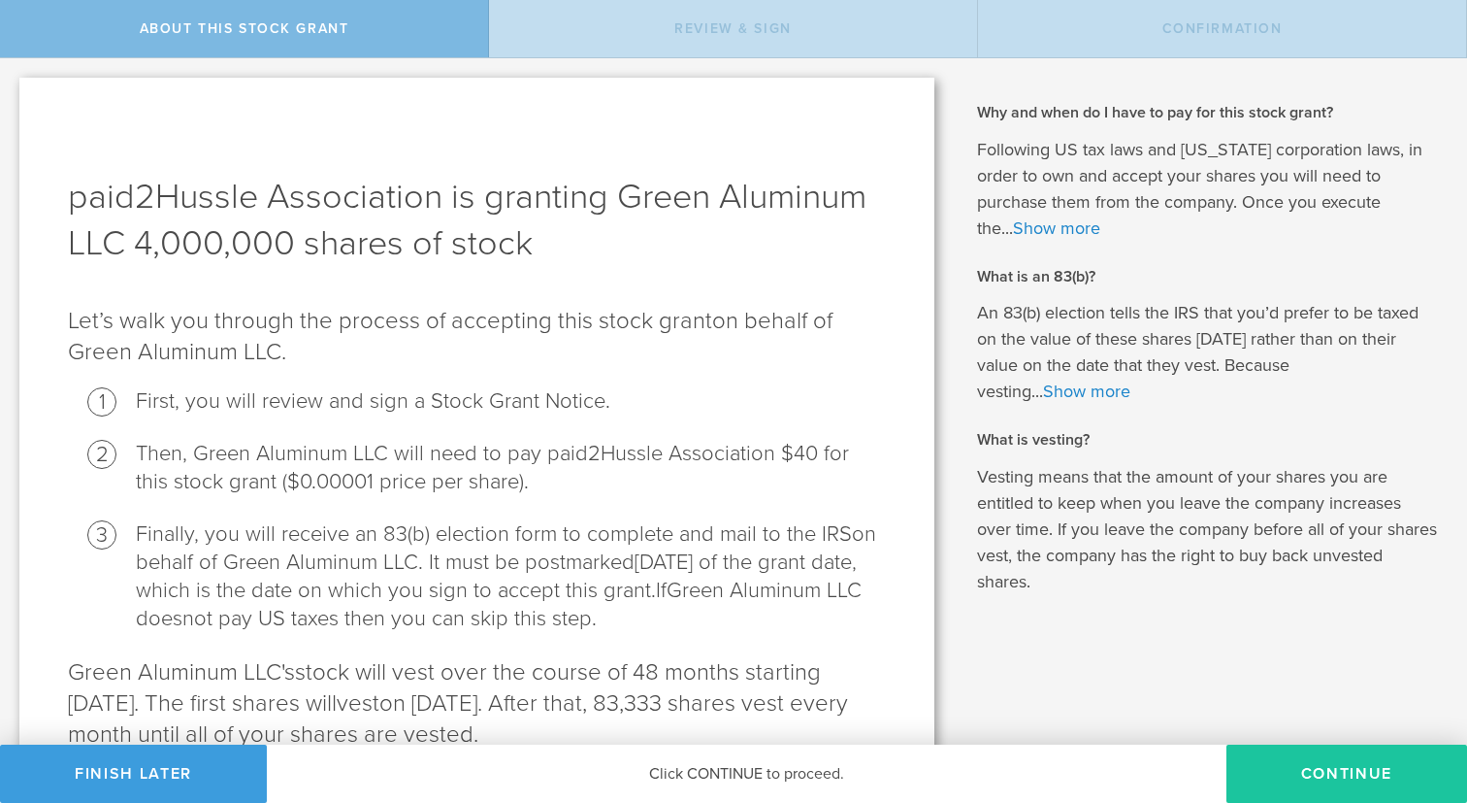
click at [1313, 770] on button "CONTINUE" at bounding box center [1347, 773] width 241 height 58
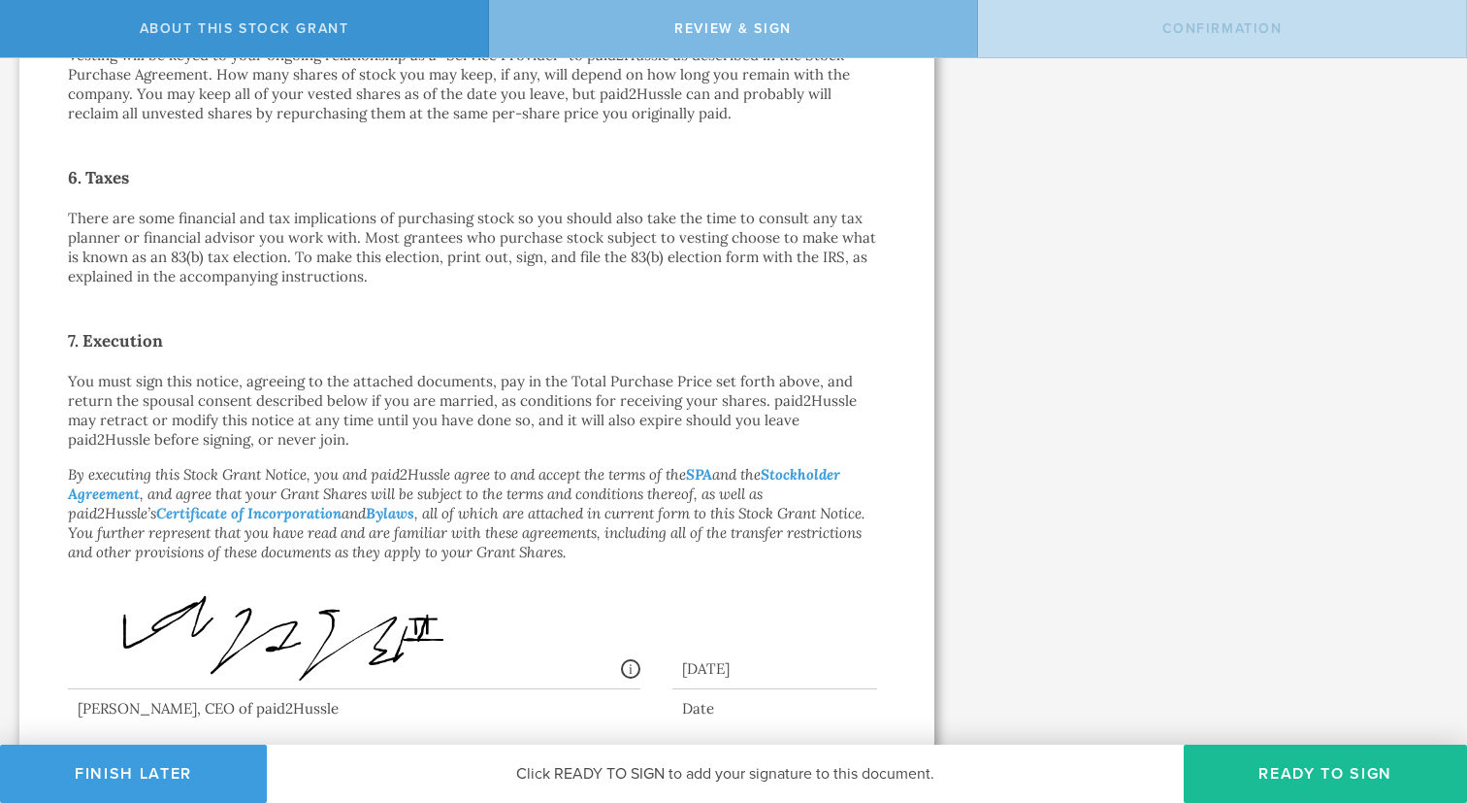
scroll to position [1404, 0]
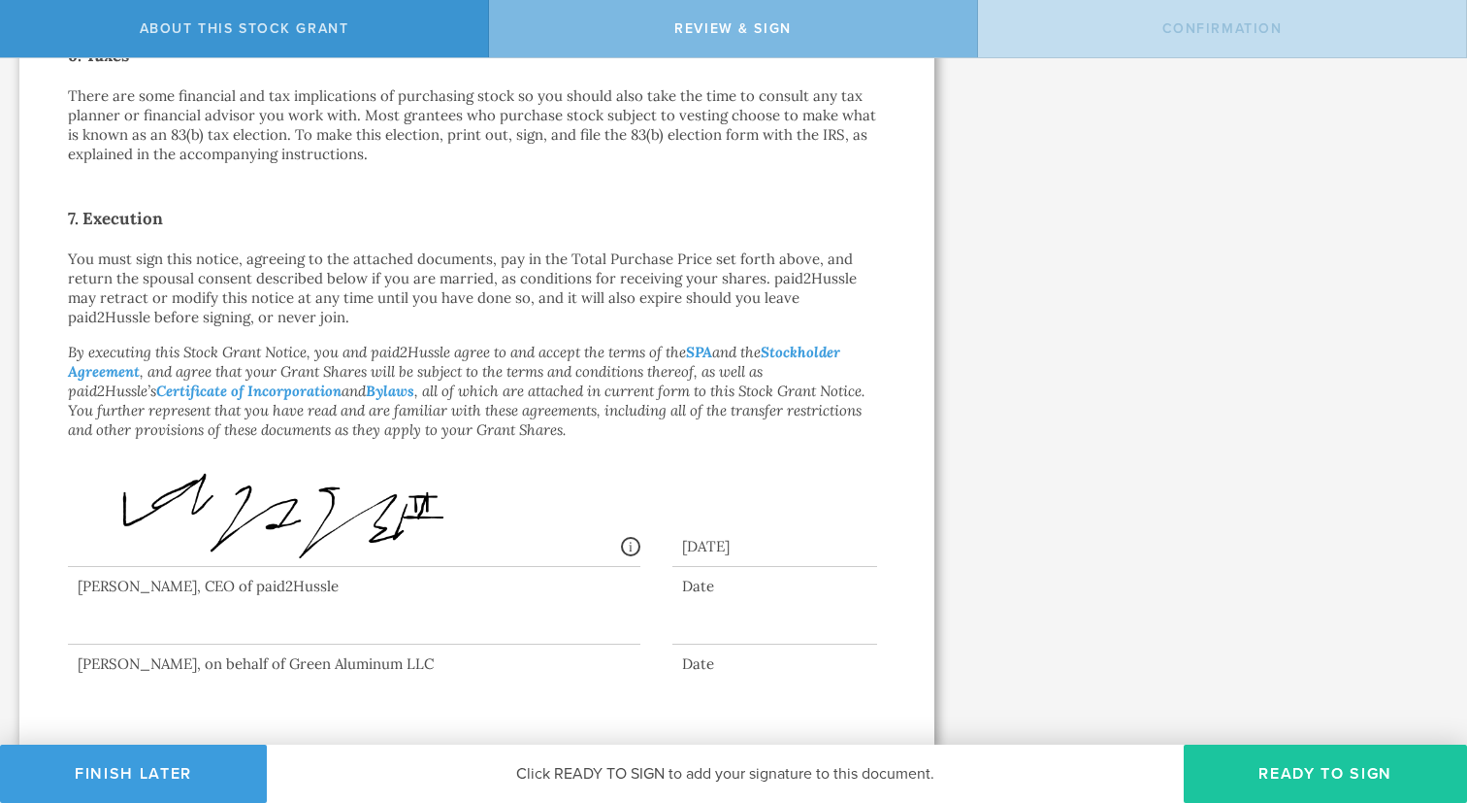
click at [1235, 762] on button "Ready to Sign" at bounding box center [1325, 773] width 283 height 58
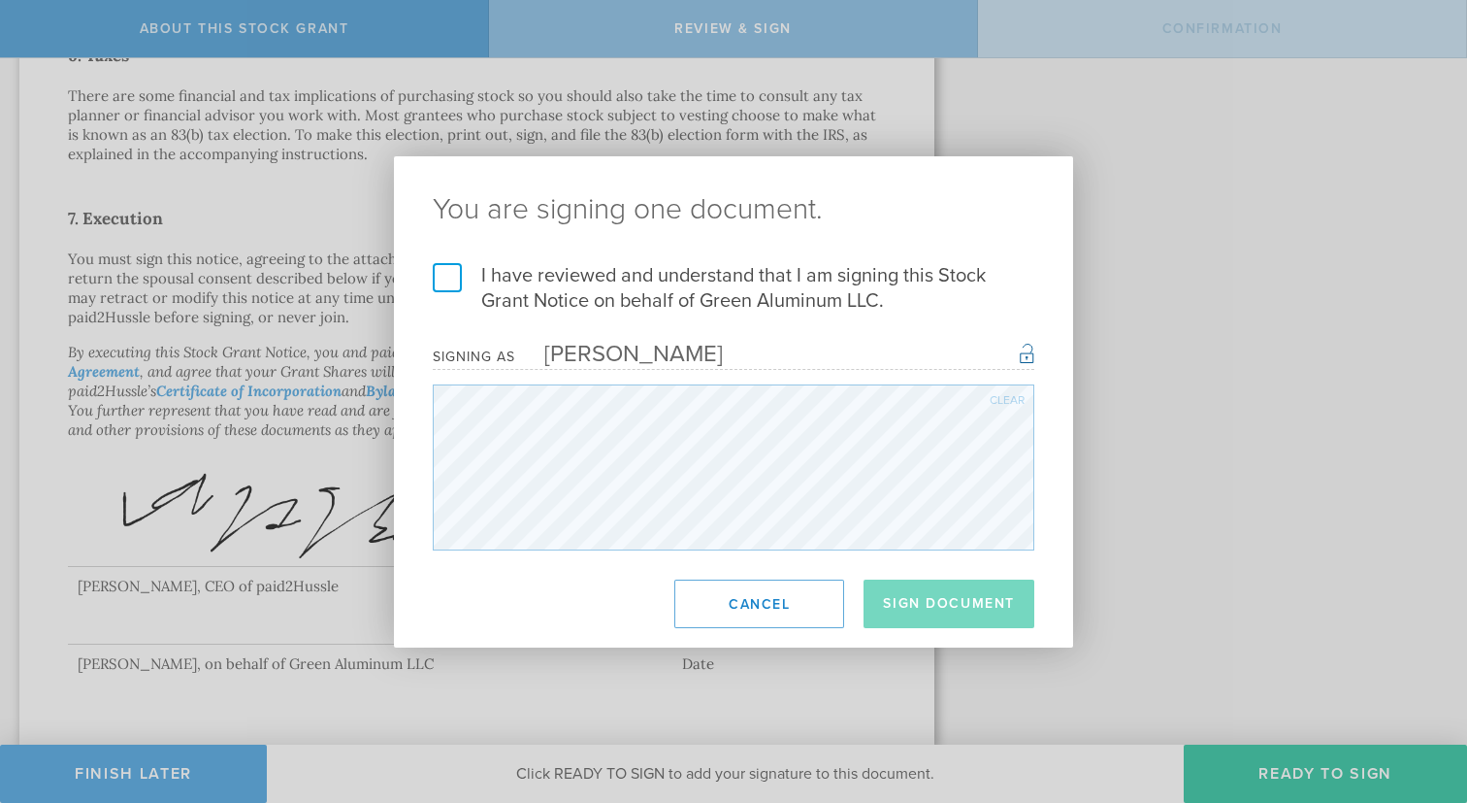
click at [459, 272] on label "I have reviewed and understand that I am signing this Stock Grant Notice on beh…" at bounding box center [734, 288] width 602 height 50
click at [0, 0] on input "I have reviewed and understand that I am signing this Stock Grant Notice on beh…" at bounding box center [0, 0] width 0 height 0
click at [964, 610] on button "Sign Document" at bounding box center [949, 603] width 171 height 49
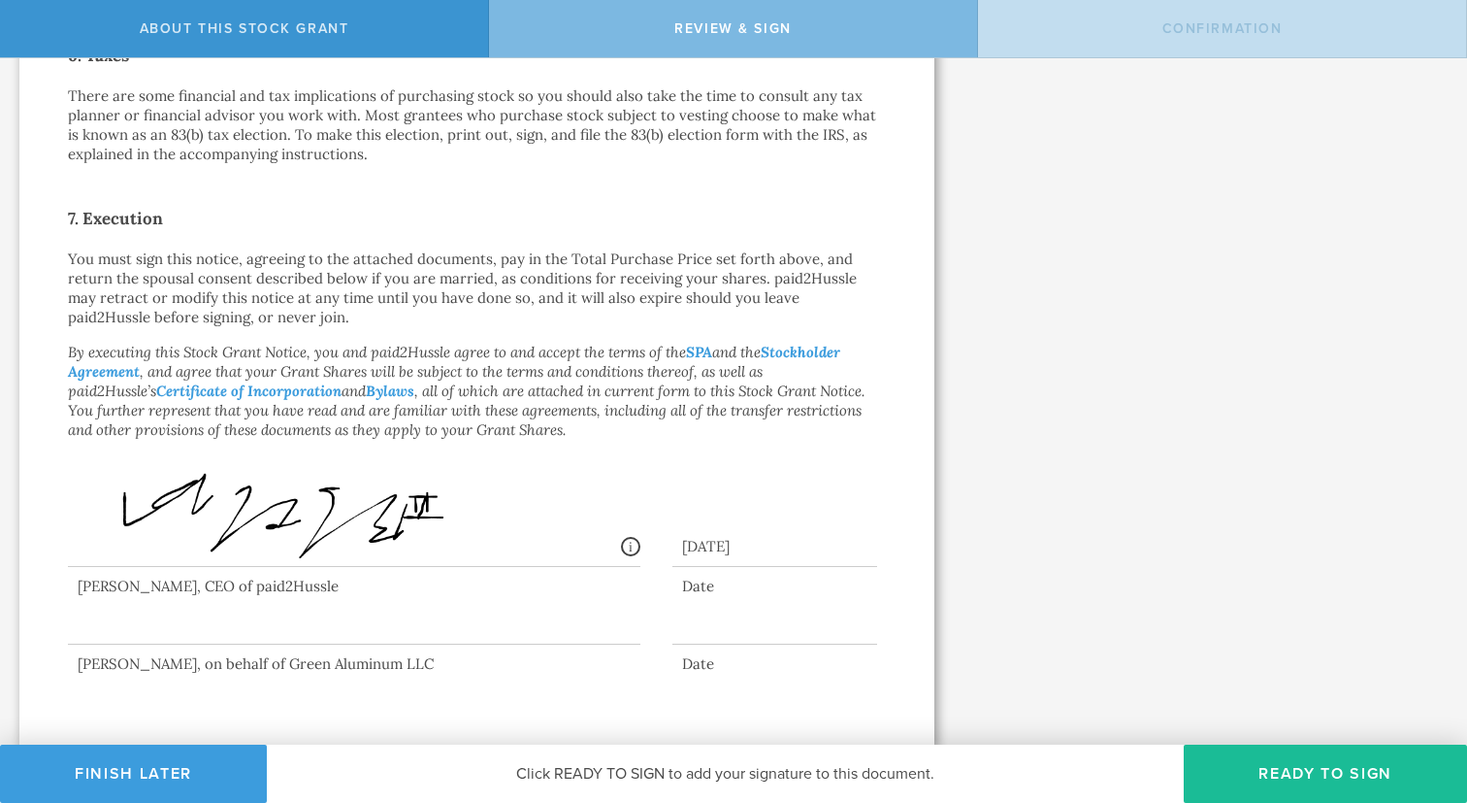
scroll to position [0, 0]
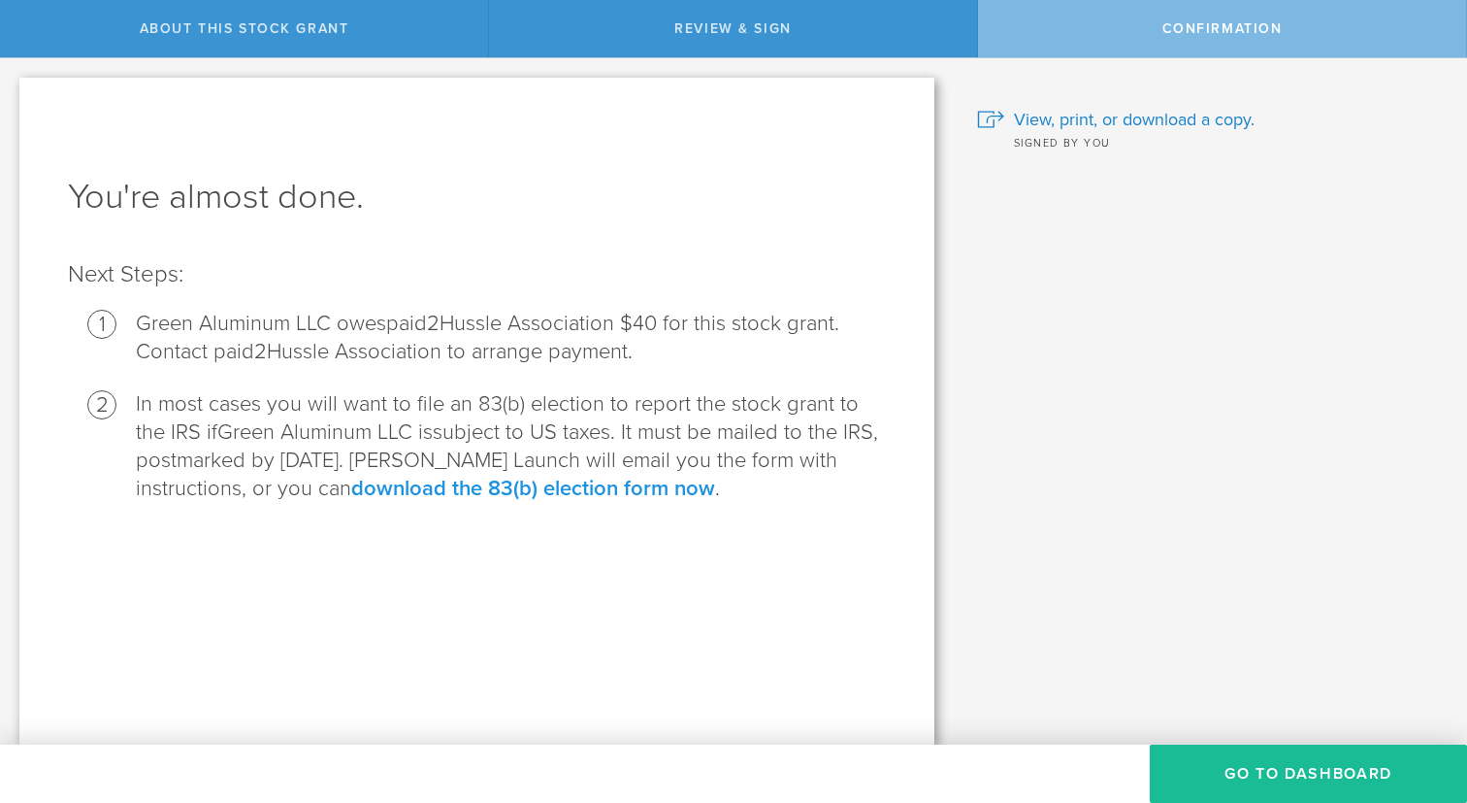
click at [454, 483] on link "download the 83(b) election form now" at bounding box center [533, 488] width 364 height 25
click at [1259, 775] on button "Go to Dashboard" at bounding box center [1308, 773] width 317 height 58
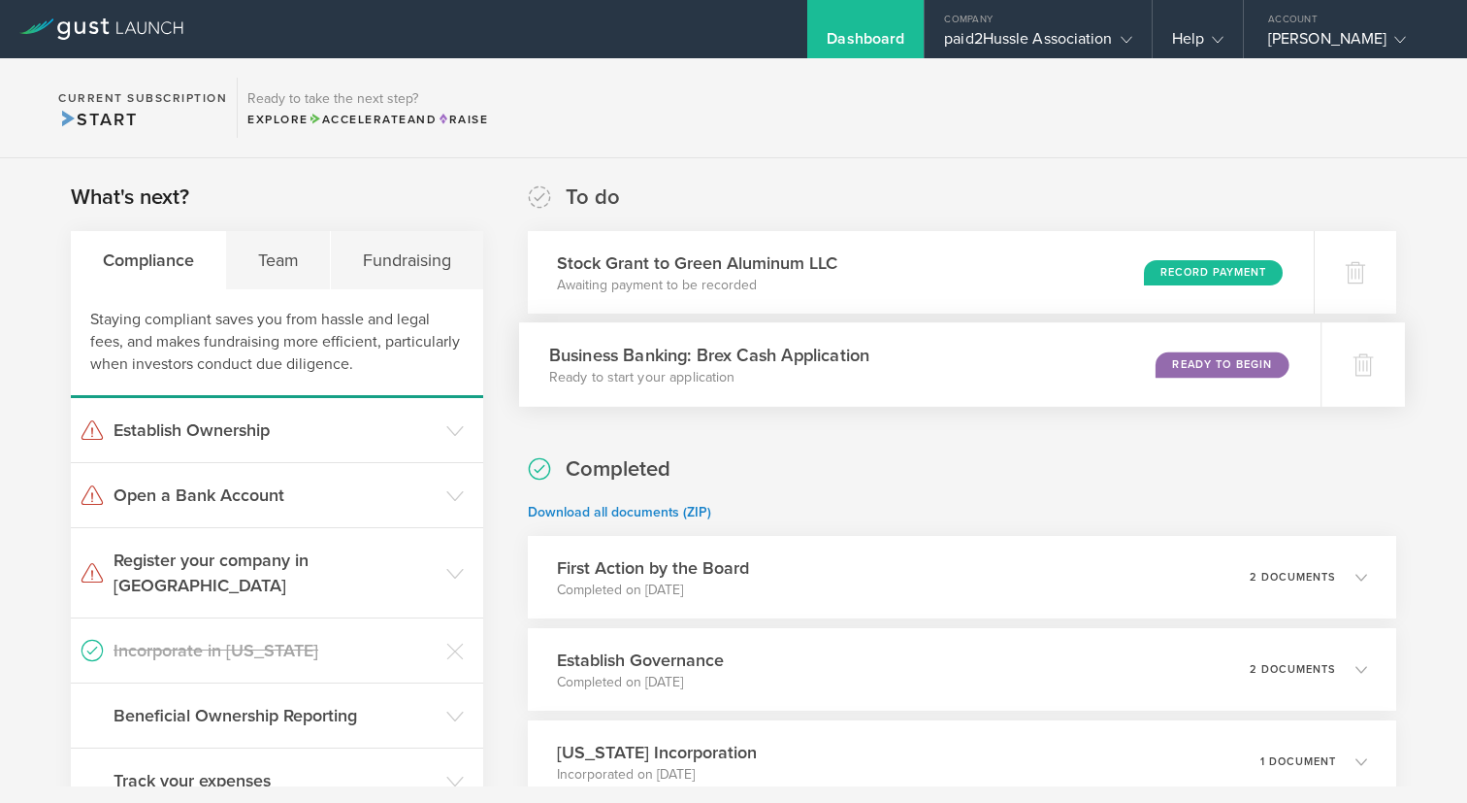
click at [1089, 354] on div "Business Banking: Brex Cash Application Ready to start your application Ready t…" at bounding box center [920, 364] width 803 height 84
click at [409, 431] on h3 "Establish Ownership" at bounding box center [275, 429] width 323 height 25
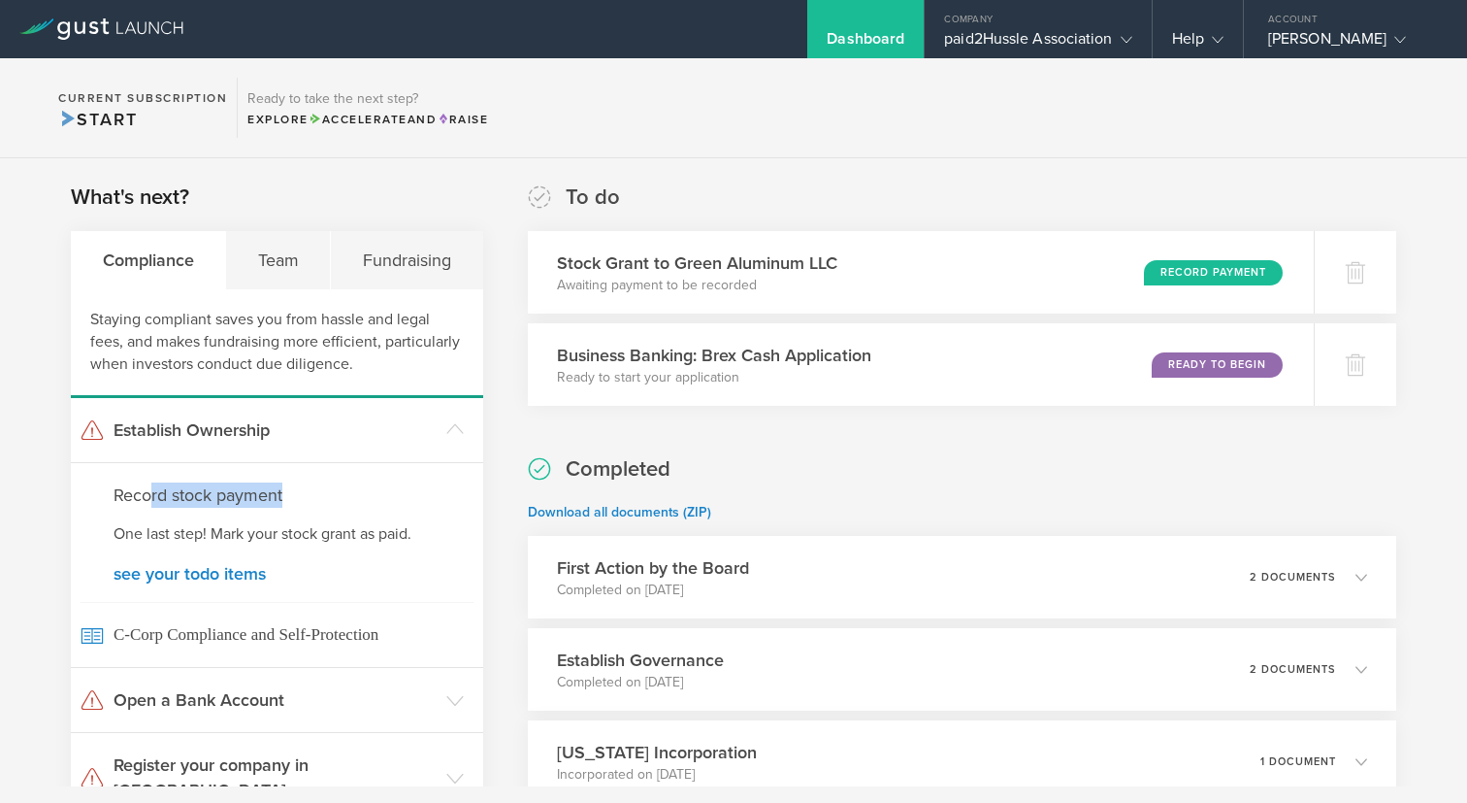
drag, startPoint x: 148, startPoint y: 490, endPoint x: 312, endPoint y: 502, distance: 164.4
click at [312, 502] on h4 "Record stock payment" at bounding box center [277, 494] width 327 height 25
click at [347, 535] on p "One last step! Mark your stock grant as paid." at bounding box center [277, 534] width 327 height 22
click at [1178, 279] on div "Record Payment" at bounding box center [1219, 272] width 142 height 26
